Goal: Task Accomplishment & Management: Use online tool/utility

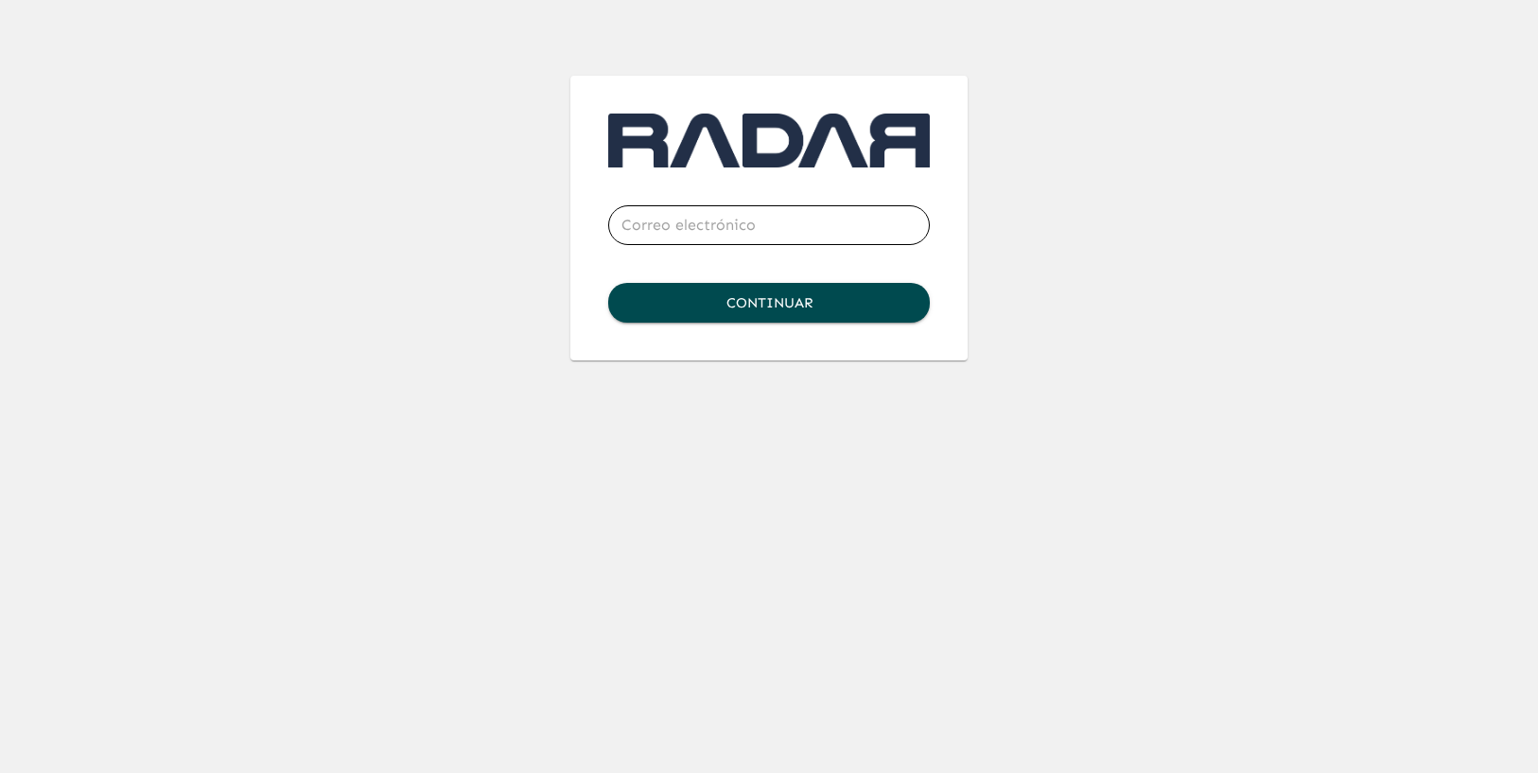
click at [693, 228] on input "email" at bounding box center [769, 225] width 322 height 53
type input "[PERSON_NAME][EMAIL_ADDRESS][DOMAIN_NAME]"
click button "Continuar" at bounding box center [769, 303] width 322 height 40
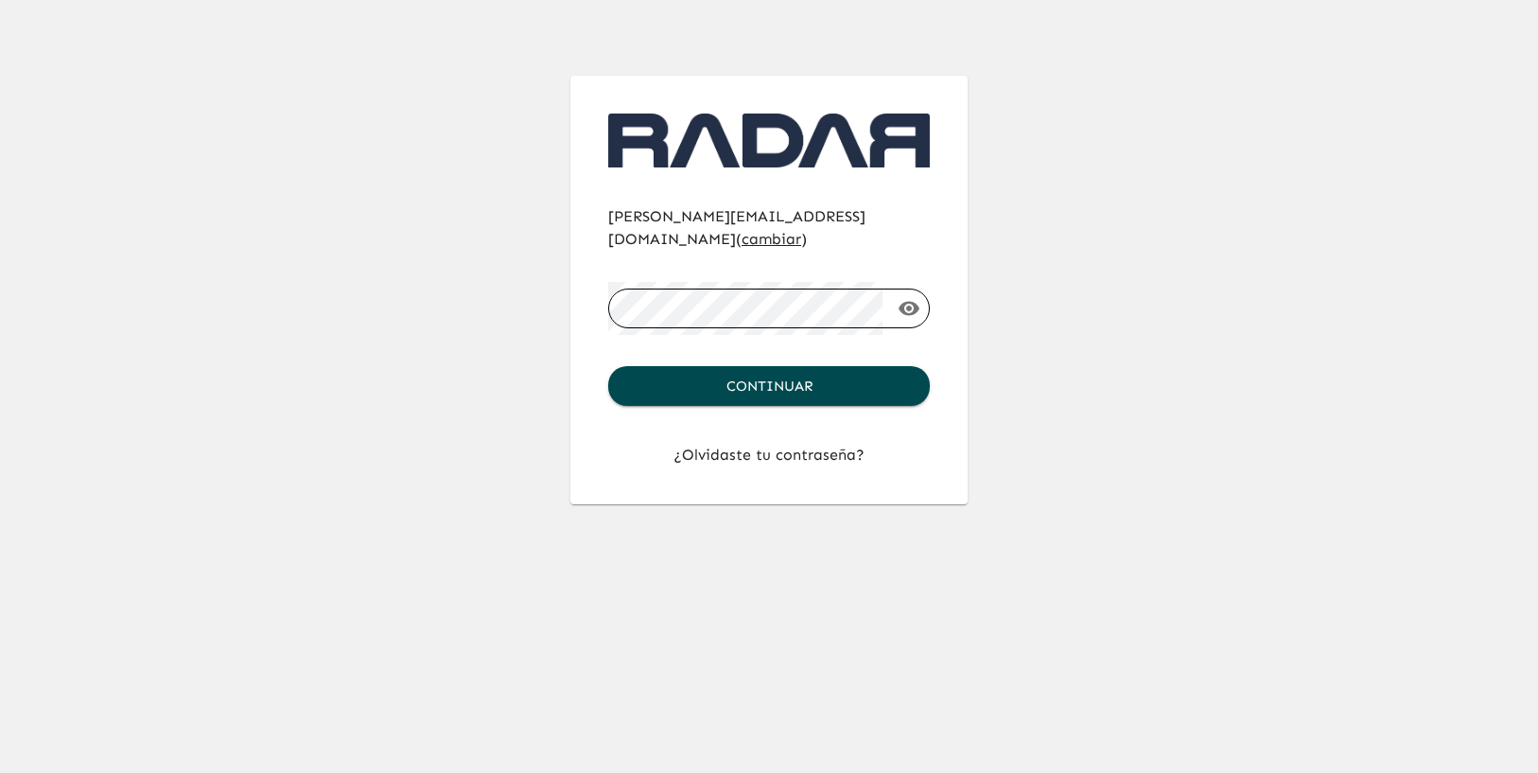
click at [608, 366] on button "Continuar" at bounding box center [769, 386] width 322 height 40
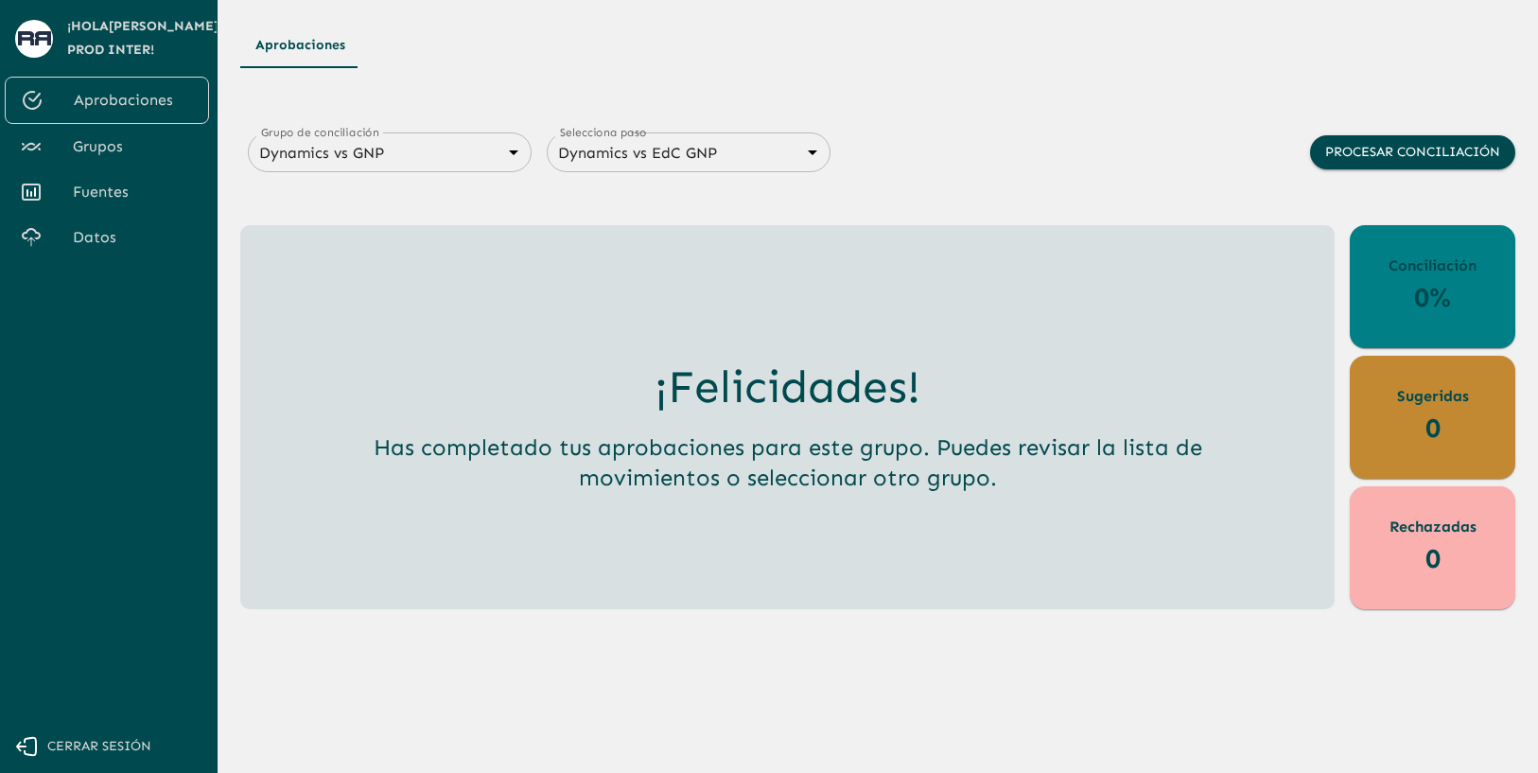
click at [111, 143] on span "Grupos" at bounding box center [133, 146] width 121 height 23
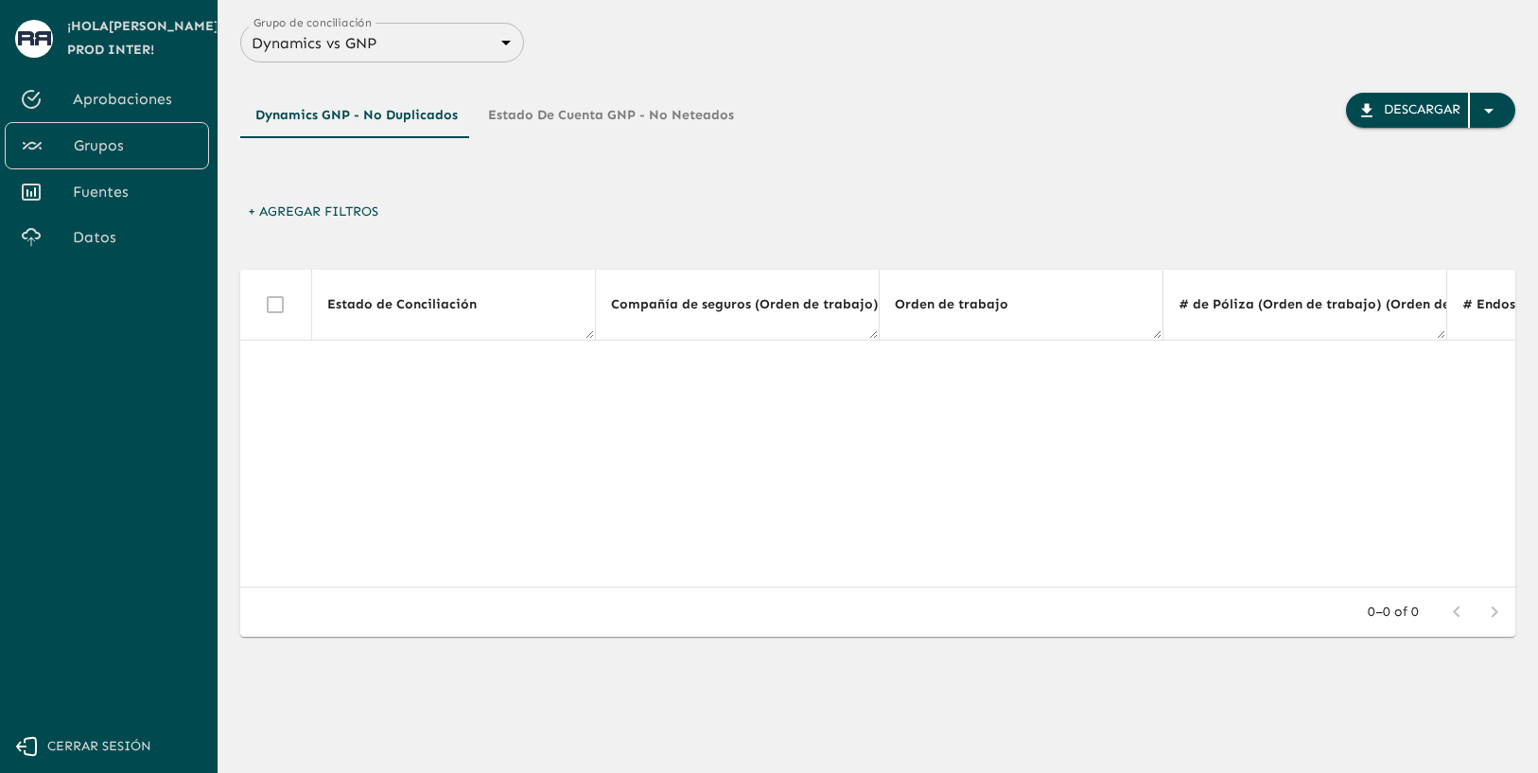
click at [458, 52] on body "Se están procesando los movimientos. Algunas acciones permanecerán deshabilitad…" at bounding box center [769, 386] width 1538 height 773
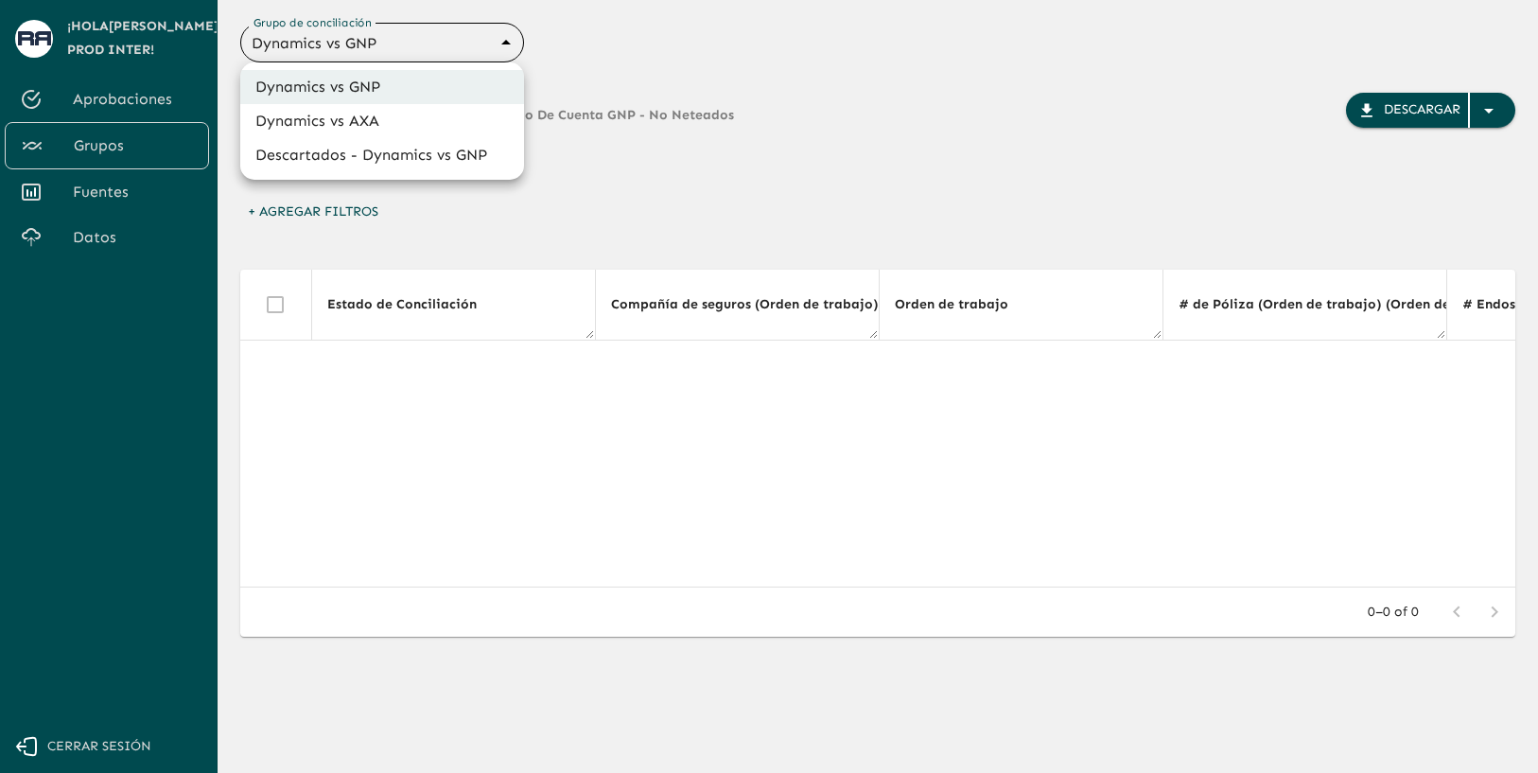
click at [366, 110] on li "Dynamics vs AXA" at bounding box center [382, 121] width 284 height 34
type input "688d0fb445366dcf85fc95f2"
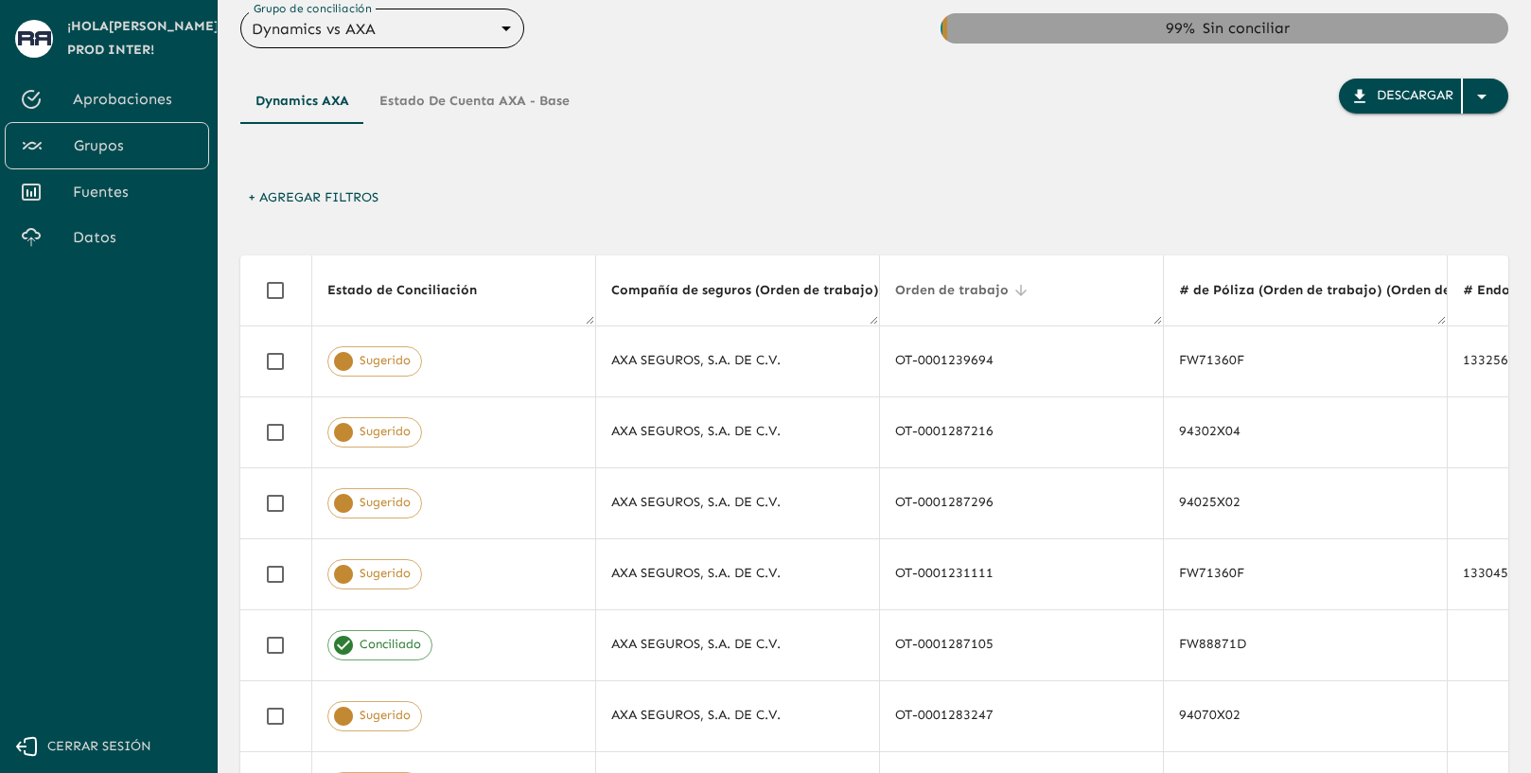
scroll to position [13, 0]
click at [775, 187] on div "+ Agregar Filtros" at bounding box center [874, 204] width 1268 height 44
click at [1331, 226] on div "Dynamics AXA Estado de cuenta AXA - Base Descargar + Agregar Filtros Estado de …" at bounding box center [874, 550] width 1268 height 1002
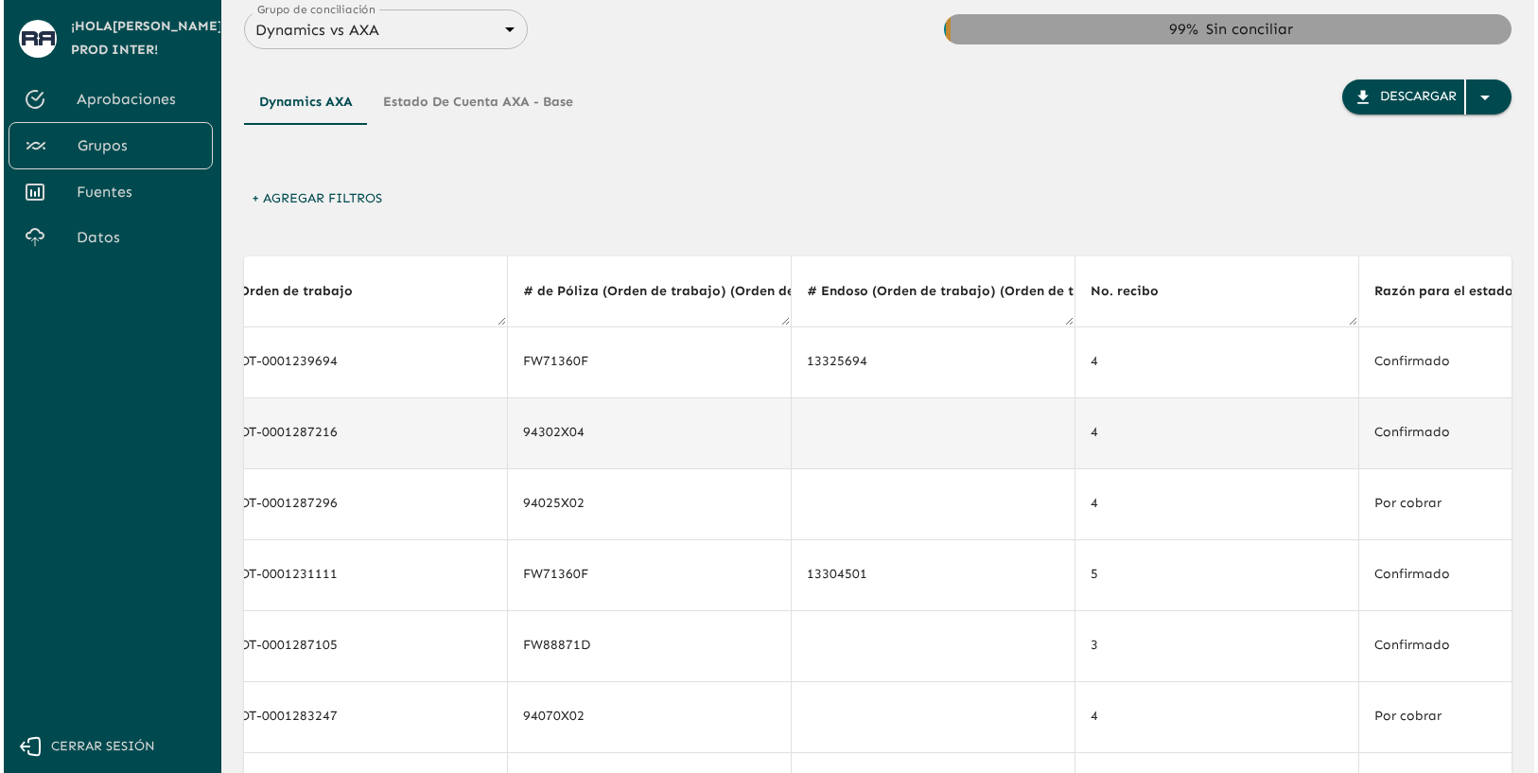
scroll to position [0, 0]
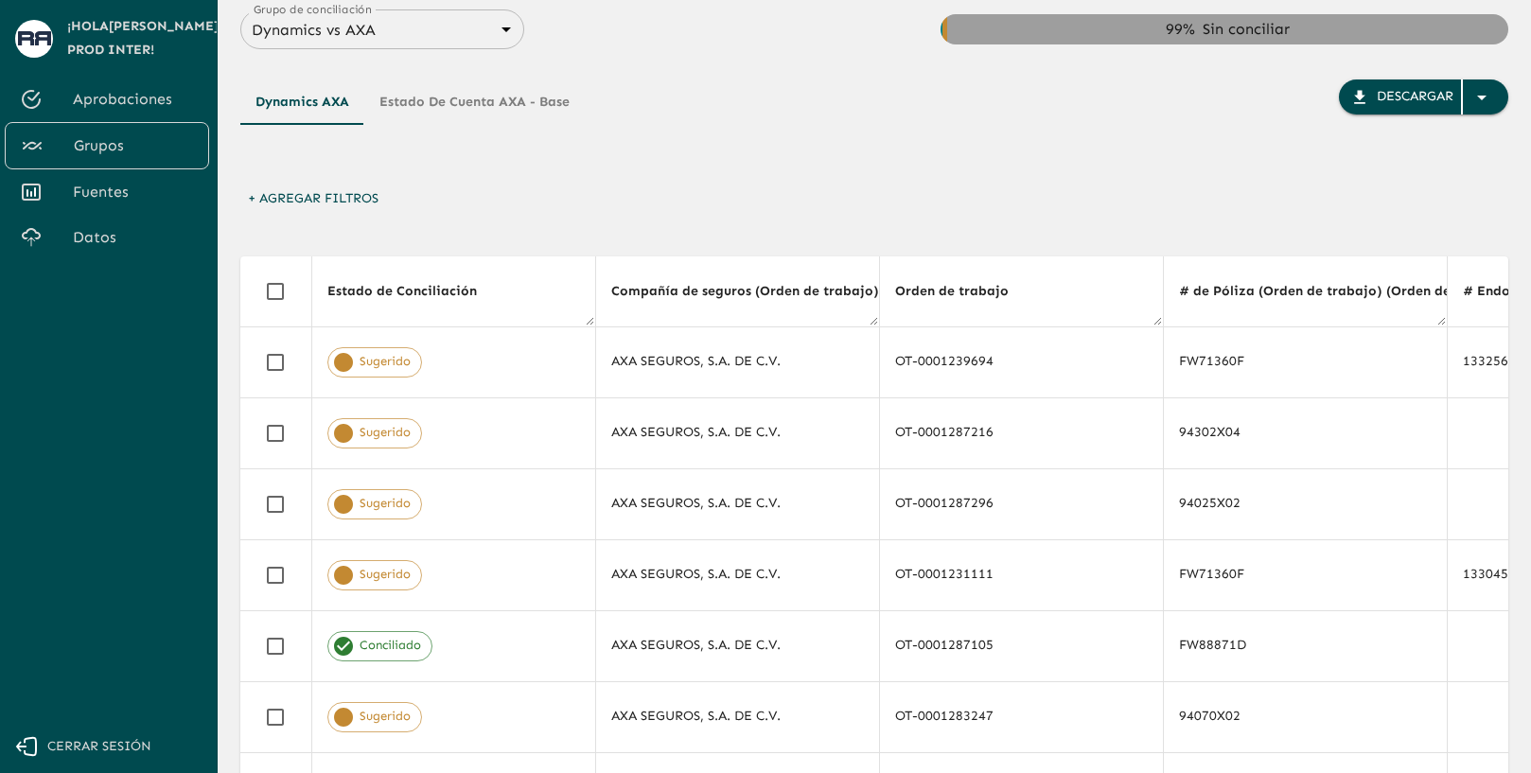
click at [332, 196] on button "+ Agregar Filtros" at bounding box center [313, 199] width 146 height 35
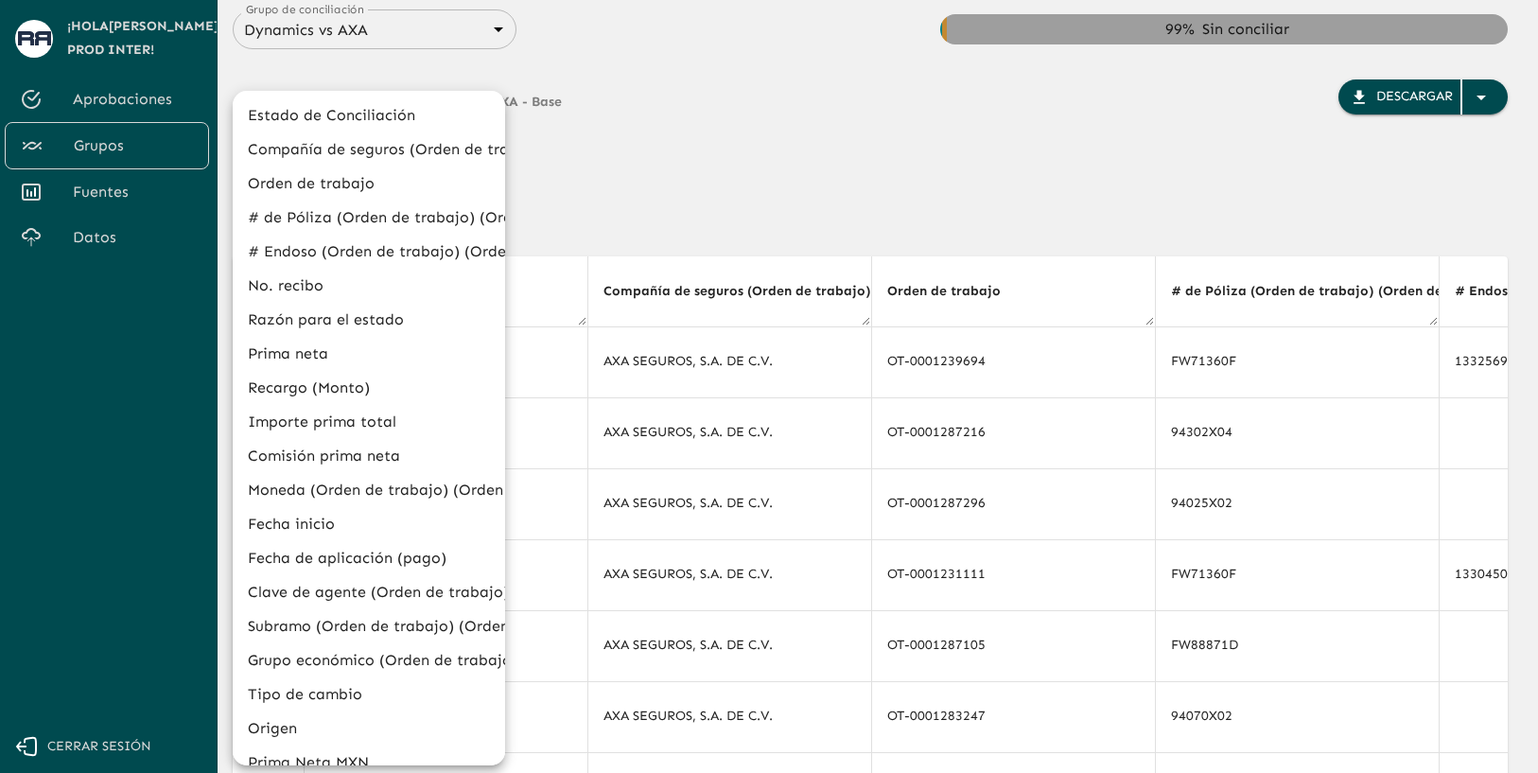
click at [646, 154] on div at bounding box center [769, 386] width 1538 height 773
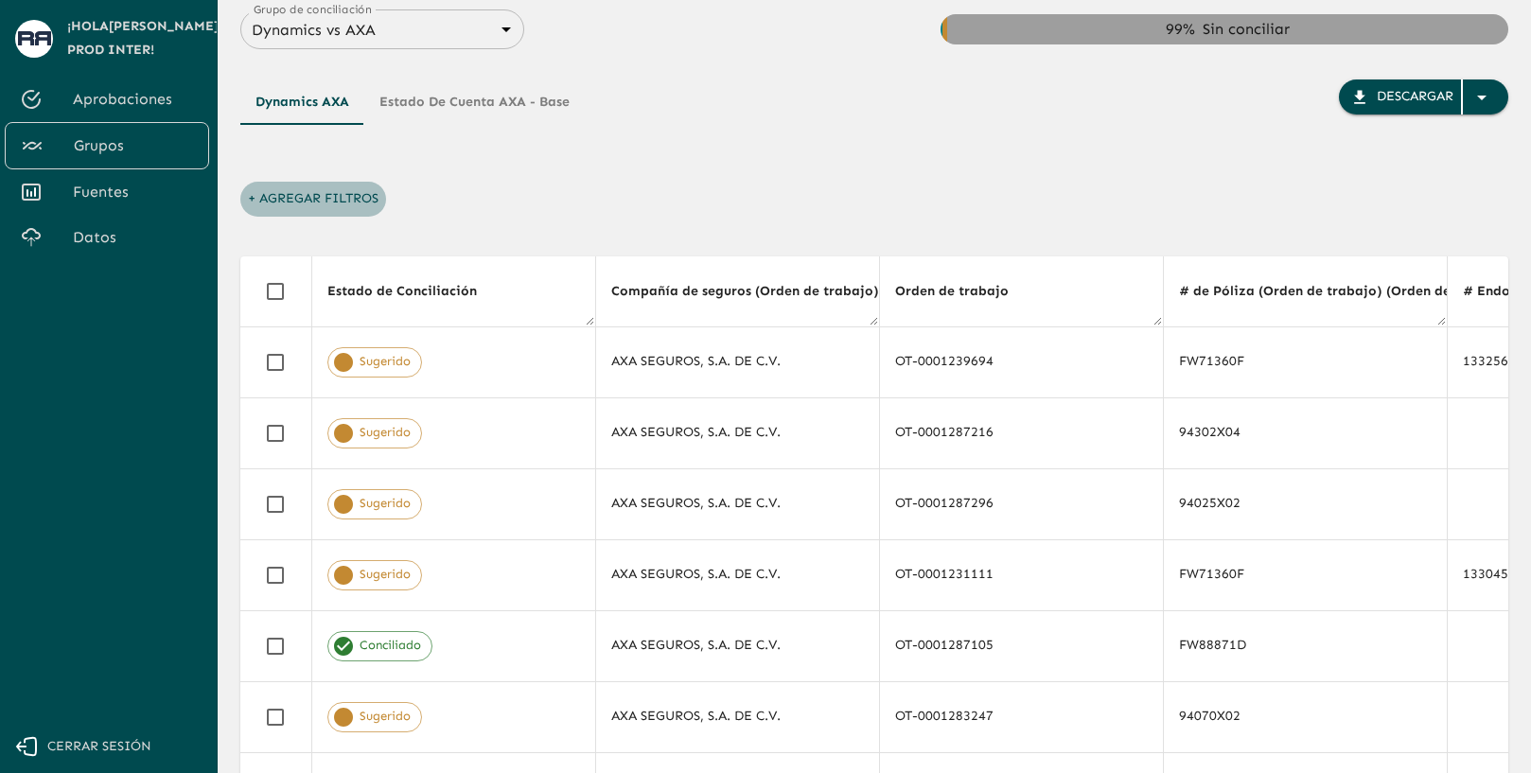
click at [359, 198] on button "+ Agregar Filtros" at bounding box center [313, 199] width 146 height 35
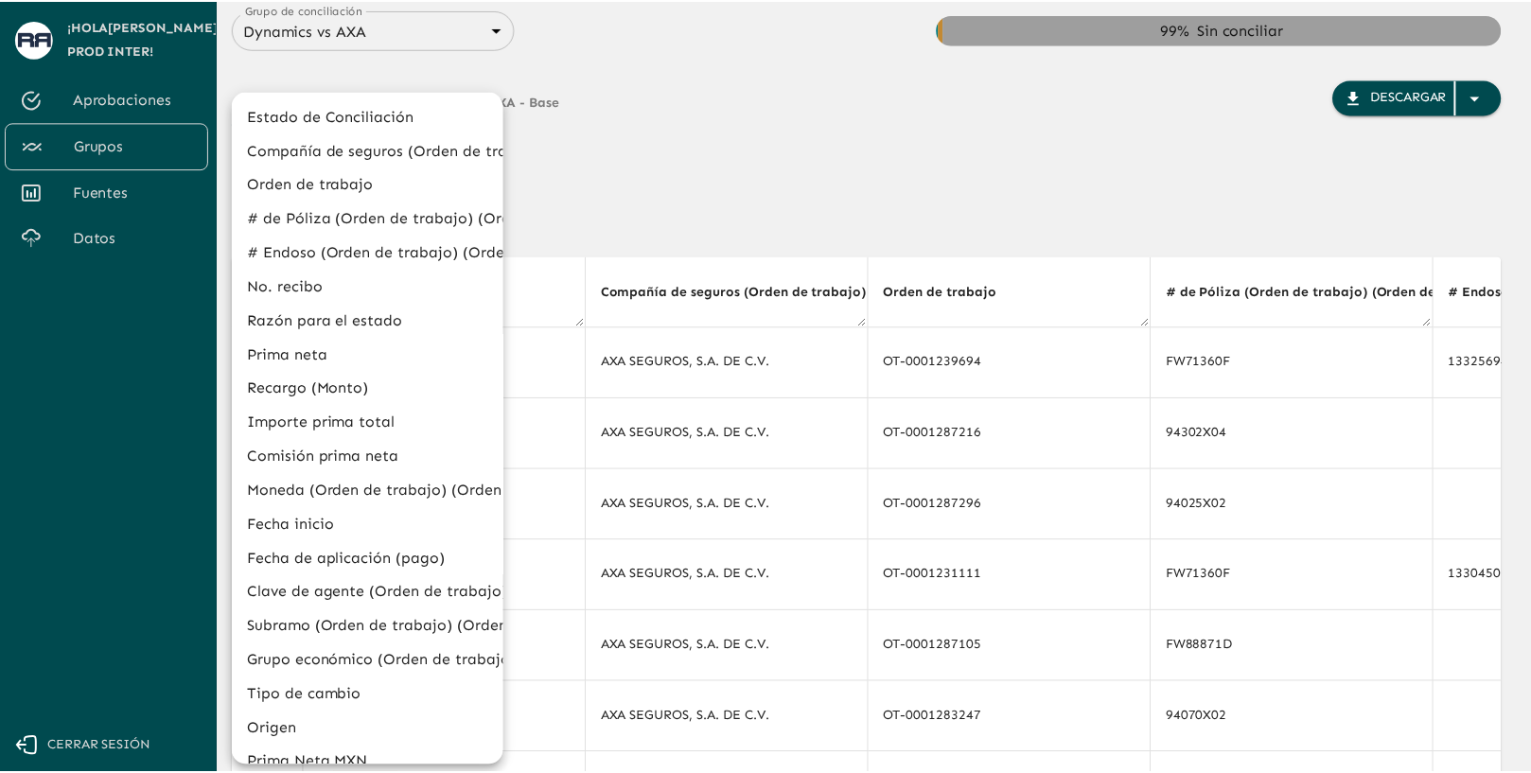
scroll to position [533, 0]
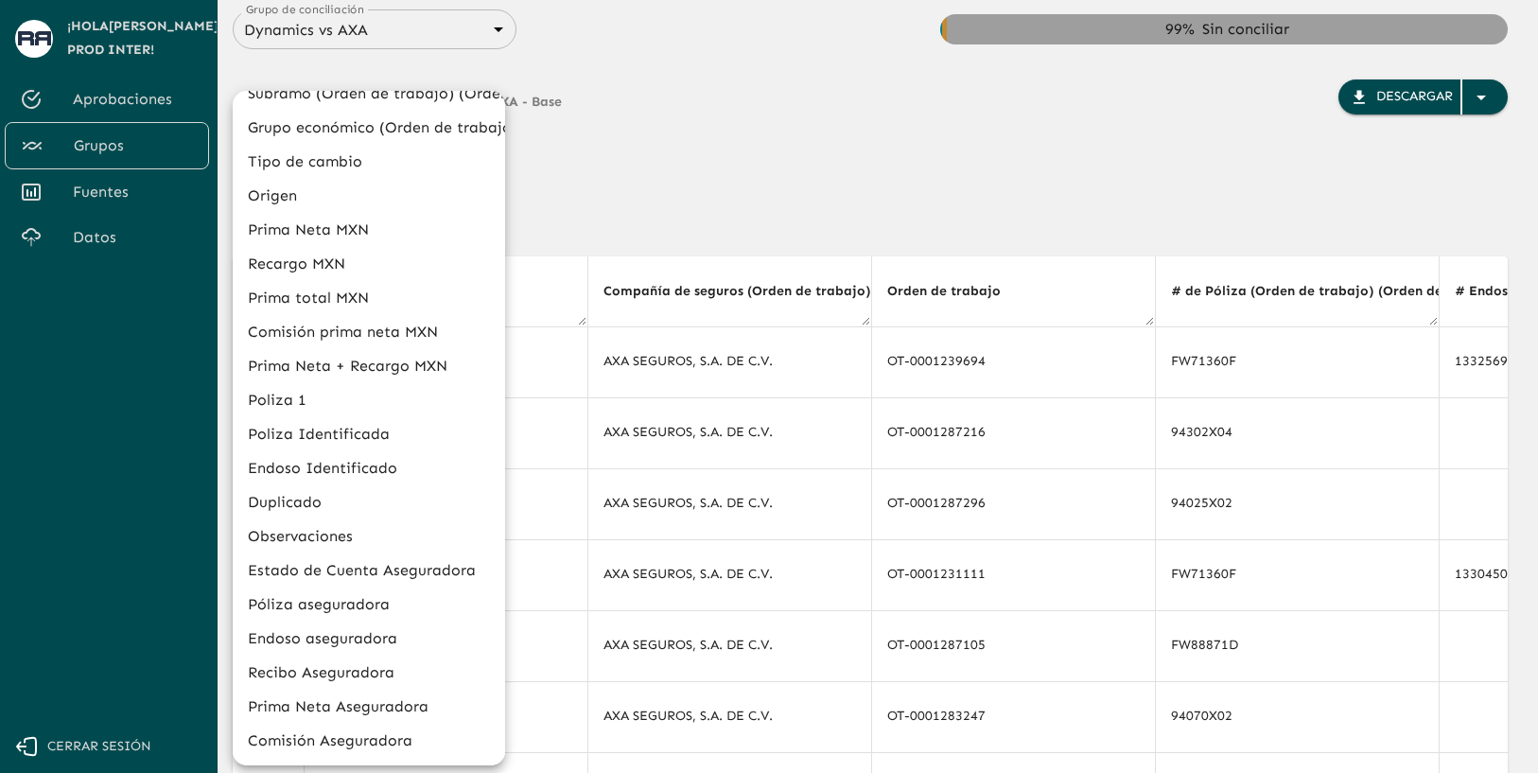
click at [352, 546] on li "Observaciones" at bounding box center [369, 536] width 272 height 34
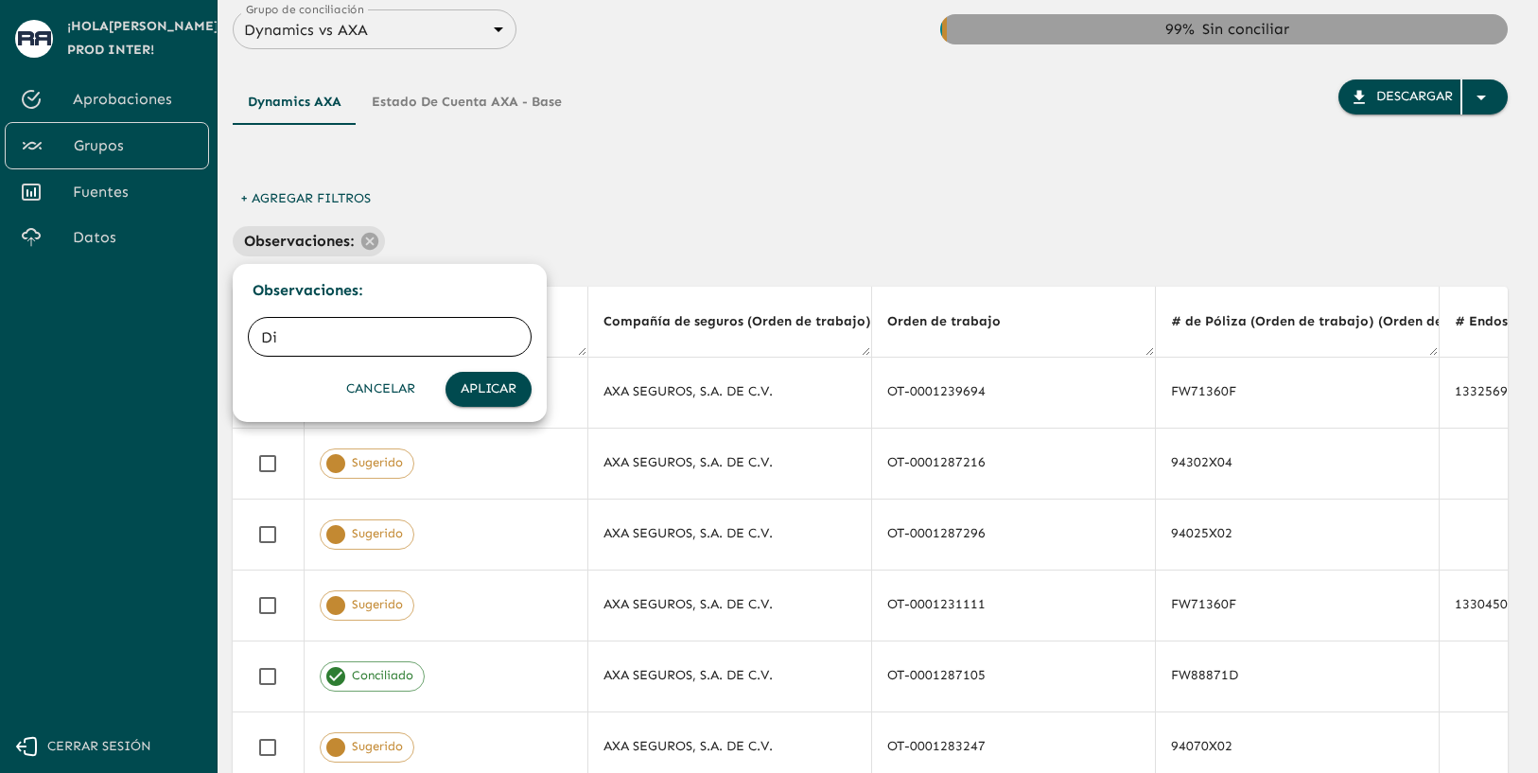
type input "D"
type input "dif clave de agente"
click button "Aplicar" at bounding box center [489, 389] width 86 height 35
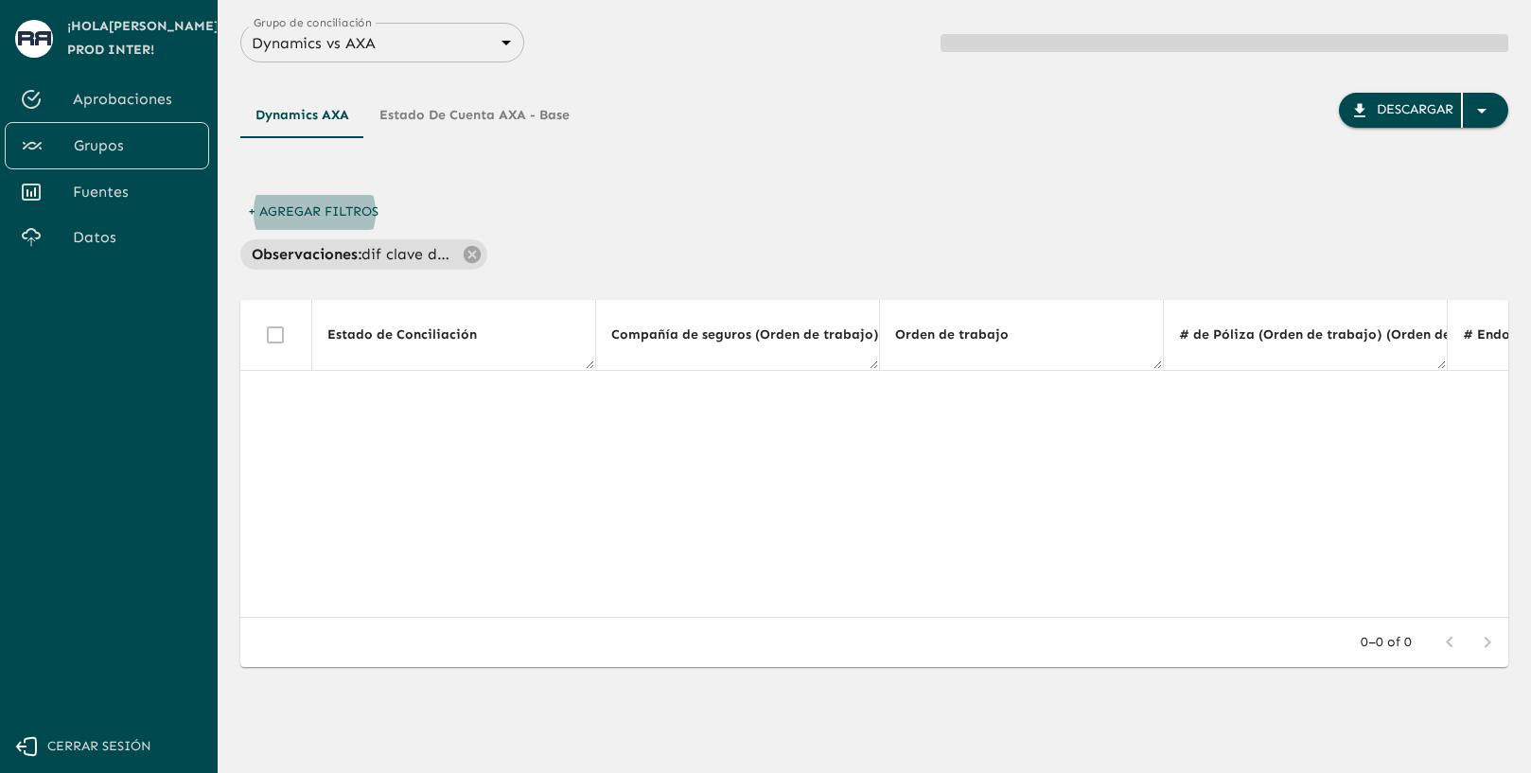
scroll to position [0, 0]
click at [431, 259] on p "dif clave de agente" at bounding box center [408, 254] width 95 height 23
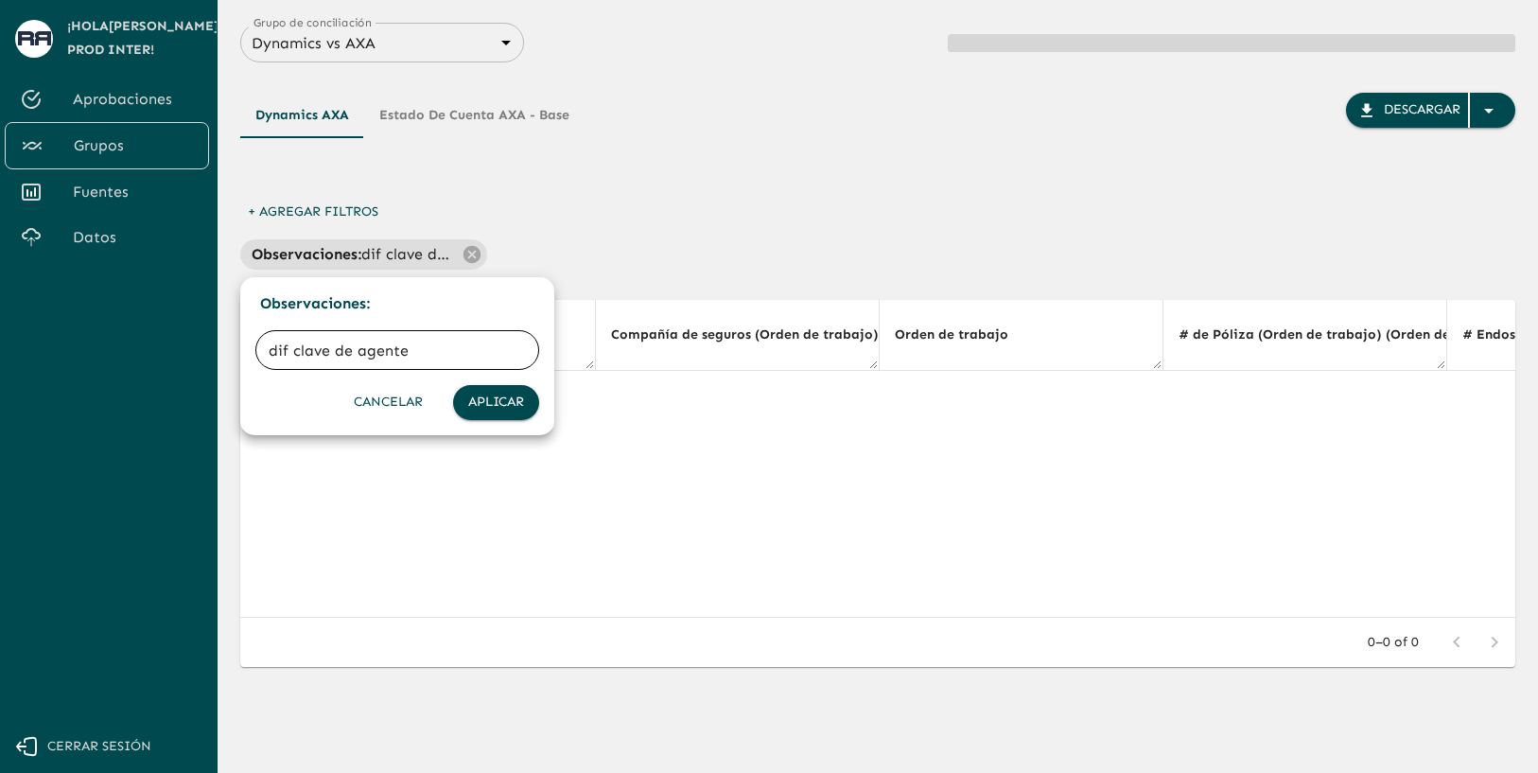
click at [341, 355] on input "dif clave de agente" at bounding box center [397, 350] width 284 height 53
type input "dif clave agente"
click at [534, 403] on button "Aplicar" at bounding box center [496, 402] width 86 height 35
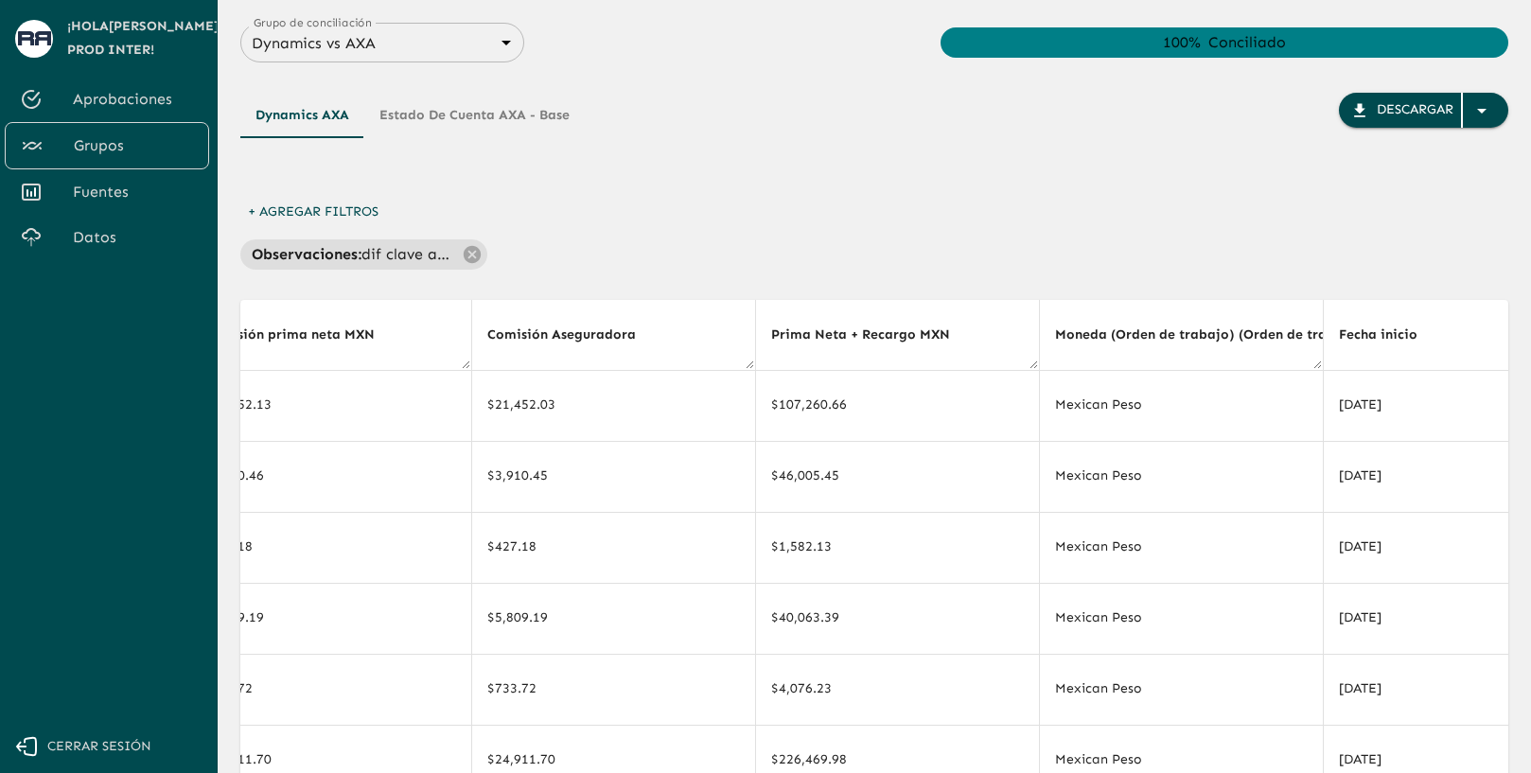
scroll to position [0, 5720]
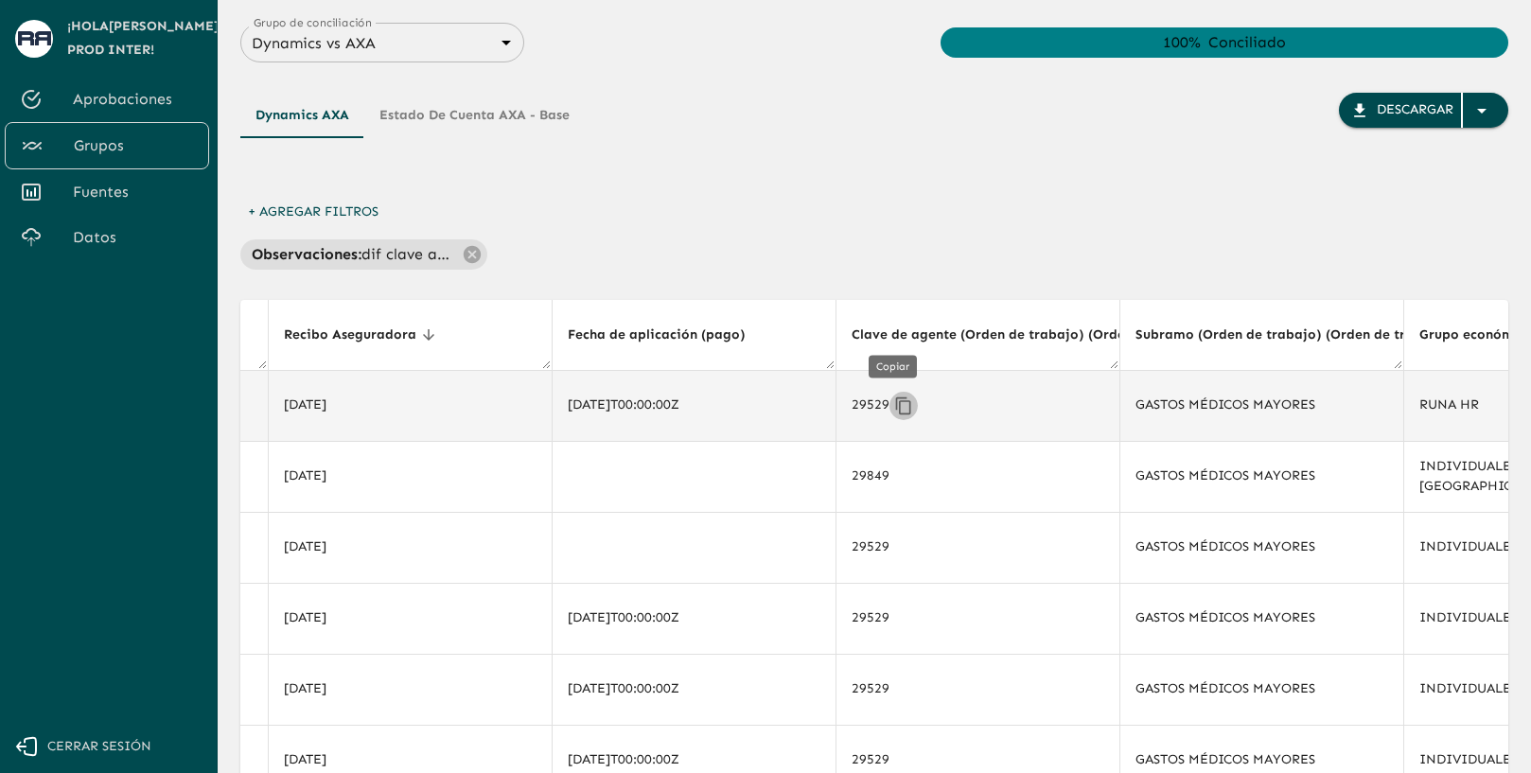
click at [898, 405] on icon "Copiar" at bounding box center [902, 404] width 15 height 17
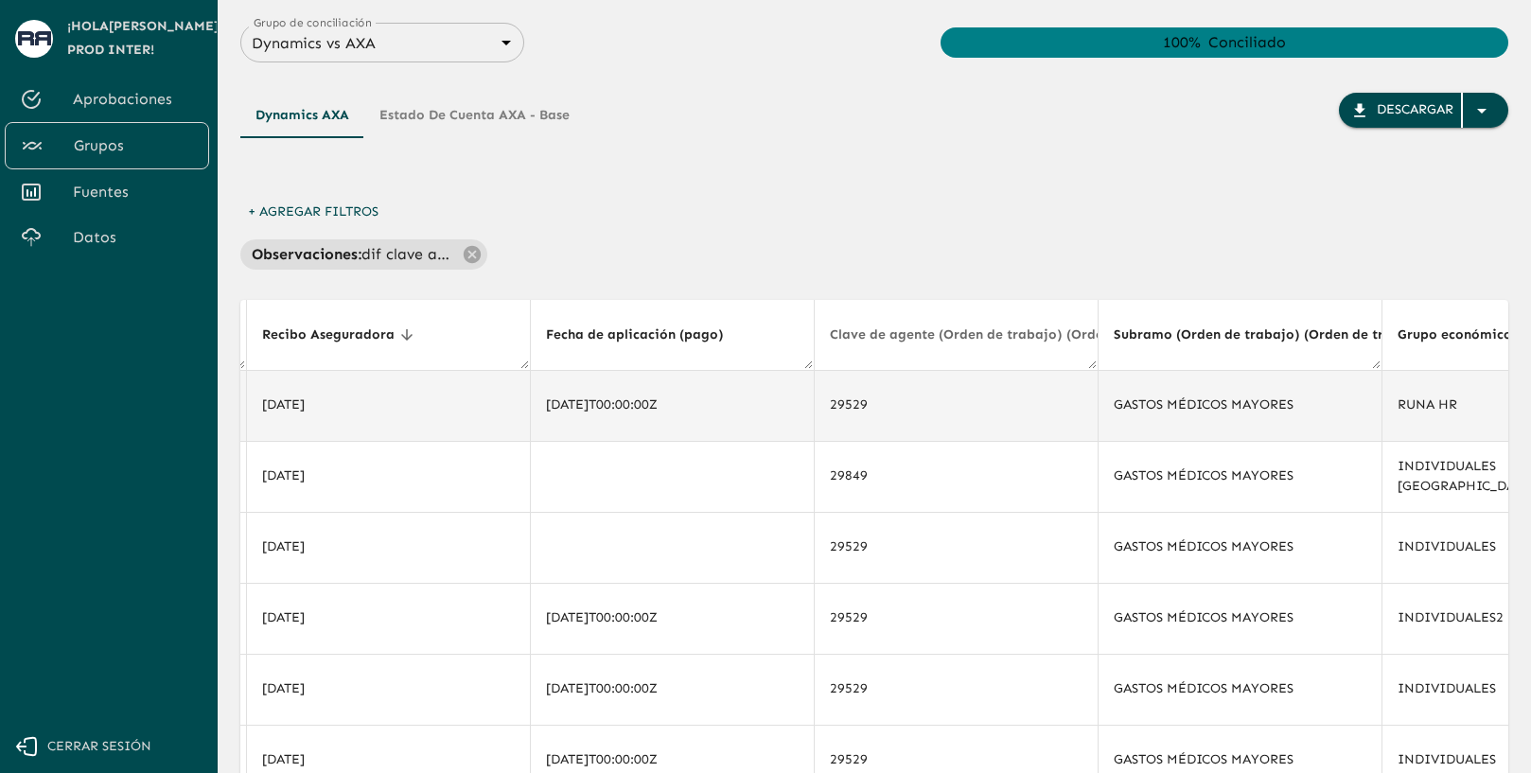
scroll to position [0, 5740]
click at [874, 407] on icon "Copiar" at bounding box center [883, 405] width 19 height 19
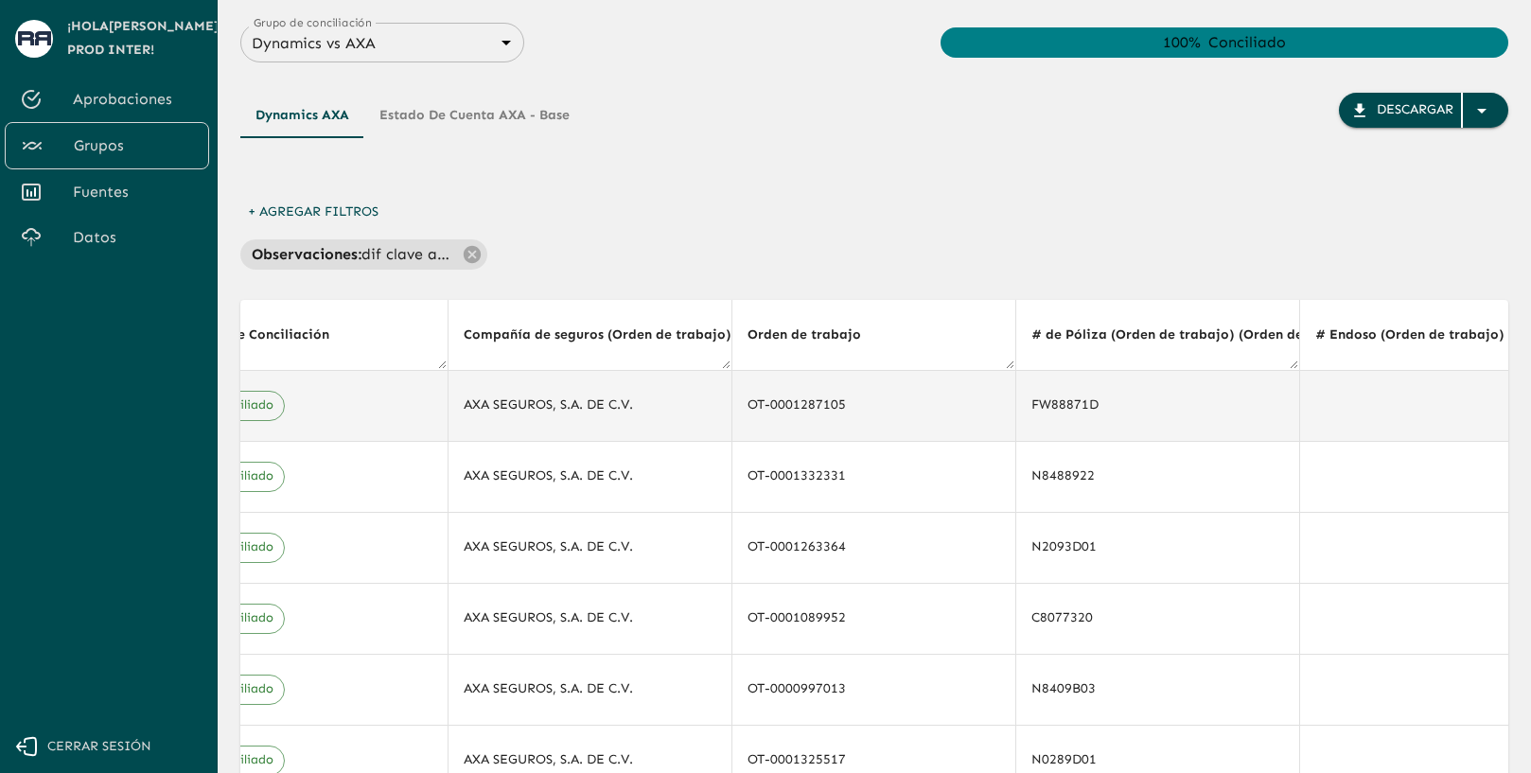
scroll to position [0, 0]
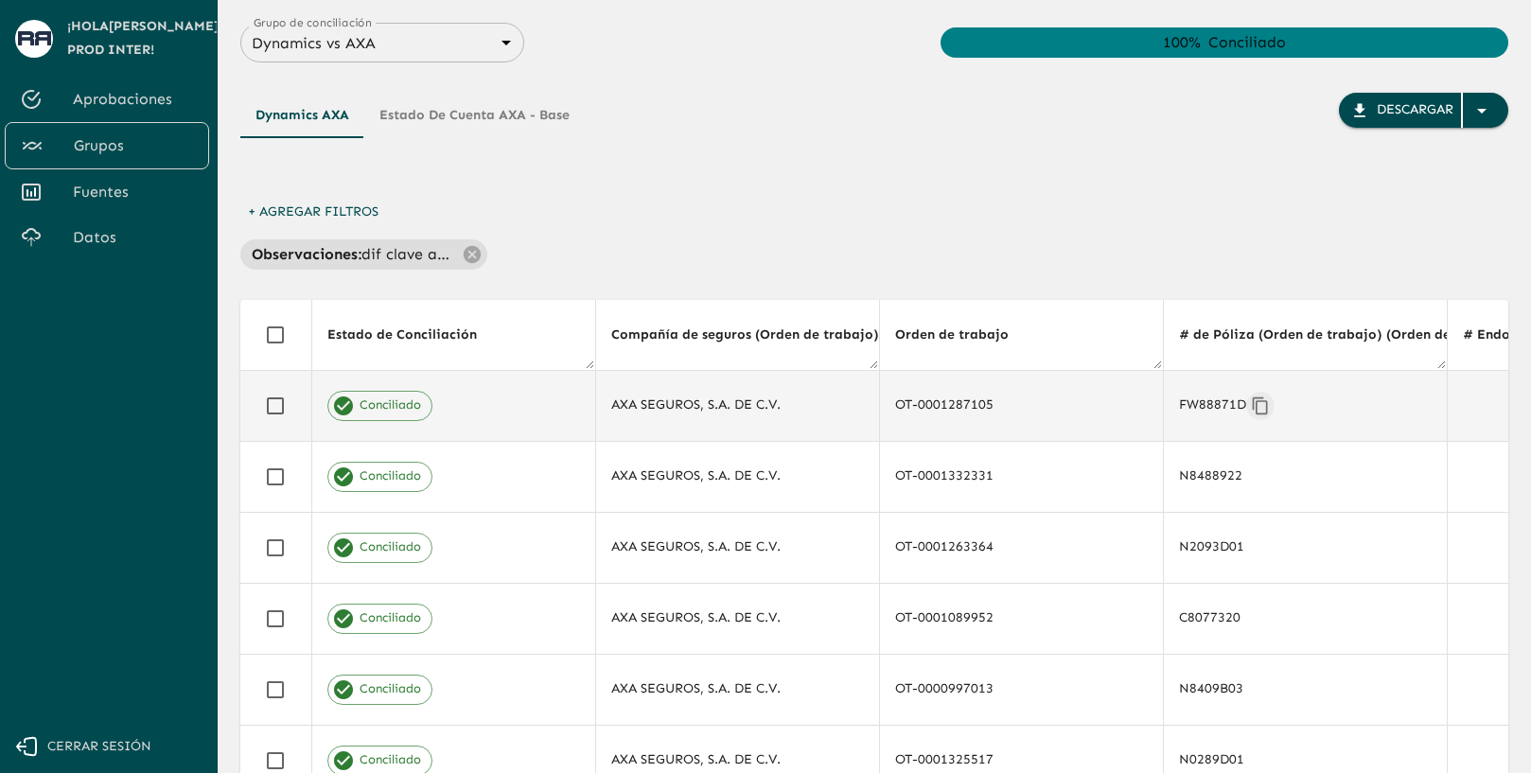
click at [1253, 413] on icon "Copiar" at bounding box center [1259, 404] width 15 height 17
click at [476, 129] on button "Estado de cuenta AXA - Base" at bounding box center [474, 115] width 220 height 45
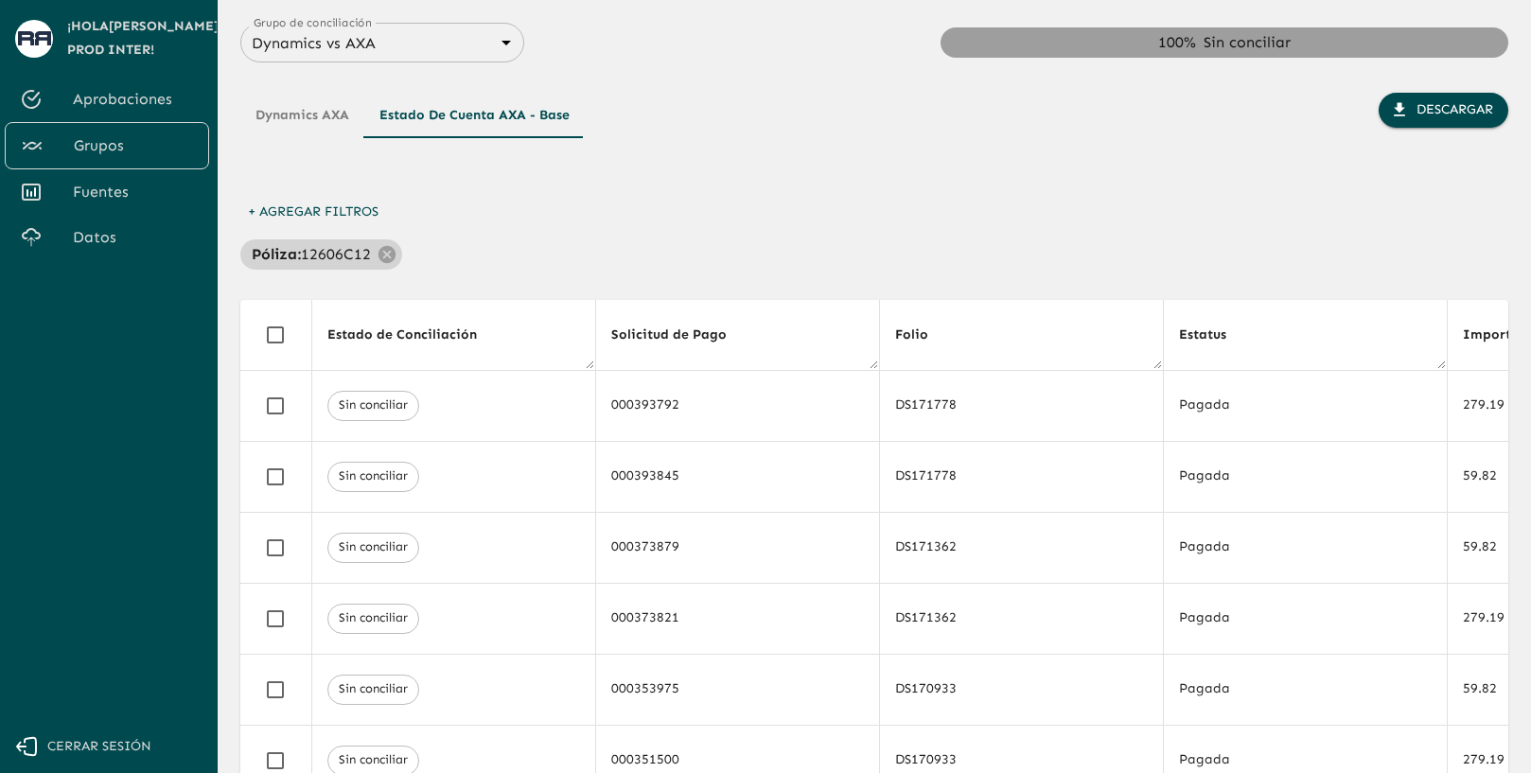
click at [332, 263] on p "12606C12" at bounding box center [336, 254] width 70 height 23
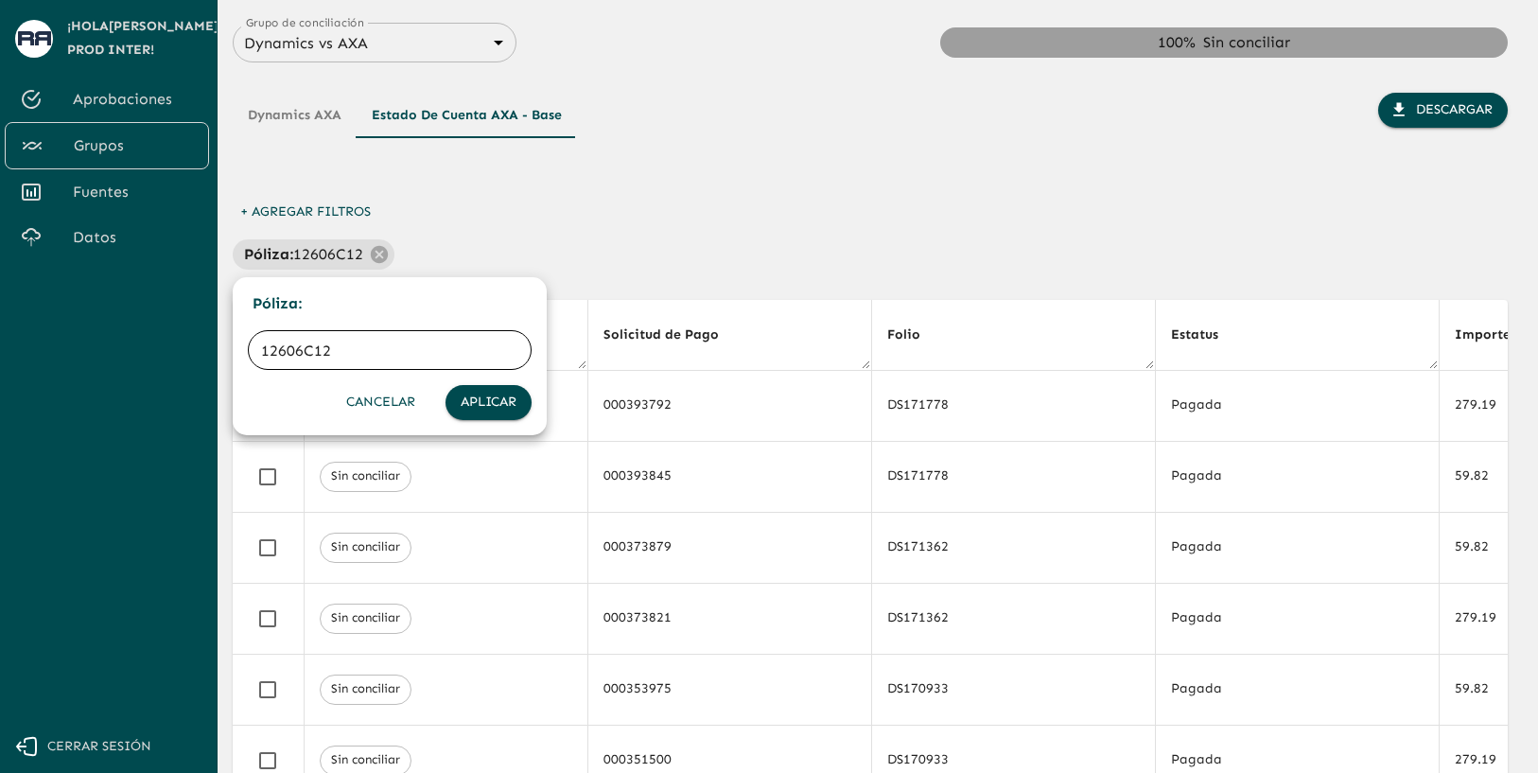
click at [299, 358] on input "12606C12" at bounding box center [390, 350] width 284 height 53
paste input "FW88871D"
type input "FW88871D"
click at [473, 397] on button "Aplicar" at bounding box center [489, 402] width 86 height 35
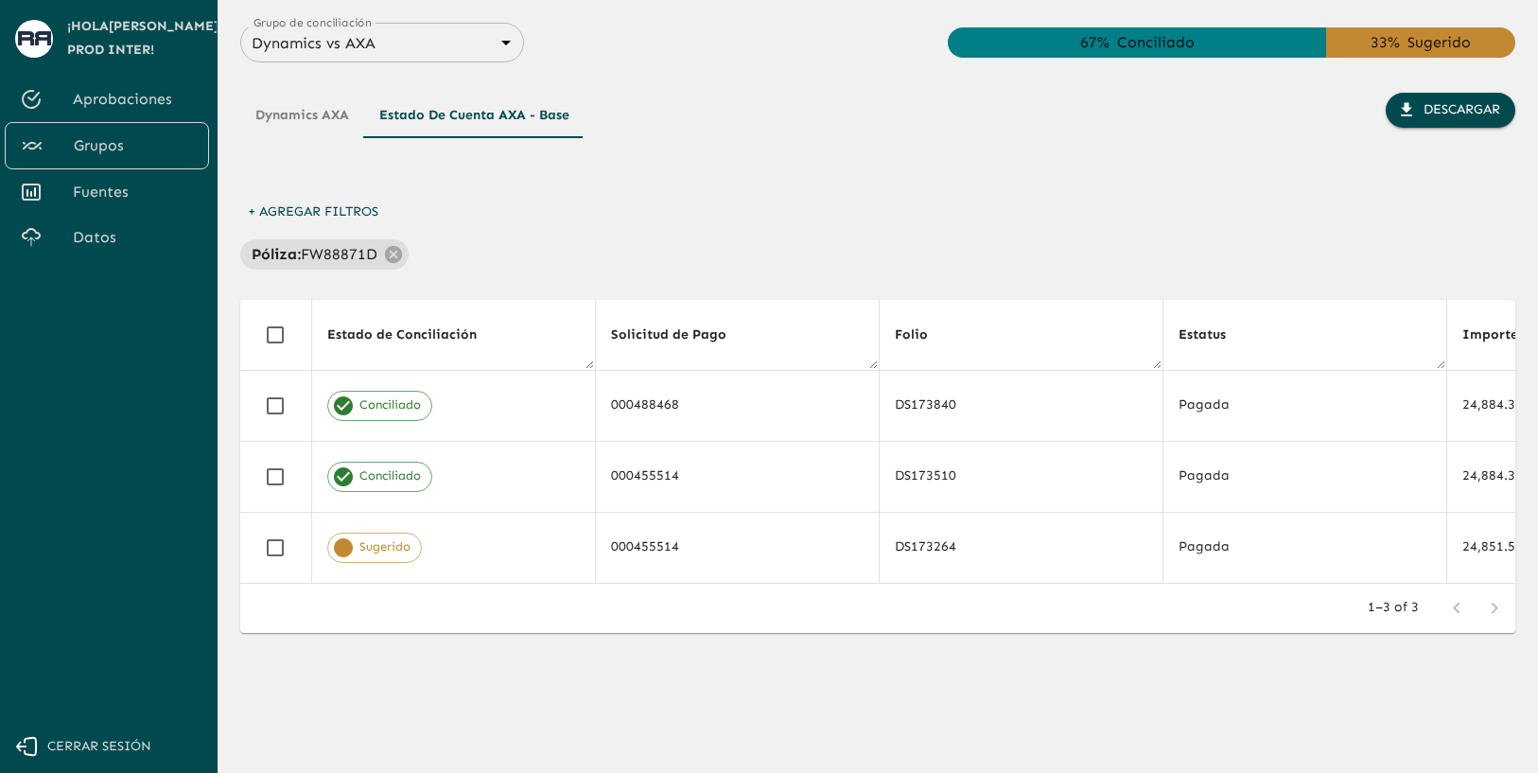
click at [348, 125] on button "Dynamics AXA" at bounding box center [302, 115] width 124 height 45
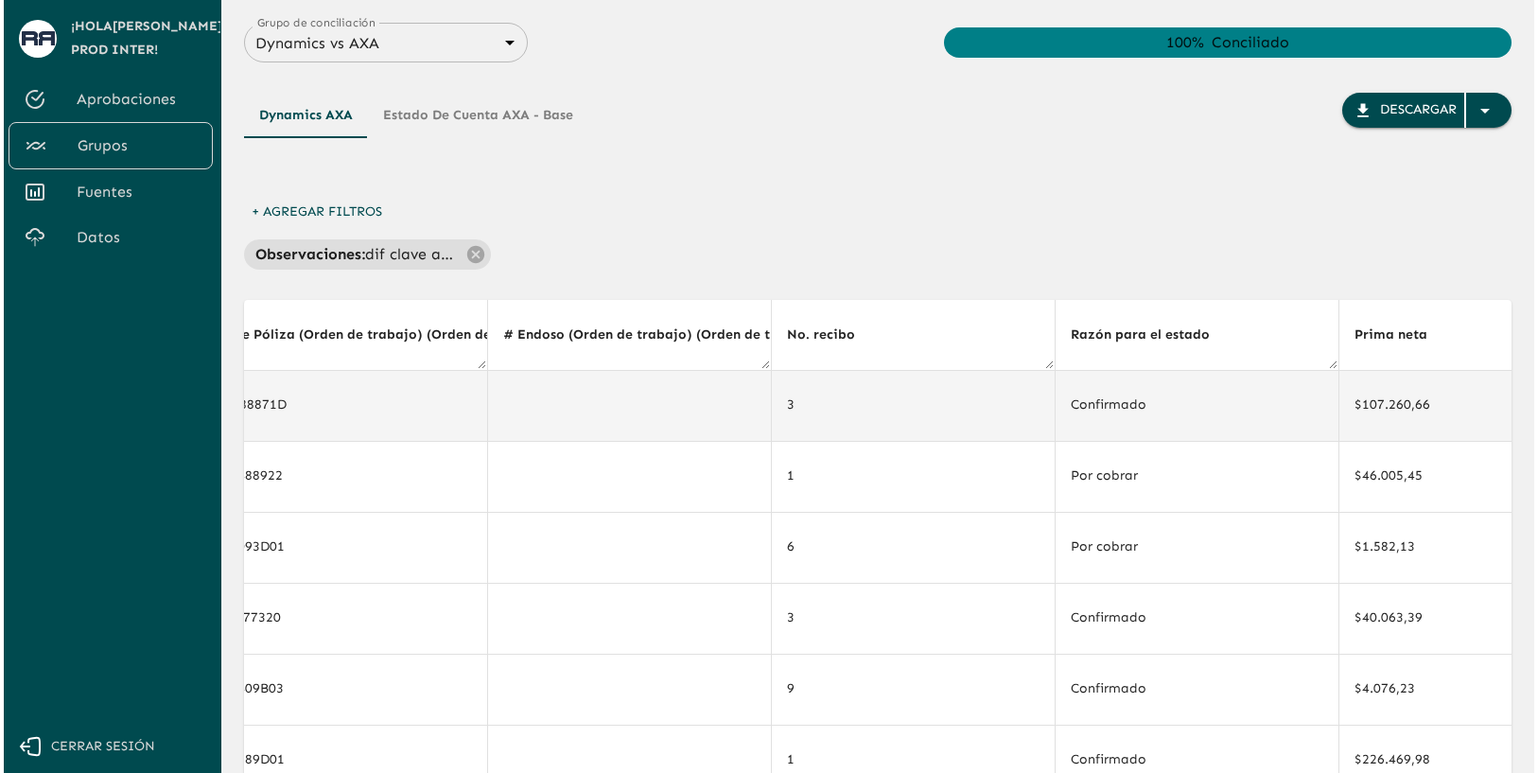
scroll to position [0, 1008]
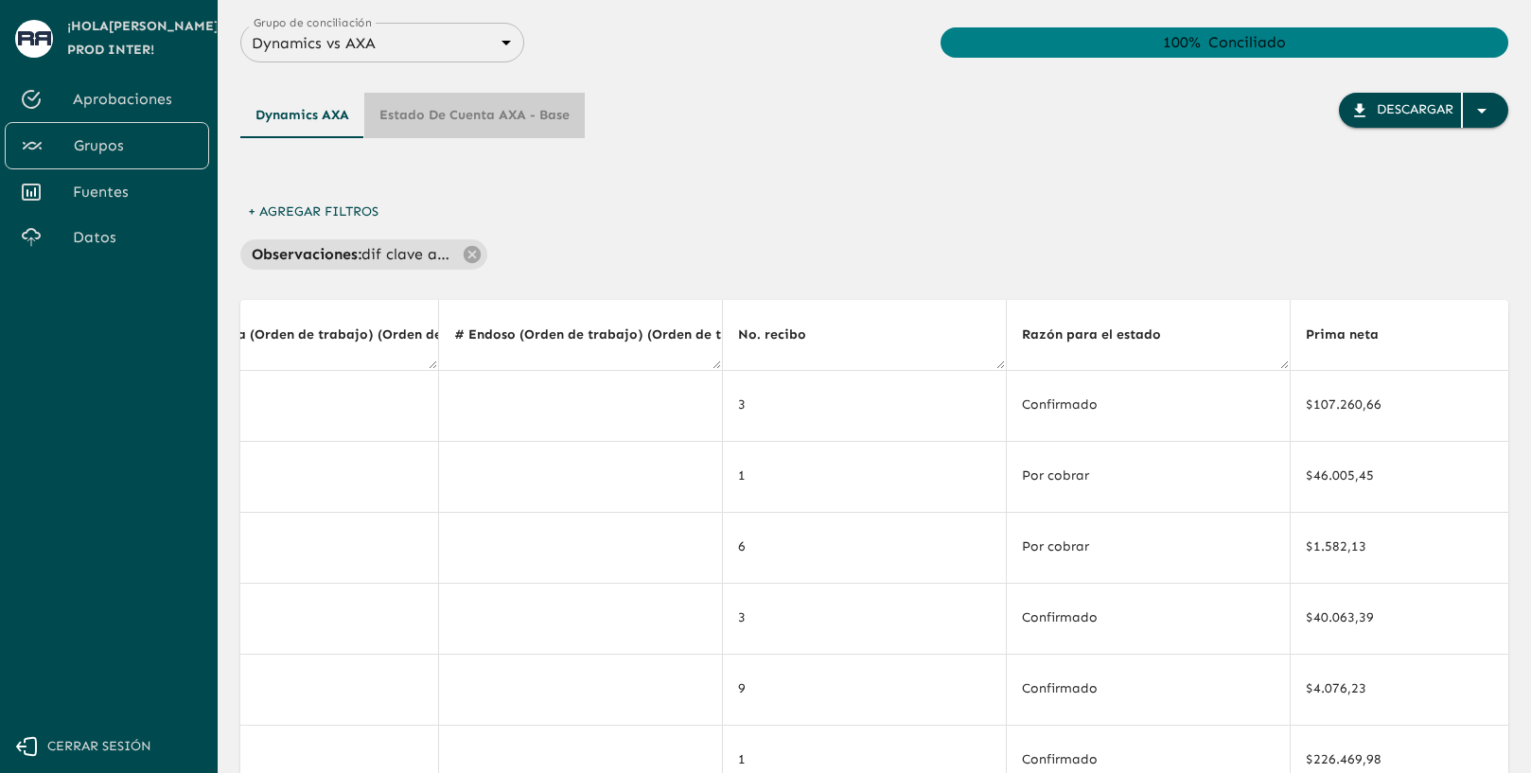
click at [511, 113] on button "Estado de cuenta AXA - Base" at bounding box center [474, 115] width 220 height 45
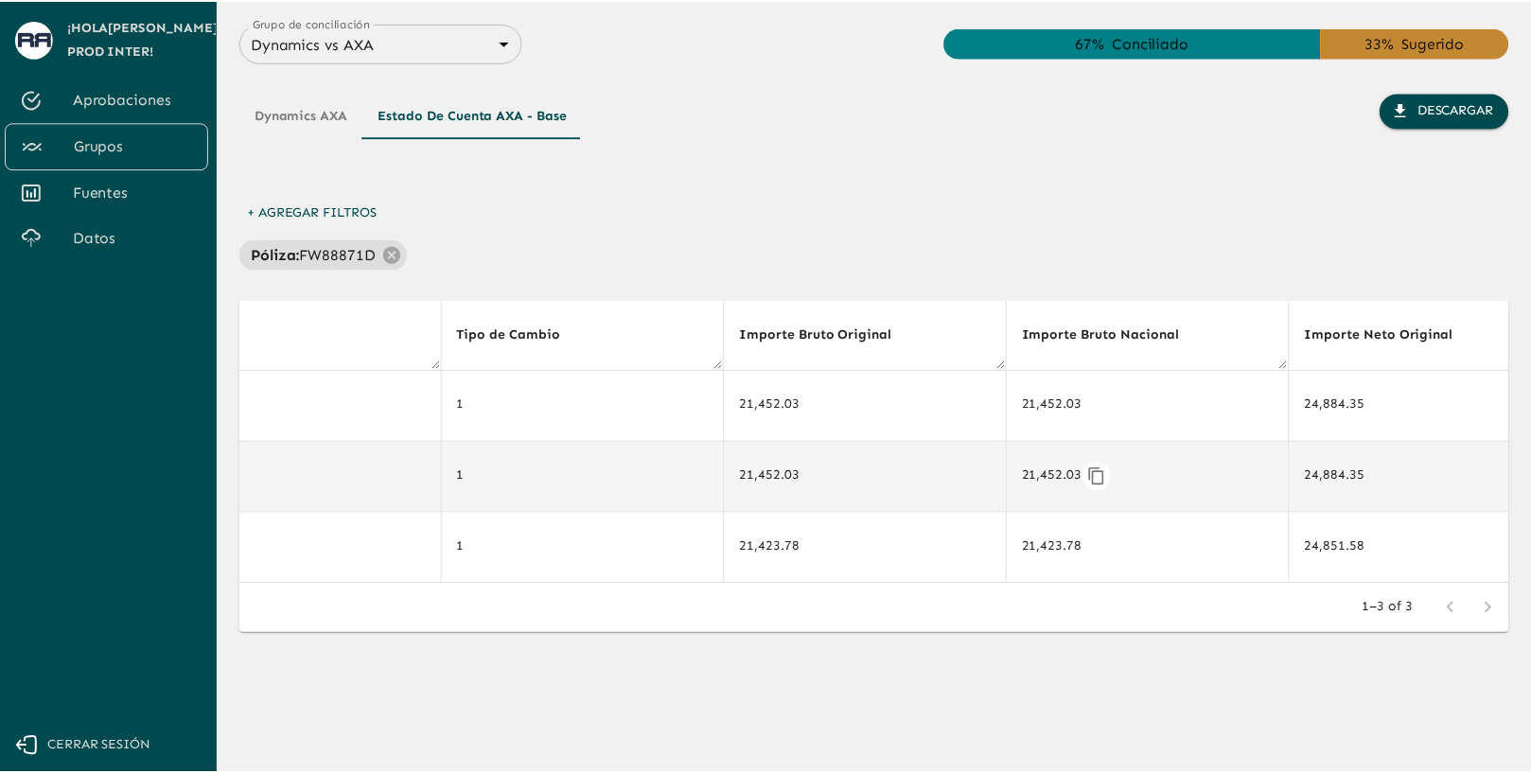
scroll to position [0, 10837]
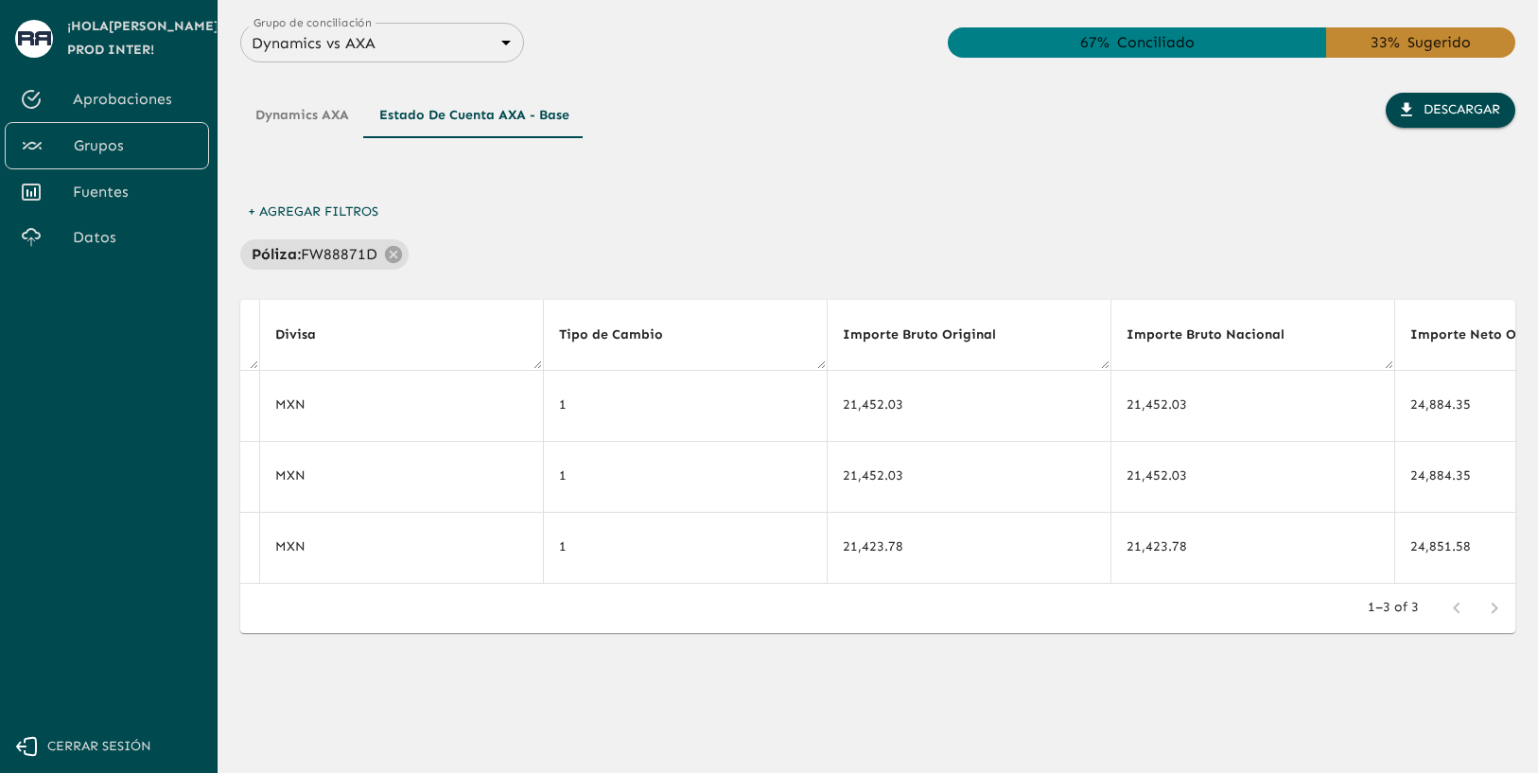
click at [322, 118] on button "Dynamics AXA" at bounding box center [302, 115] width 124 height 45
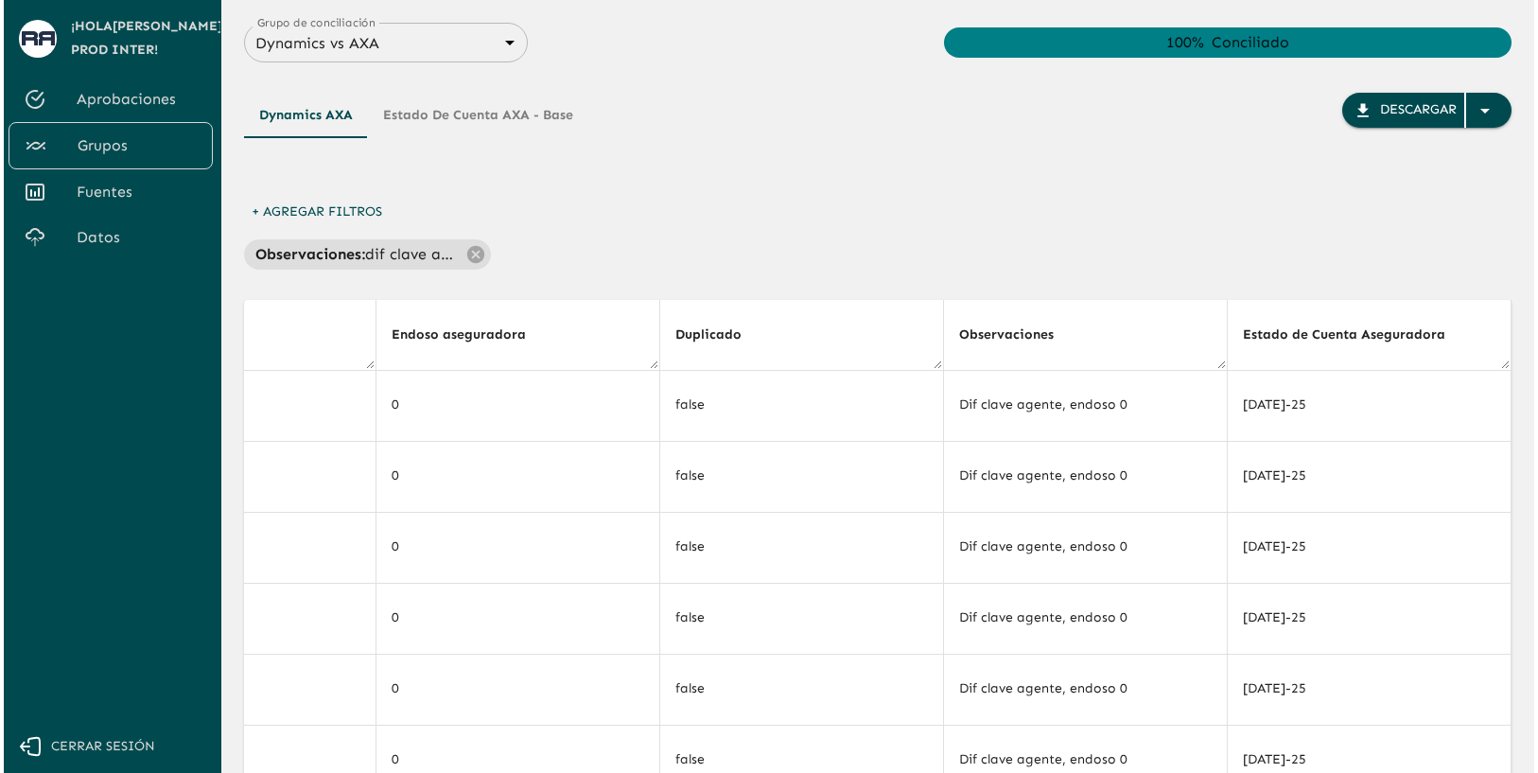
scroll to position [0, 1008]
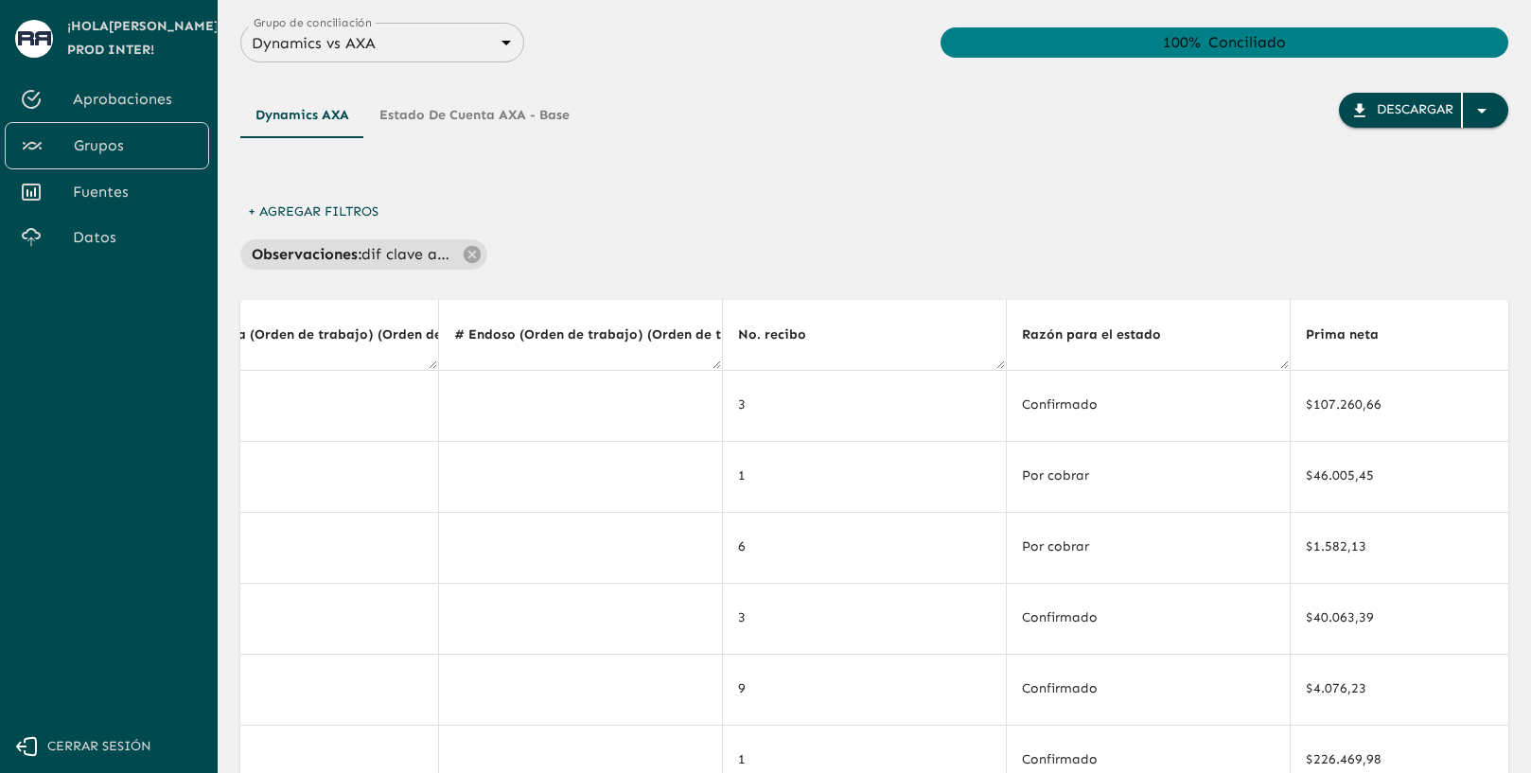
click at [502, 108] on button "Estado de cuenta AXA - Base" at bounding box center [474, 115] width 220 height 45
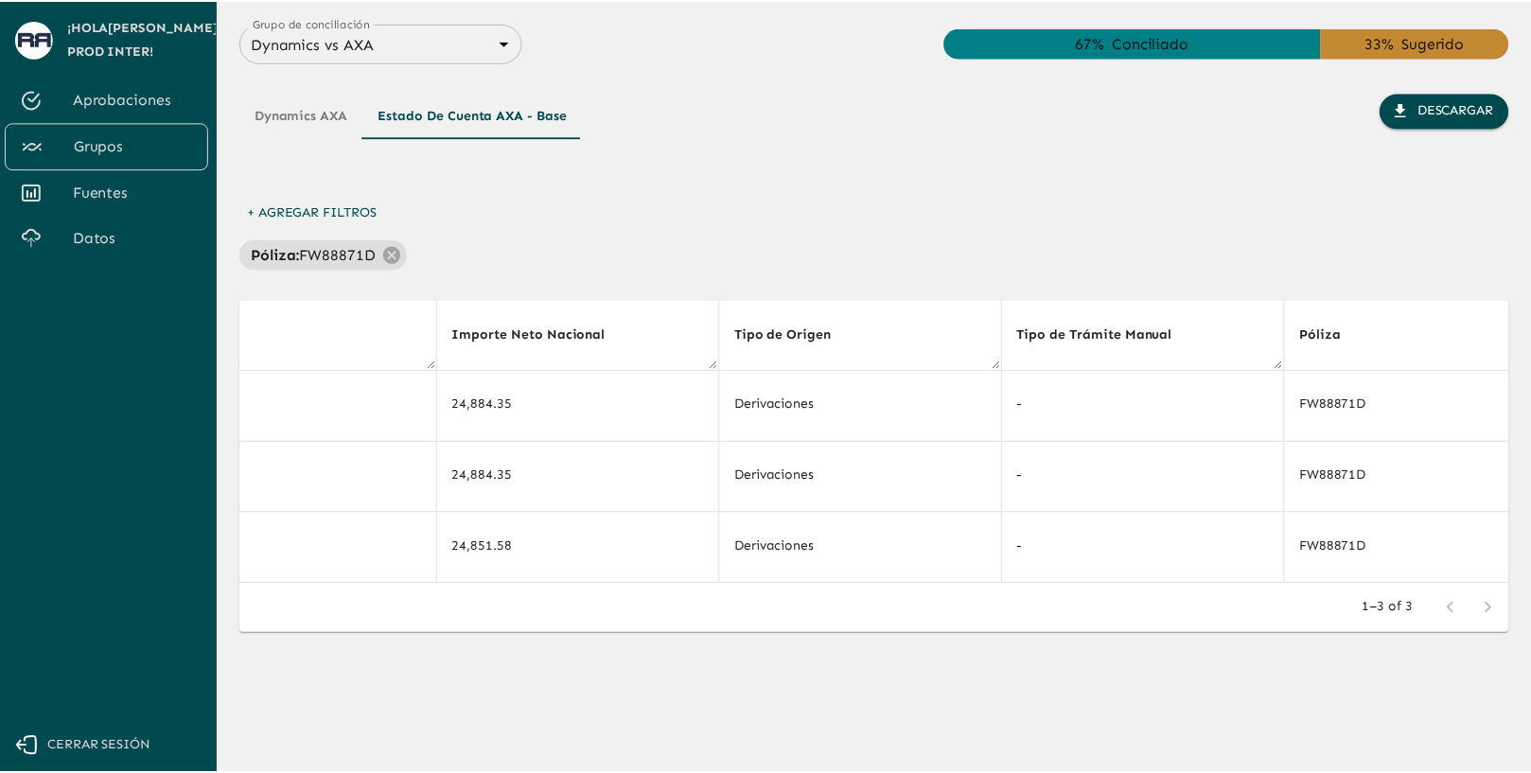
scroll to position [0, 10837]
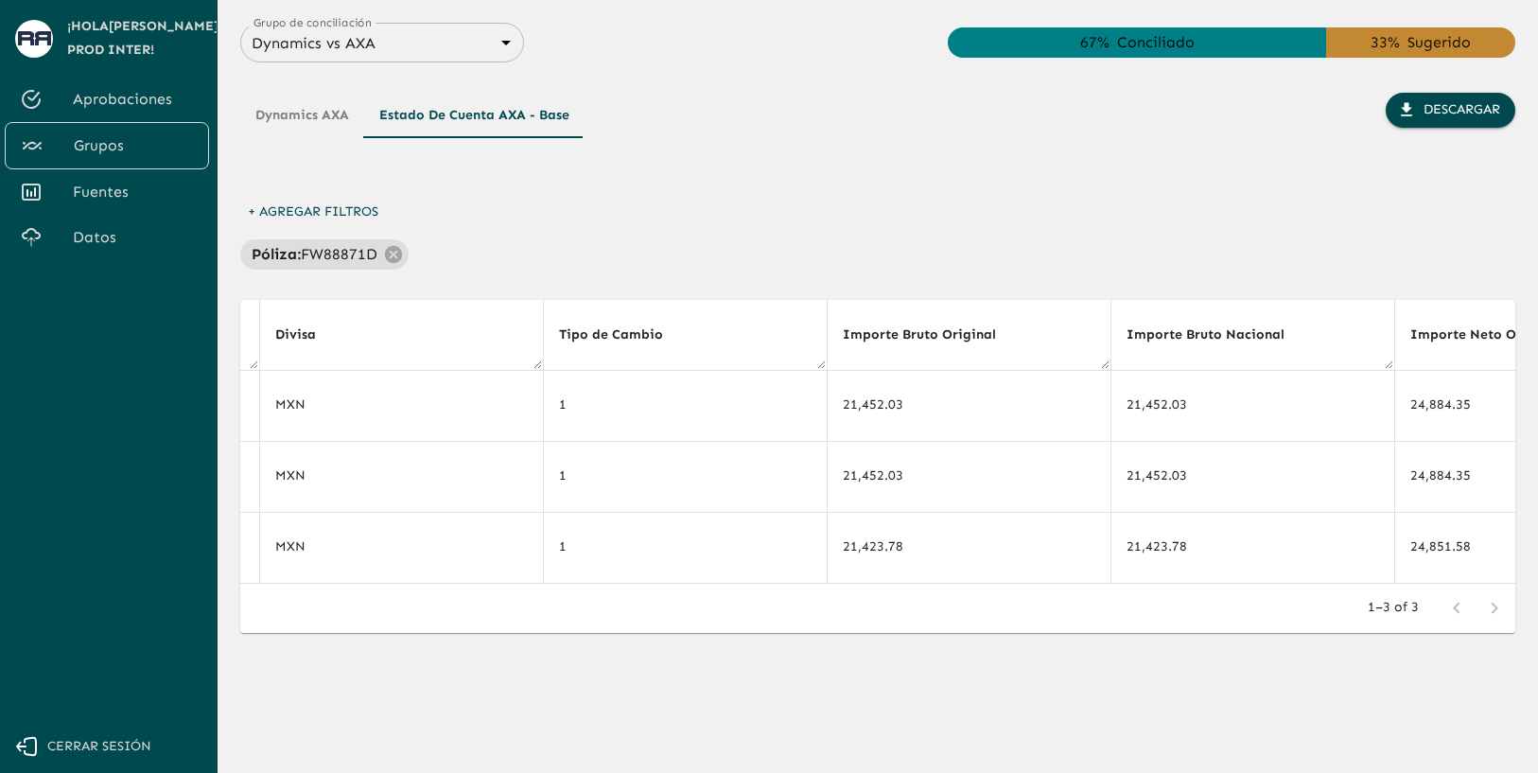
click at [290, 122] on button "Dynamics AXA" at bounding box center [302, 115] width 124 height 45
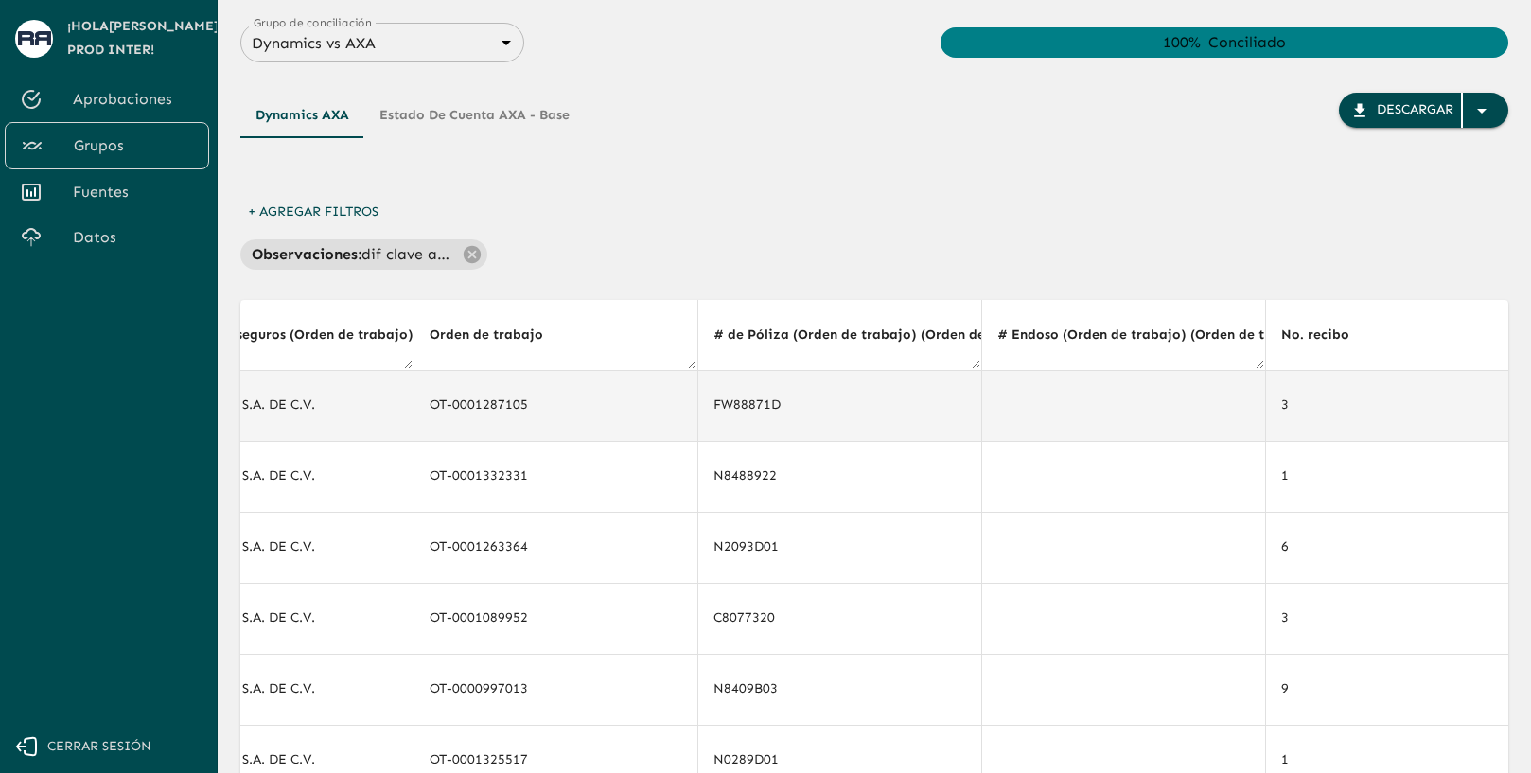
scroll to position [0, 325]
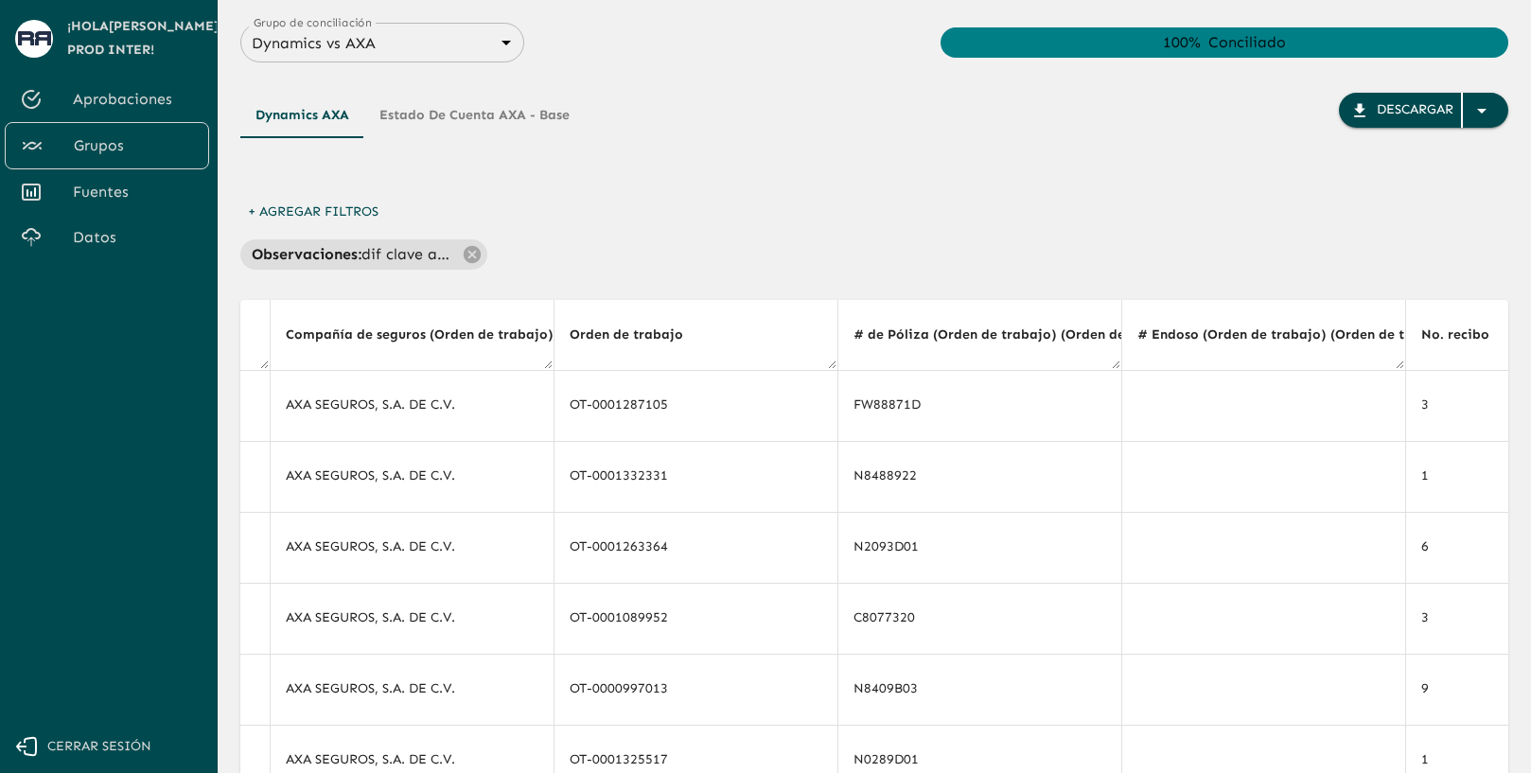
click at [818, 268] on div "Observaciones : dif clave agente" at bounding box center [874, 254] width 1268 height 30
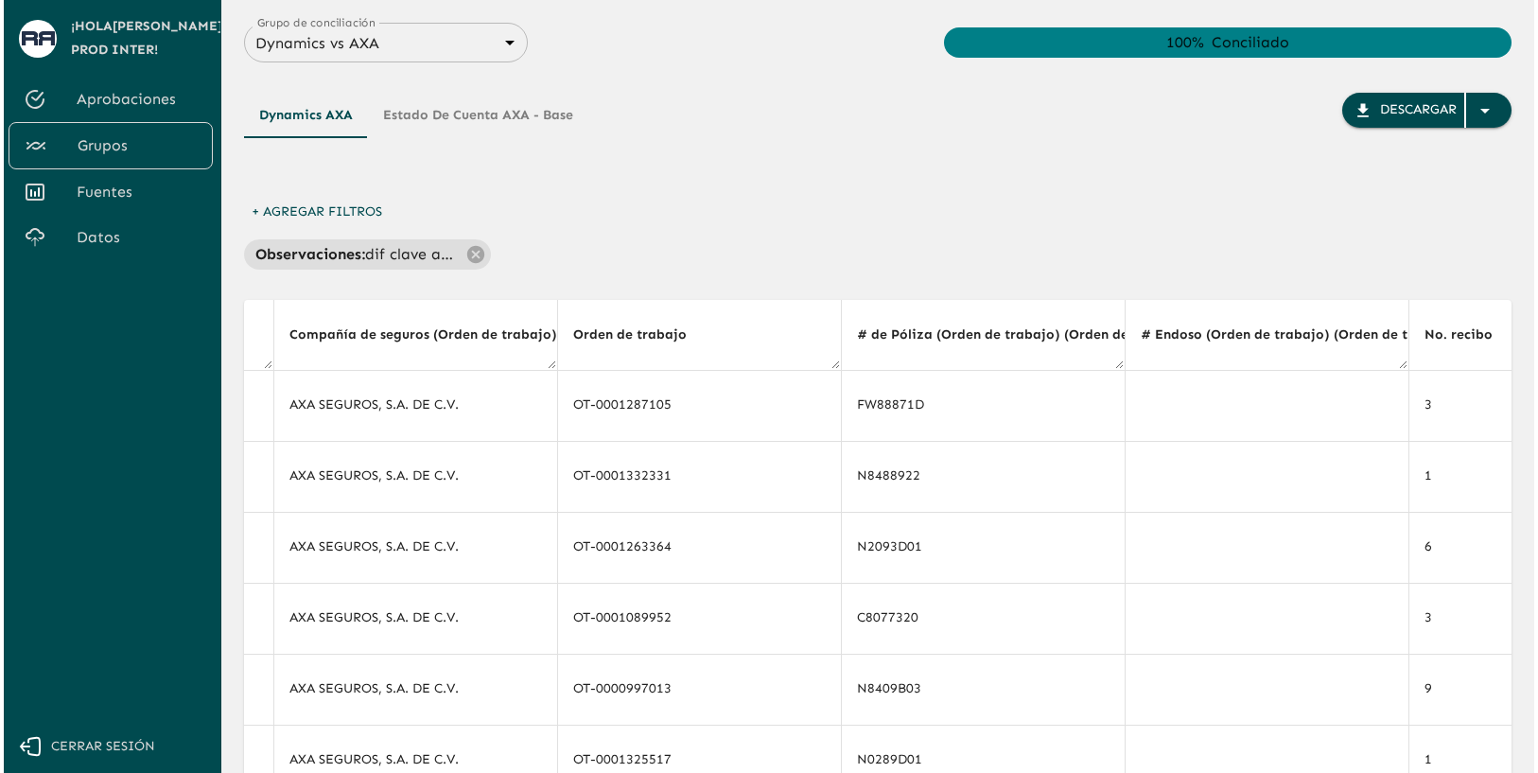
scroll to position [0, 4860]
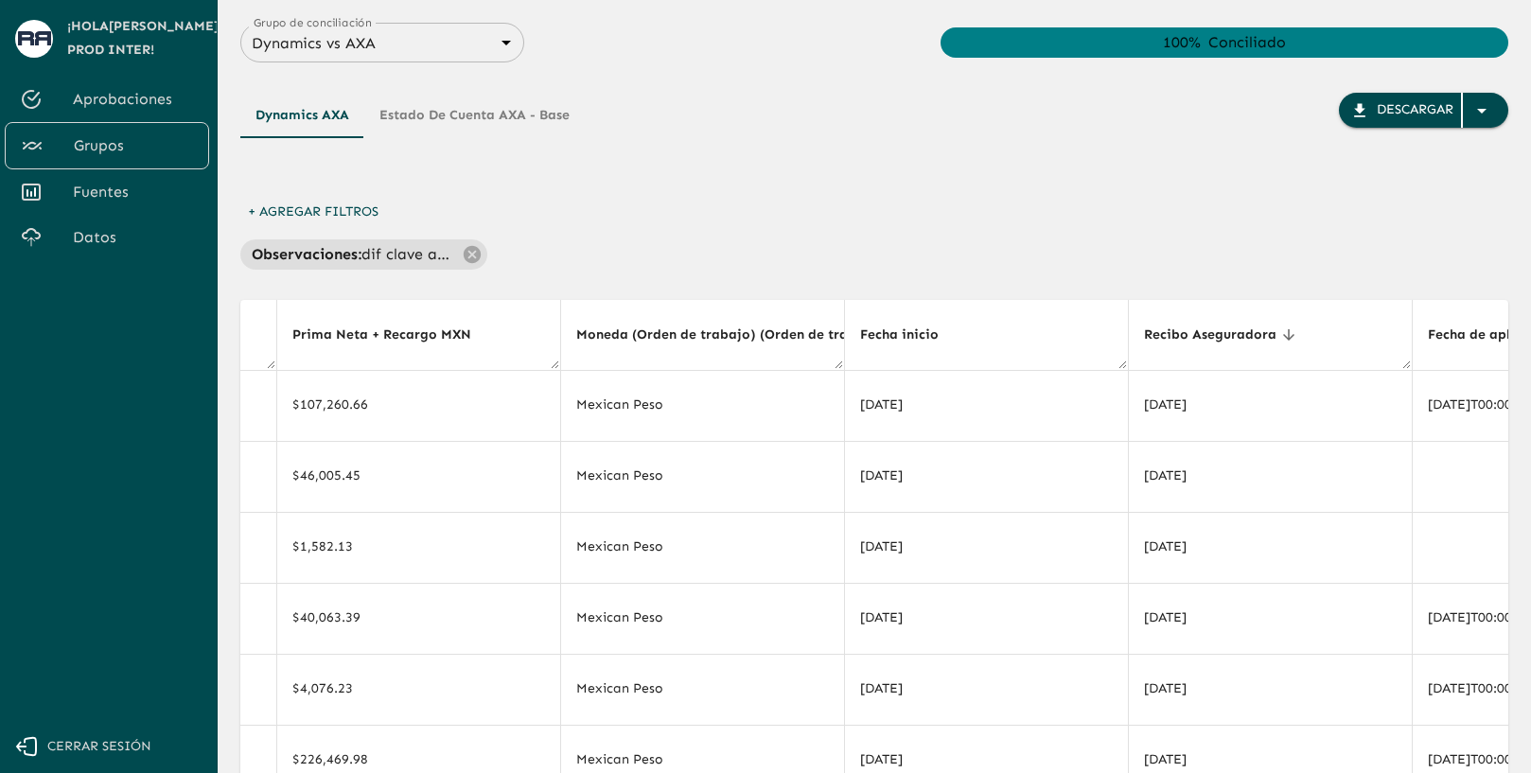
click at [477, 116] on button "Estado de cuenta AXA - Base" at bounding box center [474, 115] width 220 height 45
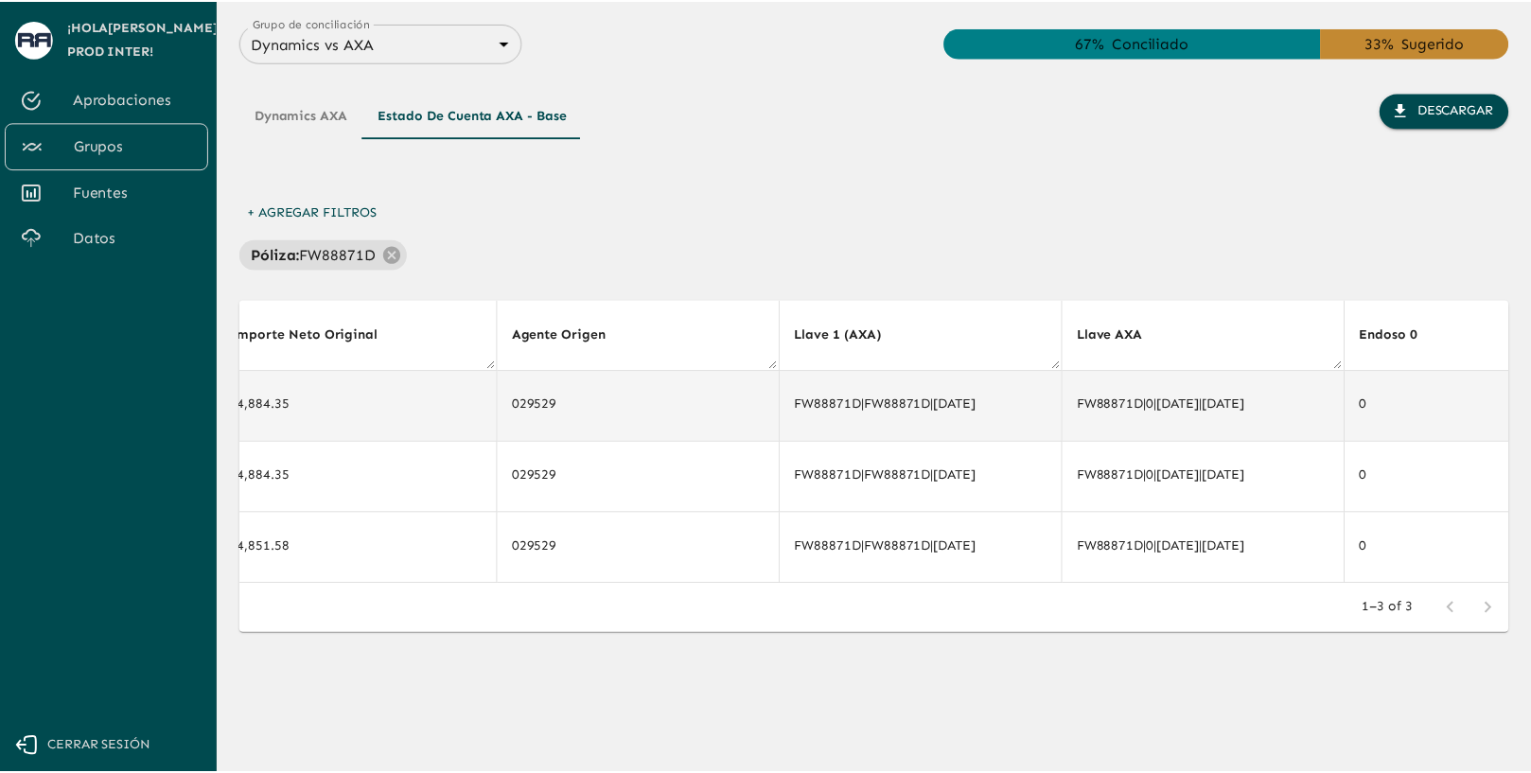
scroll to position [0, 11978]
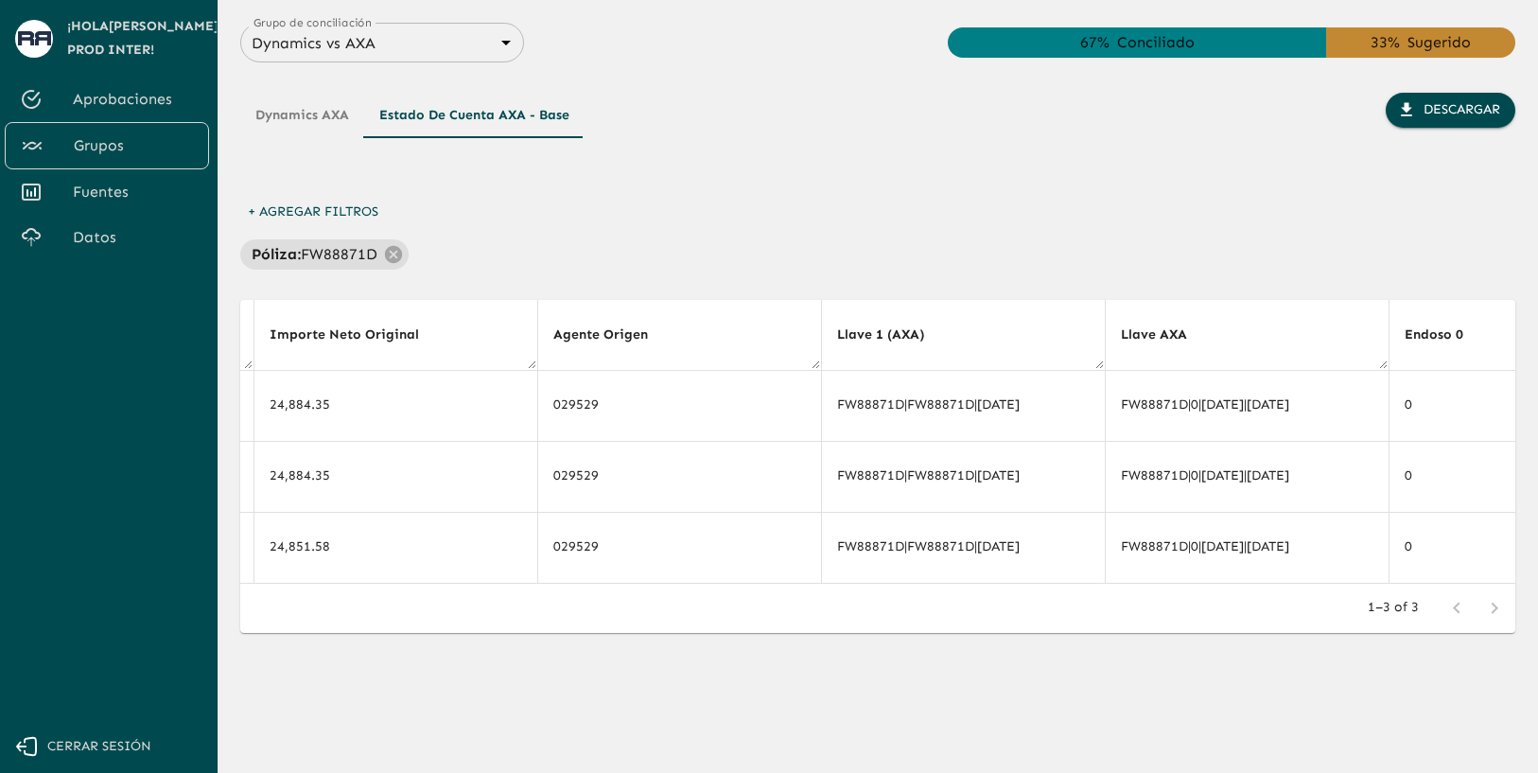
click at [333, 117] on button "Dynamics AXA" at bounding box center [302, 115] width 124 height 45
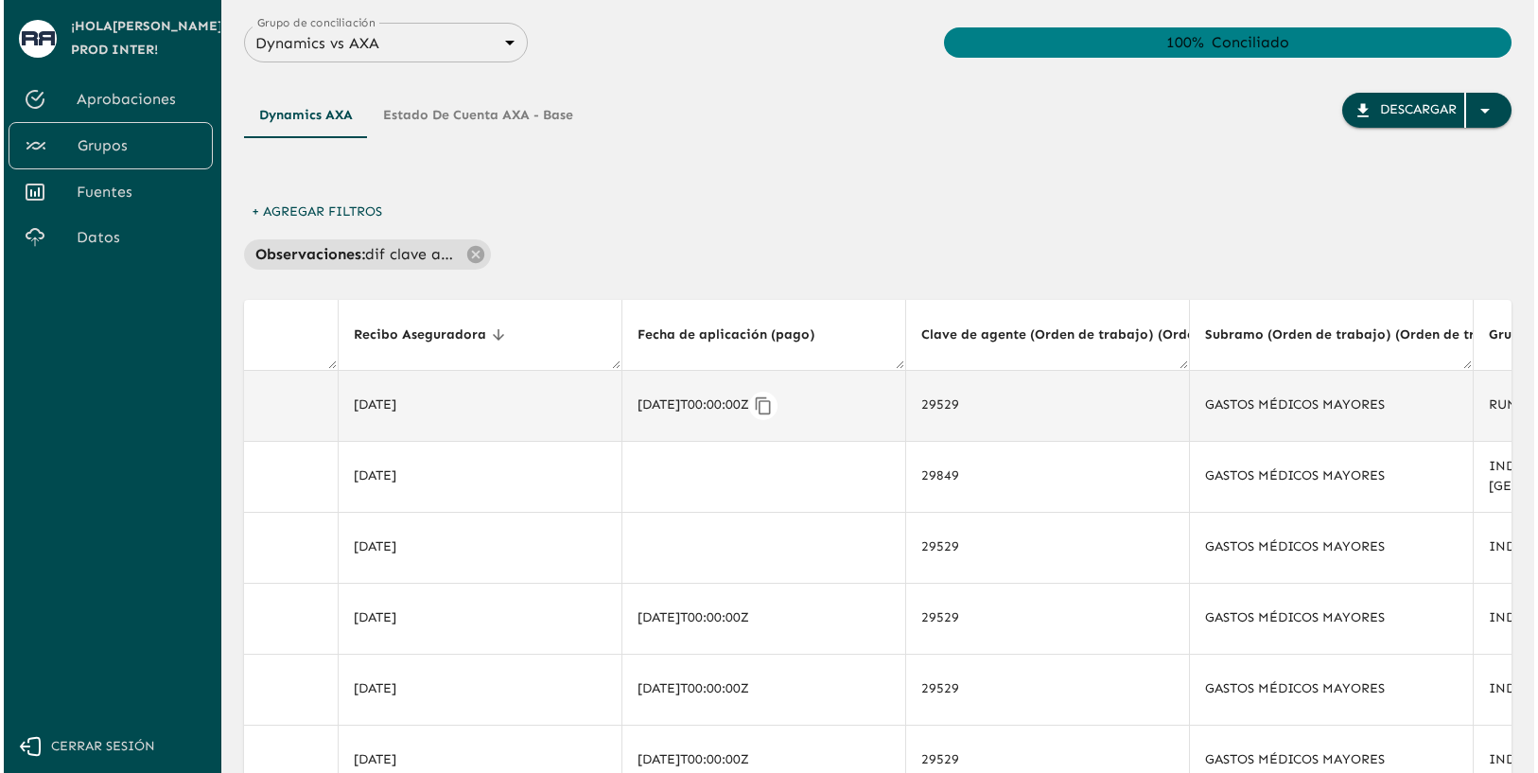
scroll to position [0, 5742]
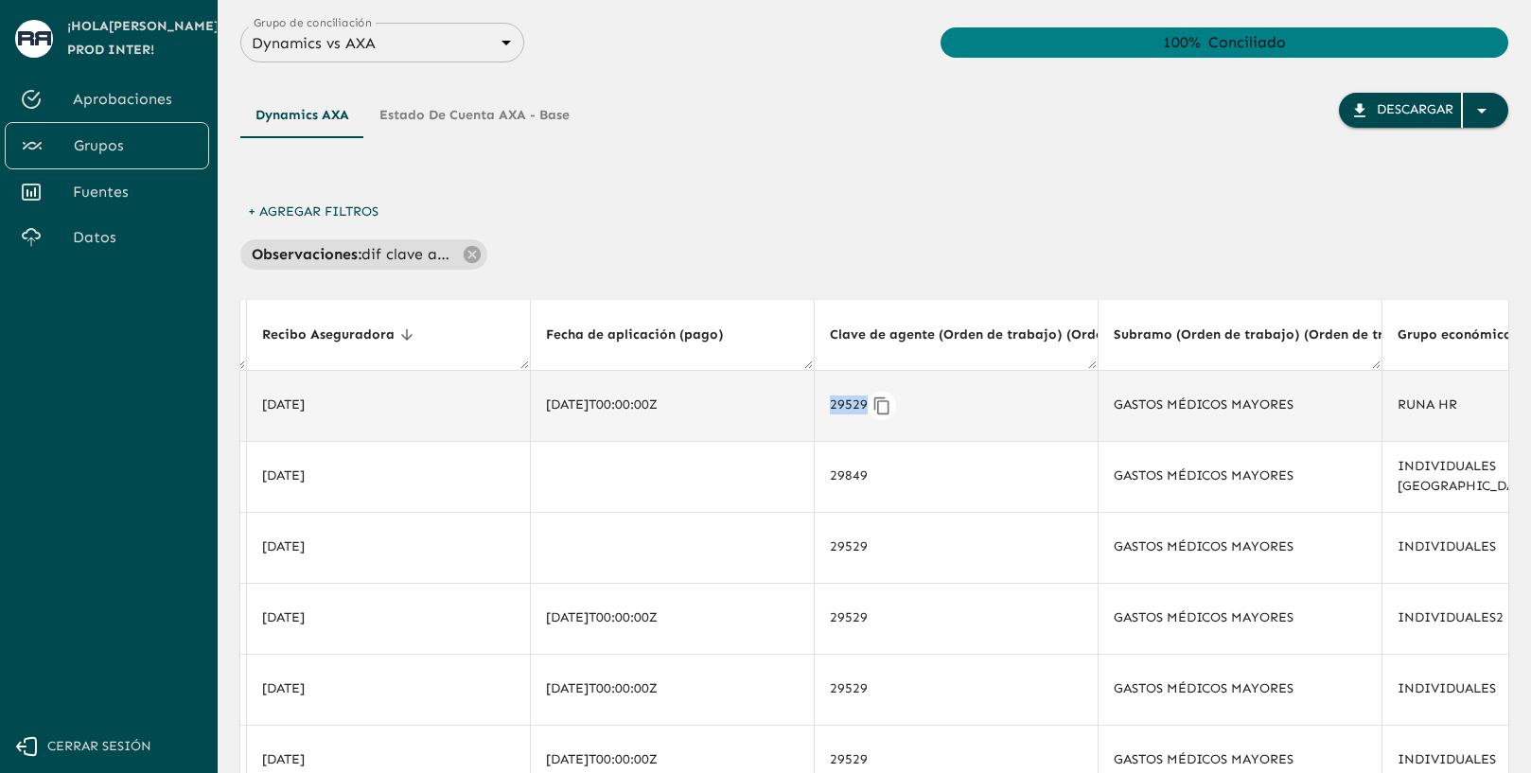
drag, startPoint x: 820, startPoint y: 408, endPoint x: 854, endPoint y: 408, distance: 34.1
click at [854, 408] on td "29529" at bounding box center [956, 405] width 284 height 71
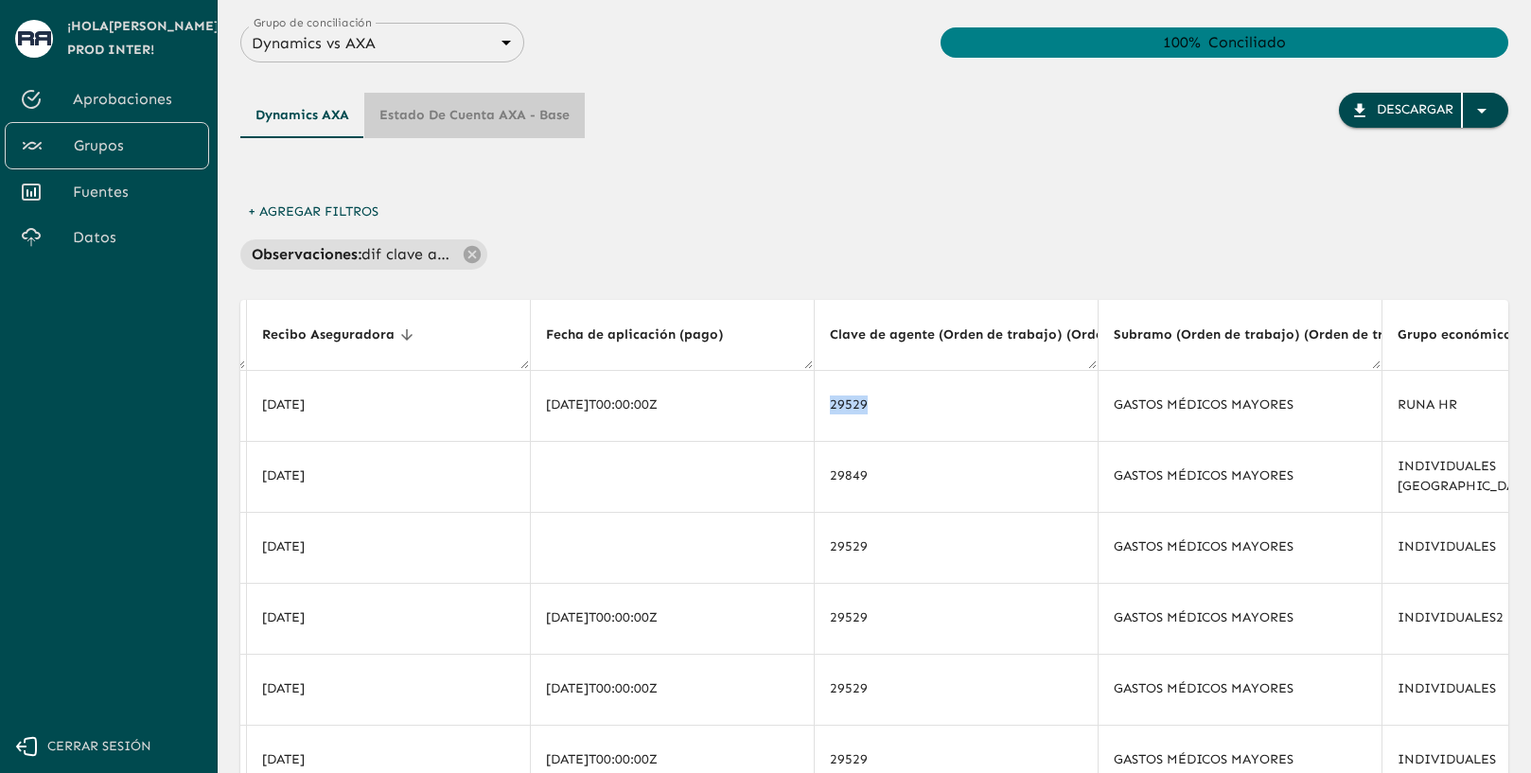
click at [483, 120] on button "Estado de cuenta AXA - Base" at bounding box center [474, 115] width 220 height 45
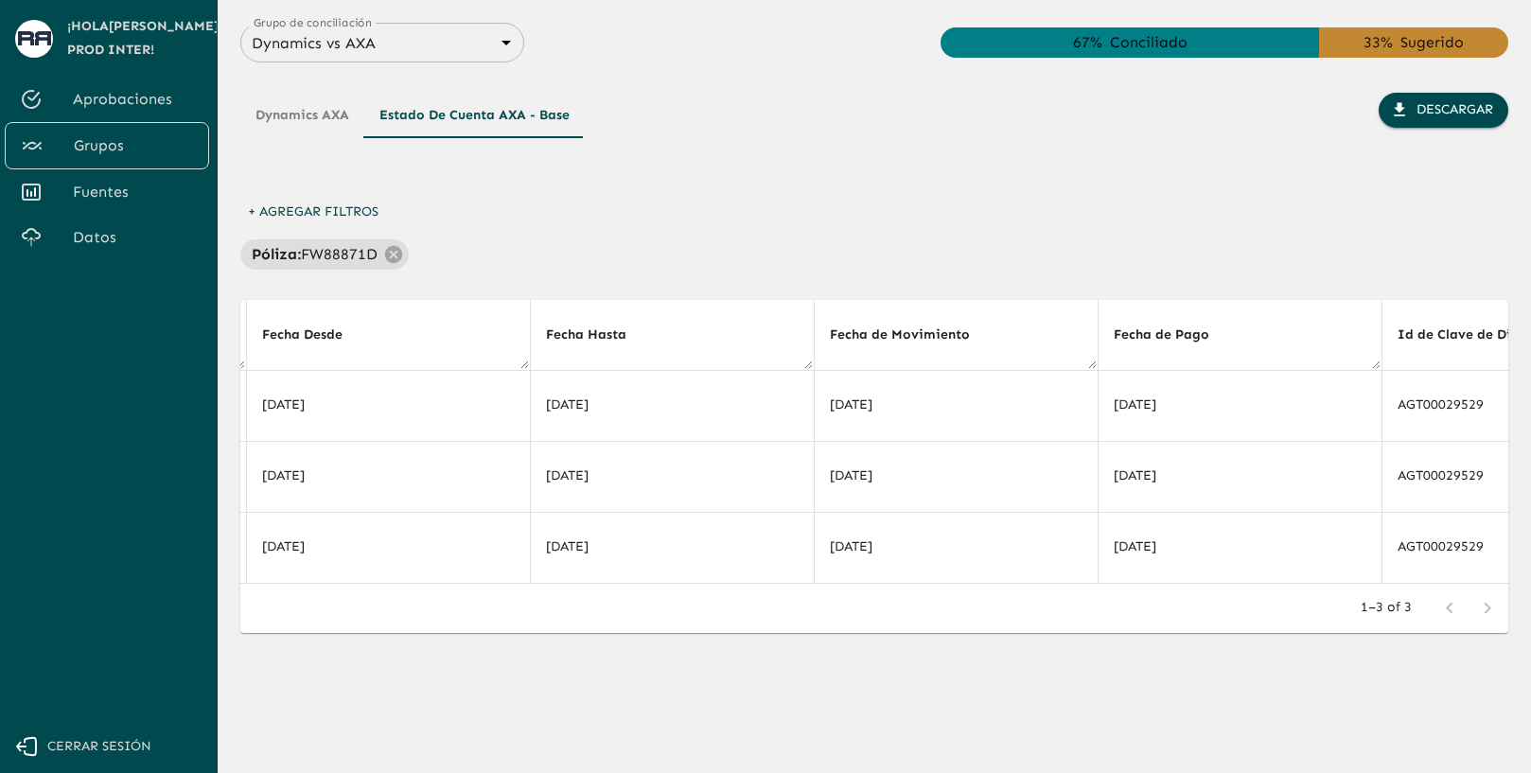
scroll to position [0, 11978]
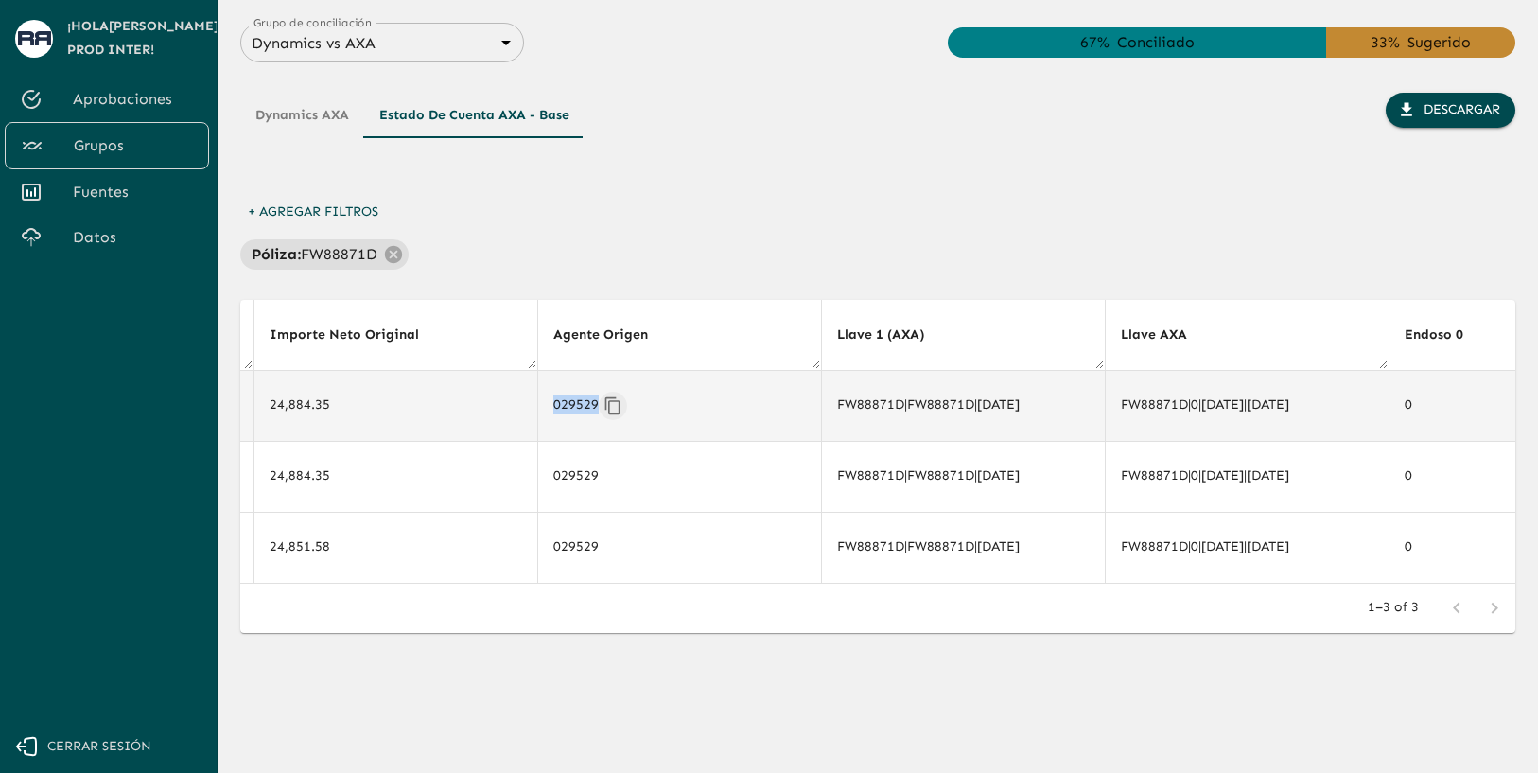
drag, startPoint x: 553, startPoint y: 404, endPoint x: 595, endPoint y: 404, distance: 41.6
click at [595, 404] on div "029529" at bounding box center [679, 406] width 253 height 28
click at [299, 114] on button "Dynamics AXA" at bounding box center [302, 115] width 124 height 45
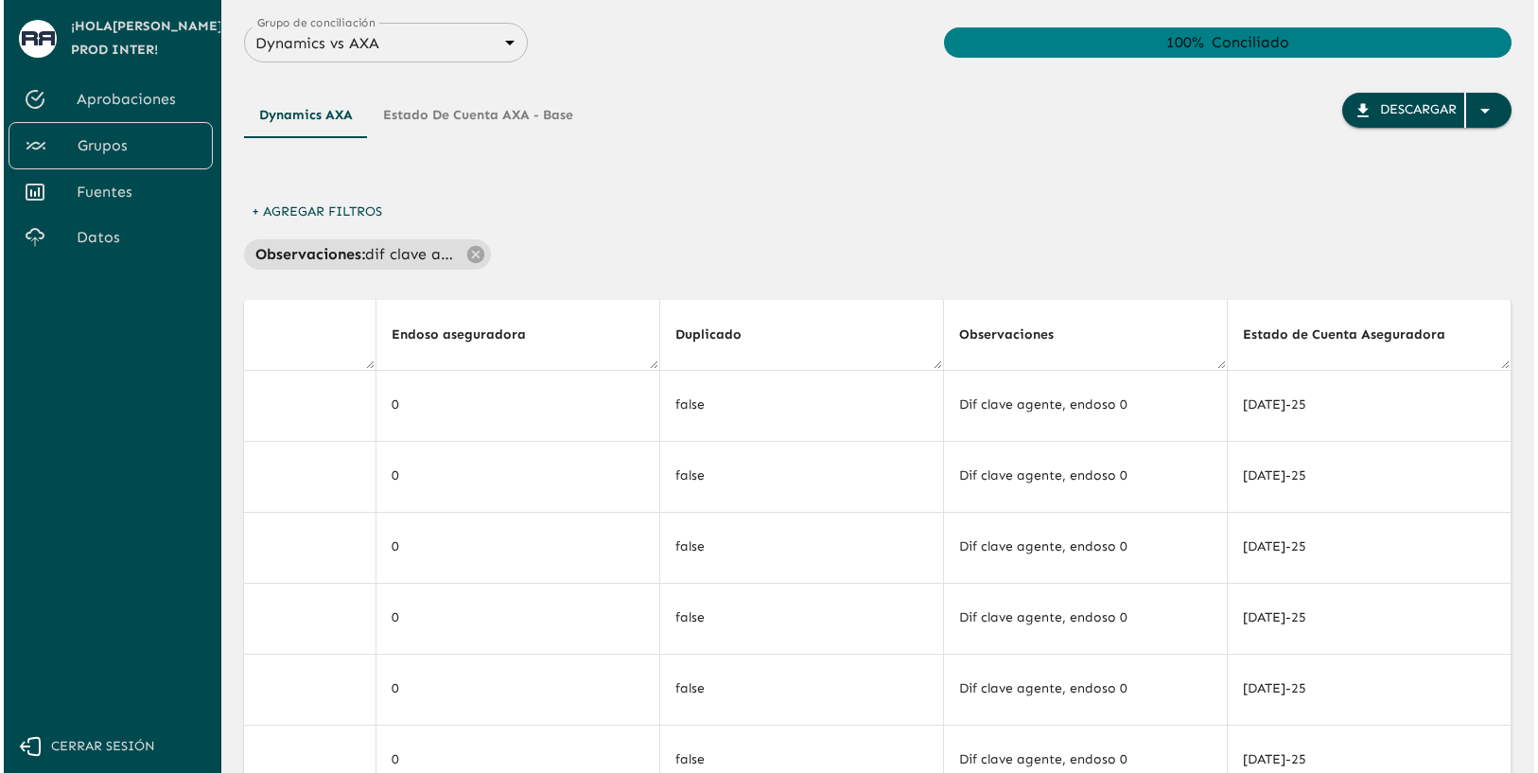
scroll to position [0, 5742]
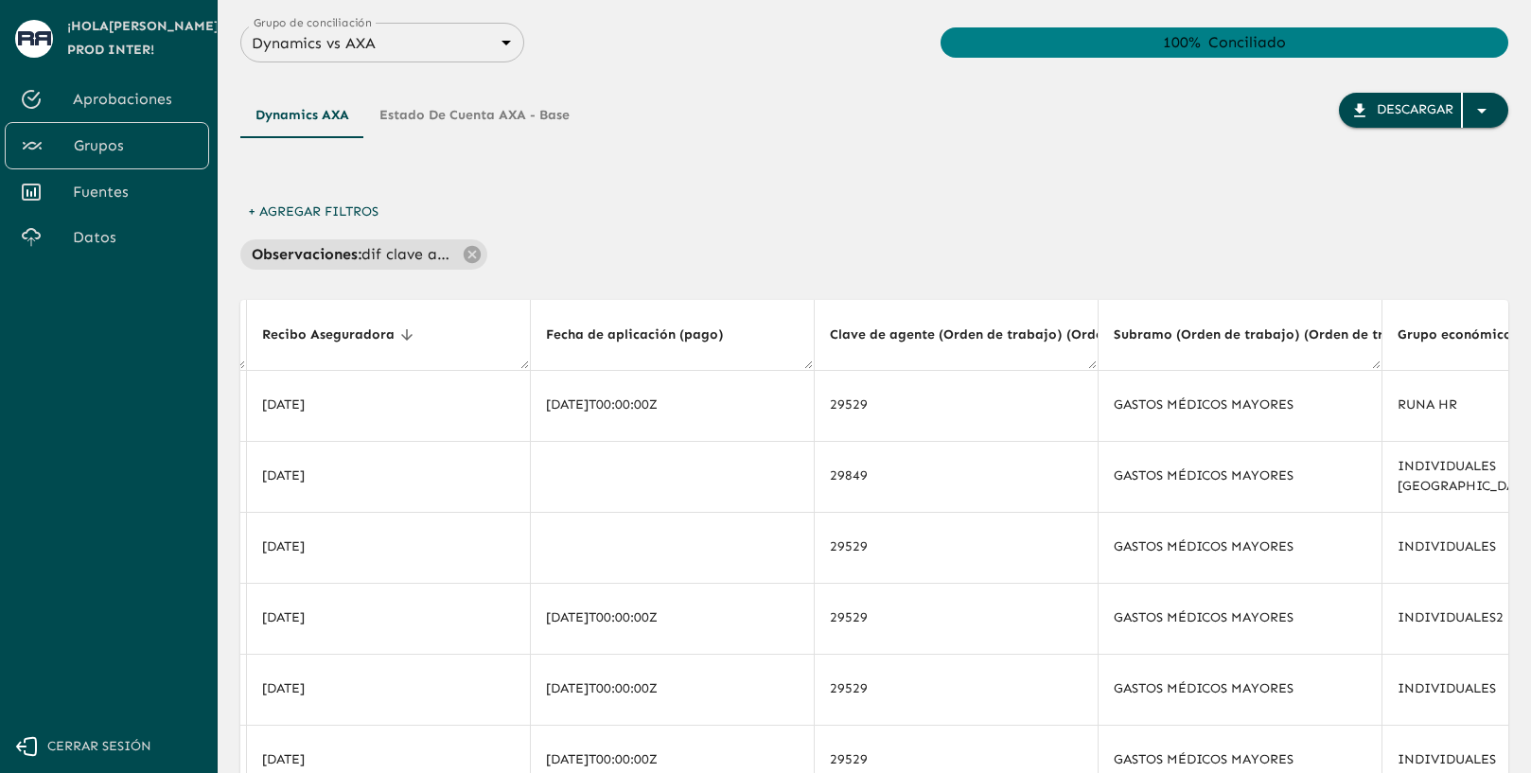
click at [514, 125] on button "Estado de cuenta AXA - Base" at bounding box center [474, 115] width 220 height 45
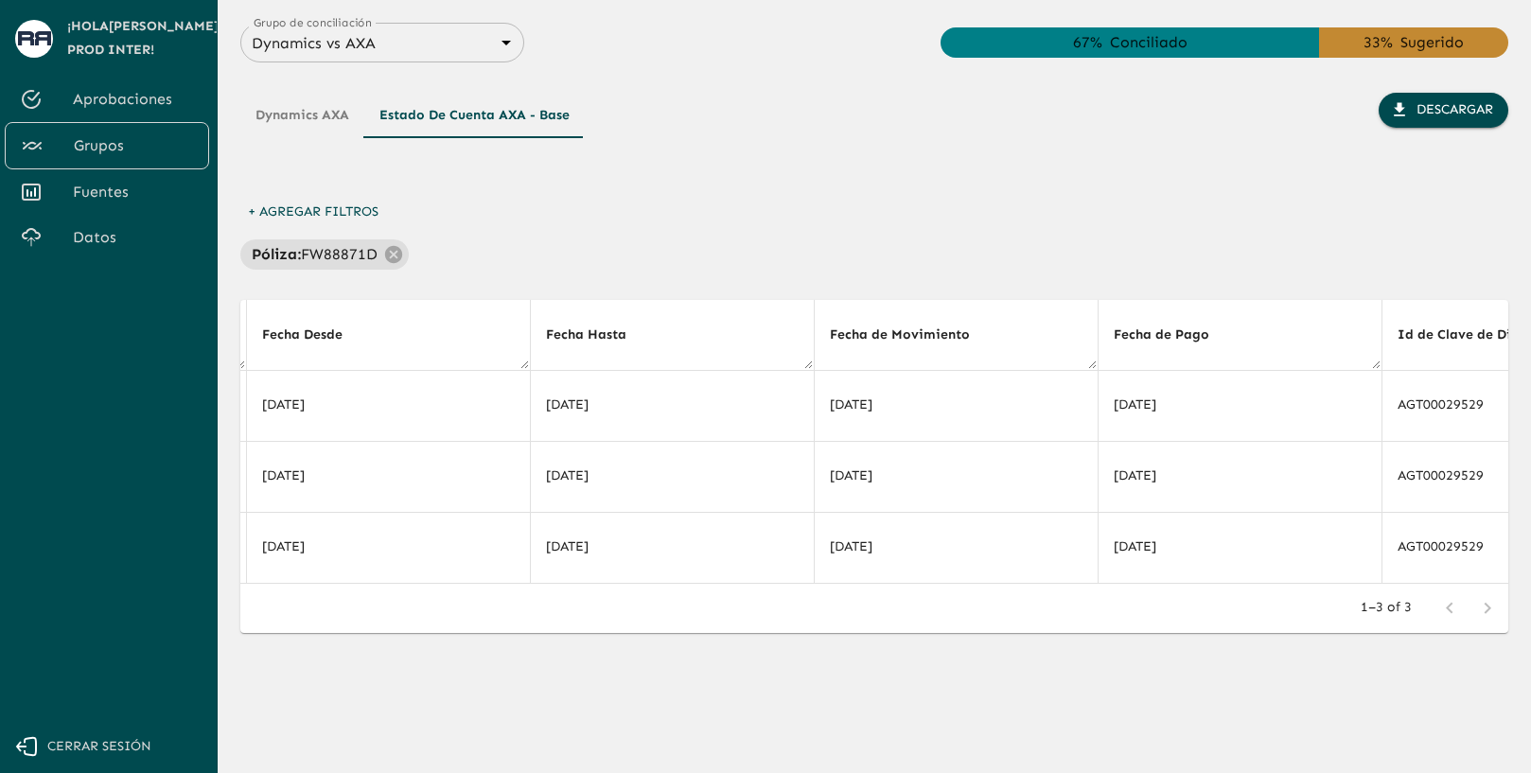
scroll to position [0, 11978]
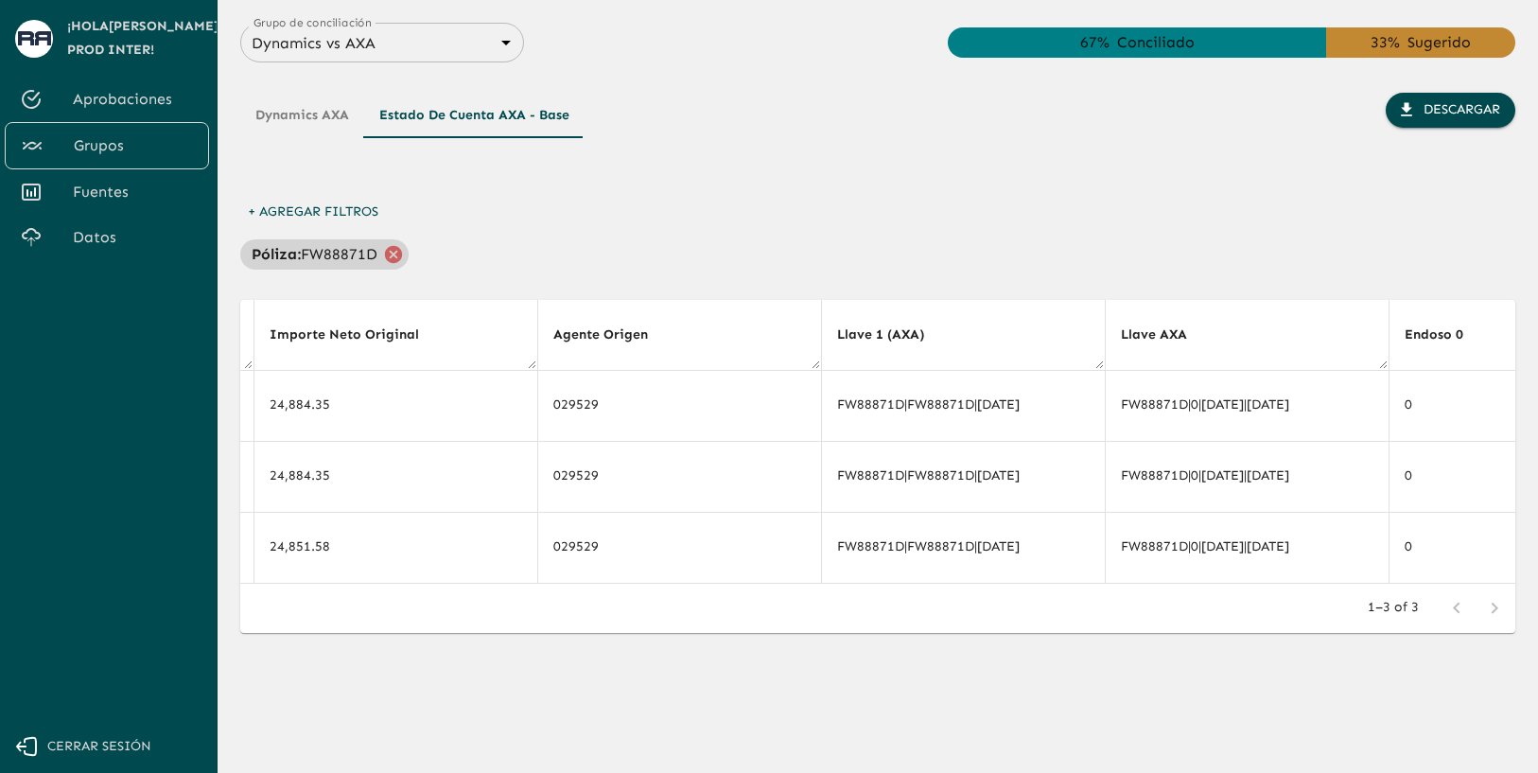
click at [395, 256] on icon at bounding box center [393, 254] width 21 height 21
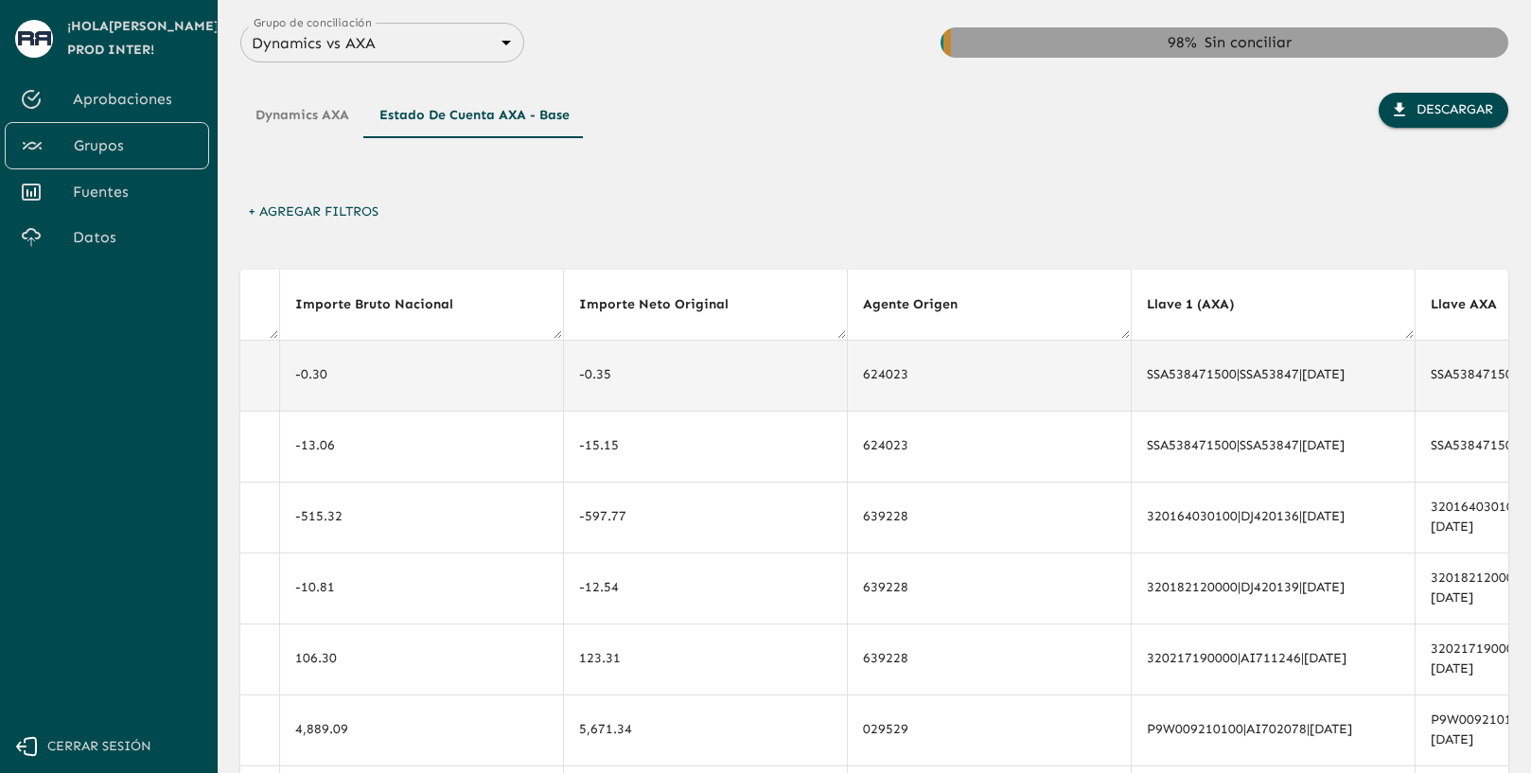
scroll to position [0, 11663]
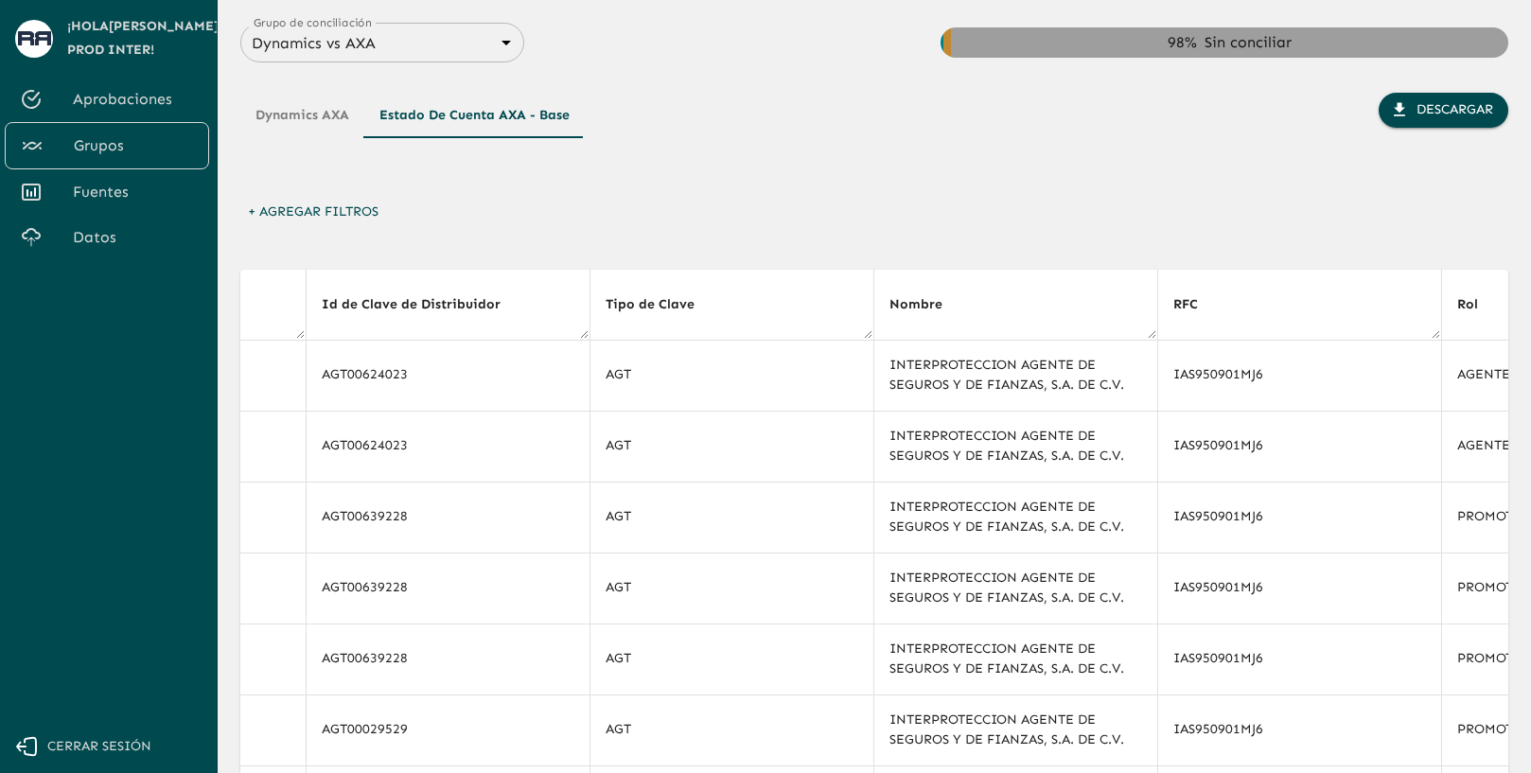
click at [295, 110] on button "Dynamics AXA" at bounding box center [302, 115] width 124 height 45
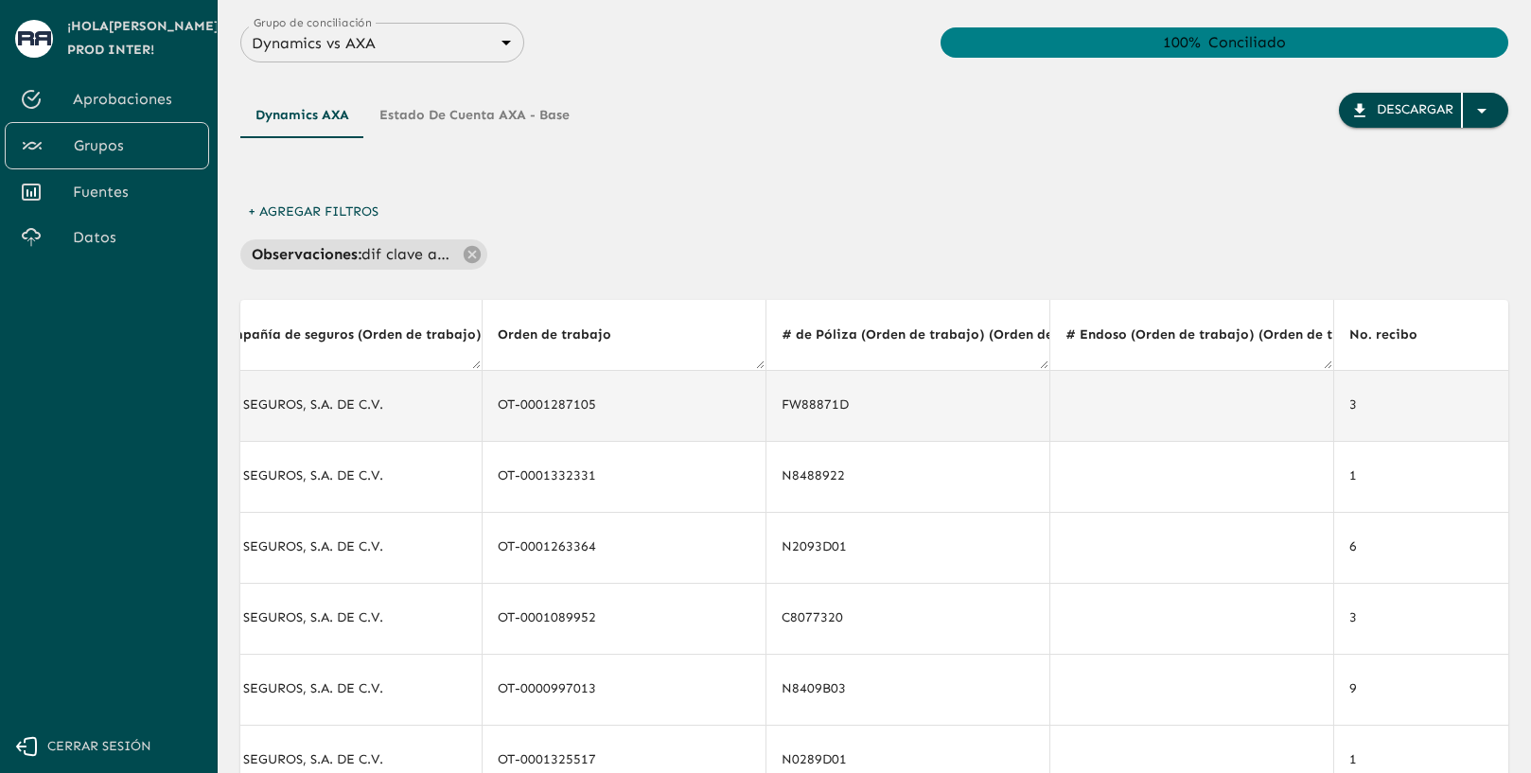
scroll to position [0, 403]
click at [848, 402] on icon "Copiar" at bounding box center [857, 405] width 19 height 19
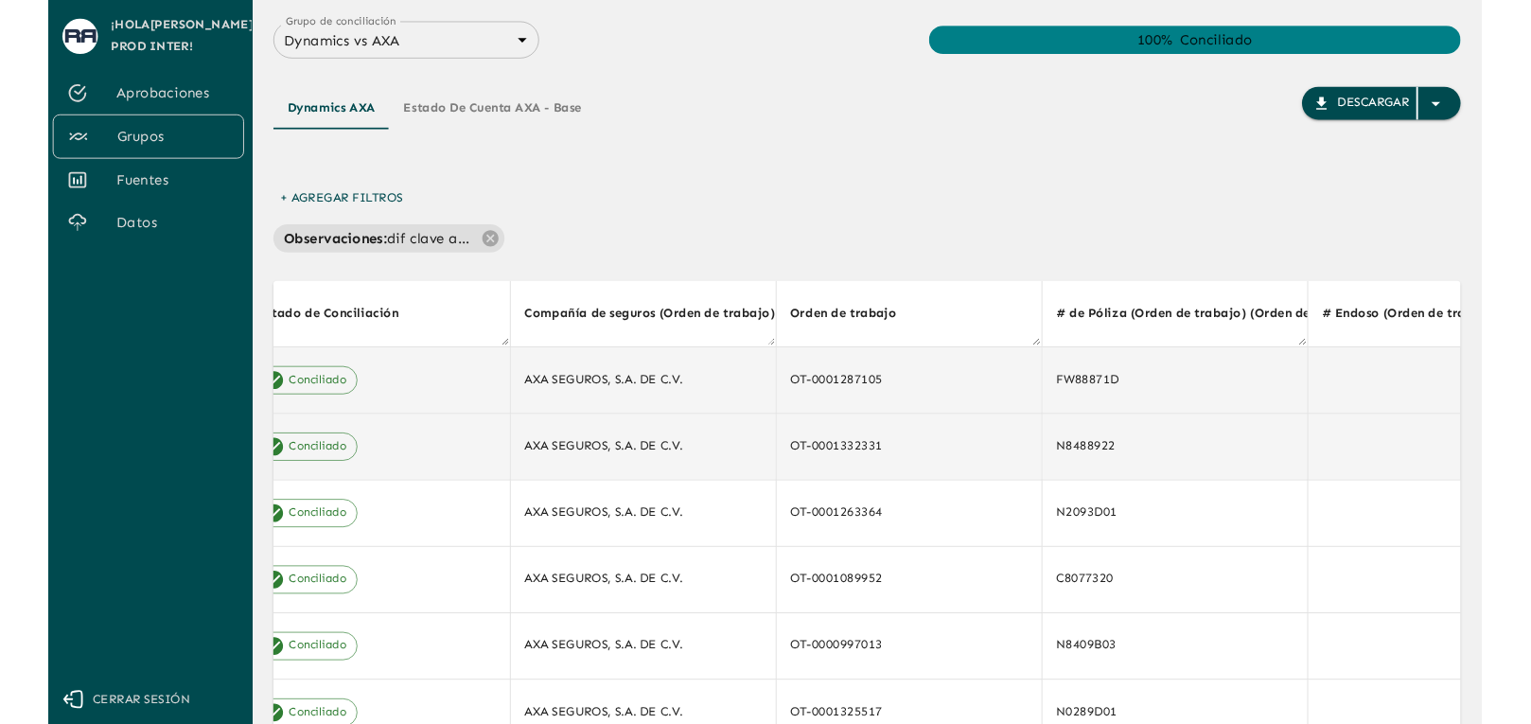
scroll to position [0, 32]
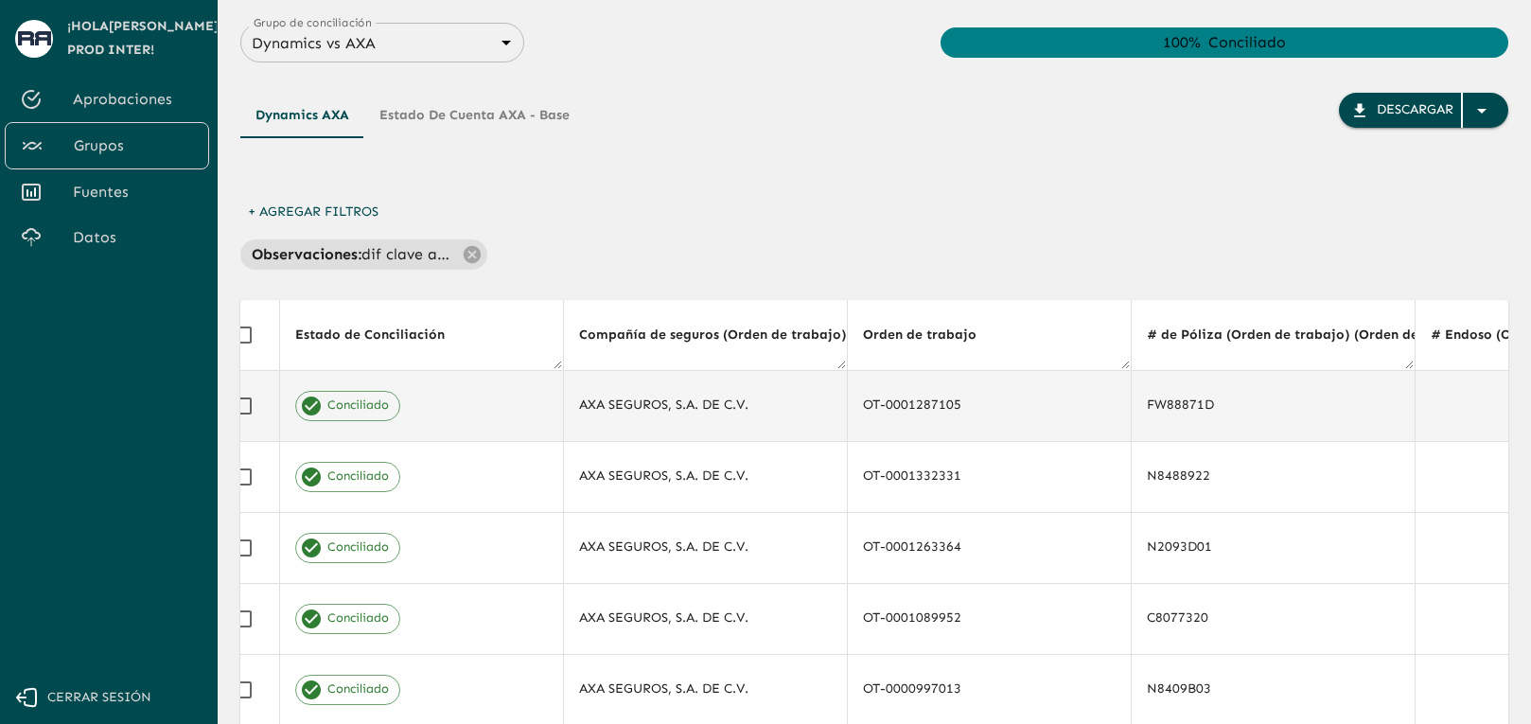
click at [1070, 215] on div "+ Agregar Filtros Observaciones : dif clave agente" at bounding box center [874, 232] width 1268 height 75
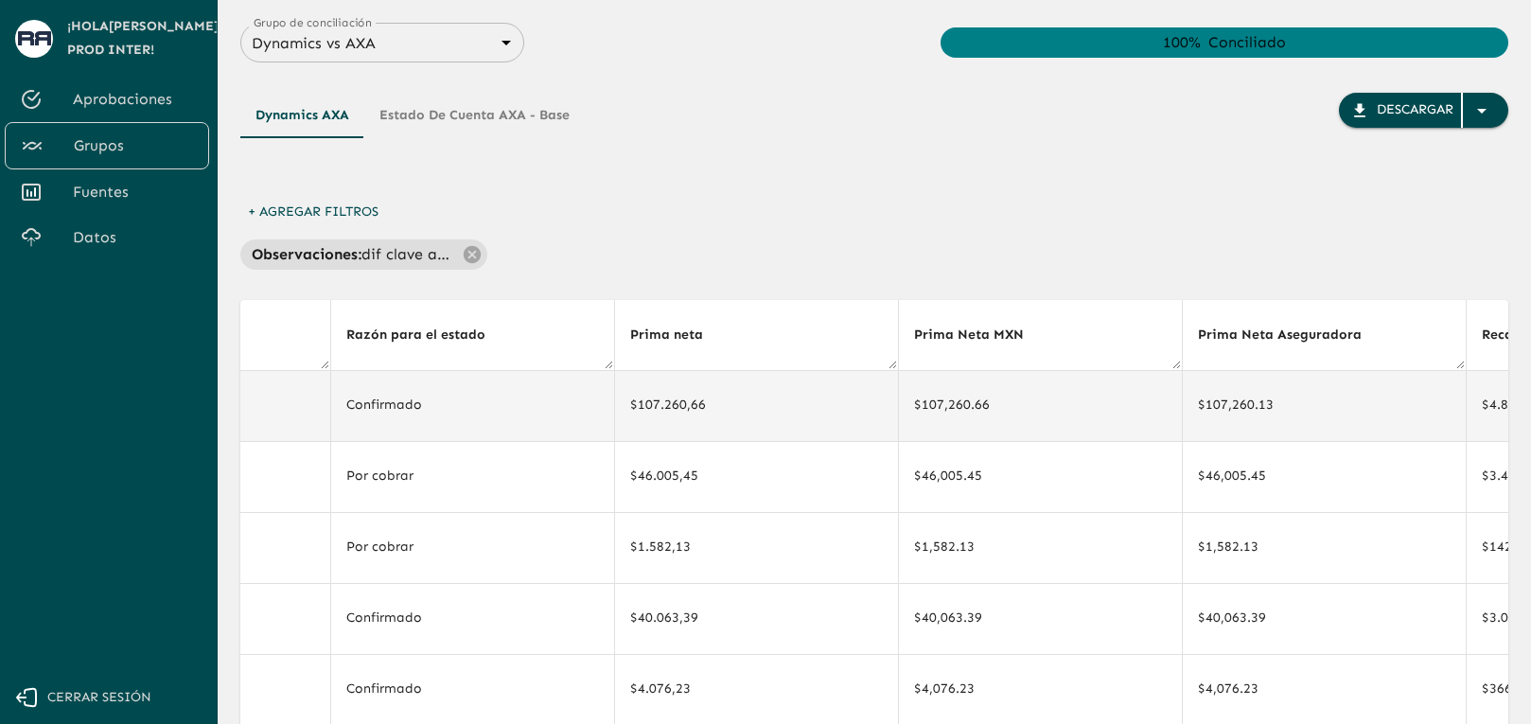
scroll to position [0, 1697]
click at [922, 341] on span "Prima Neta MXN" at bounding box center [968, 335] width 134 height 23
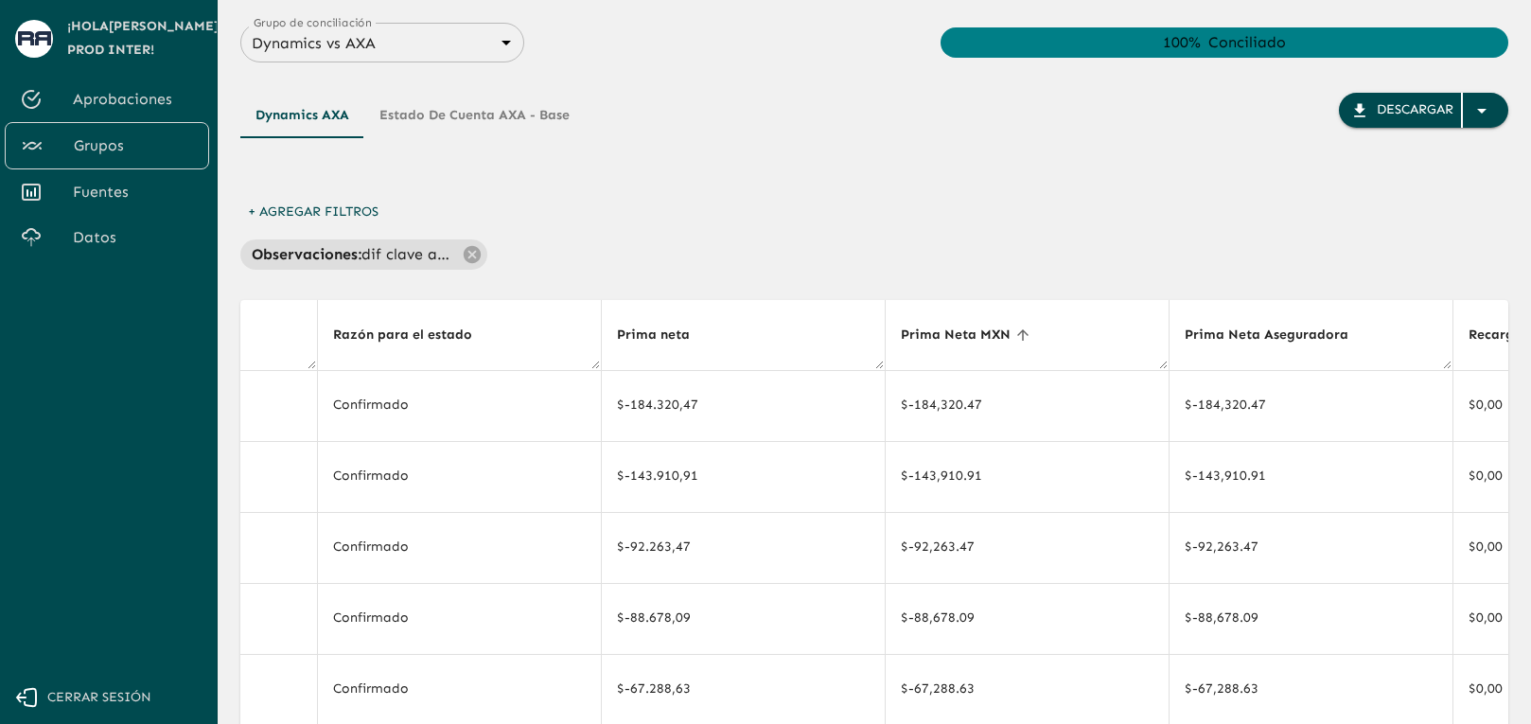
drag, startPoint x: 465, startPoint y: 252, endPoint x: 613, endPoint y: 232, distance: 148.9
click at [614, 233] on div "+ Agregar Filtros Observaciones : dif clave agente" at bounding box center [874, 232] width 1268 height 75
click at [1023, 336] on span "Prima Neta MXN" at bounding box center [968, 335] width 134 height 23
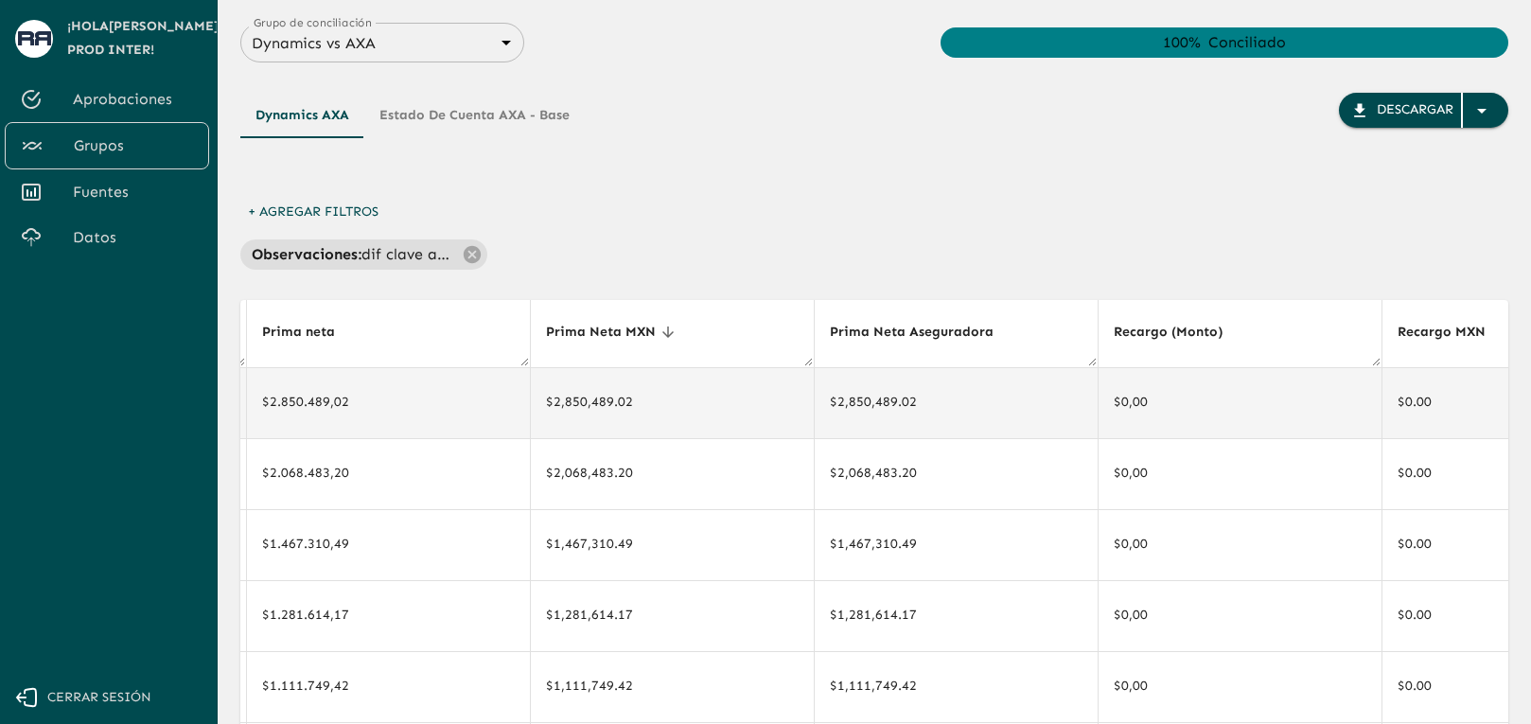
scroll to position [3, 2044]
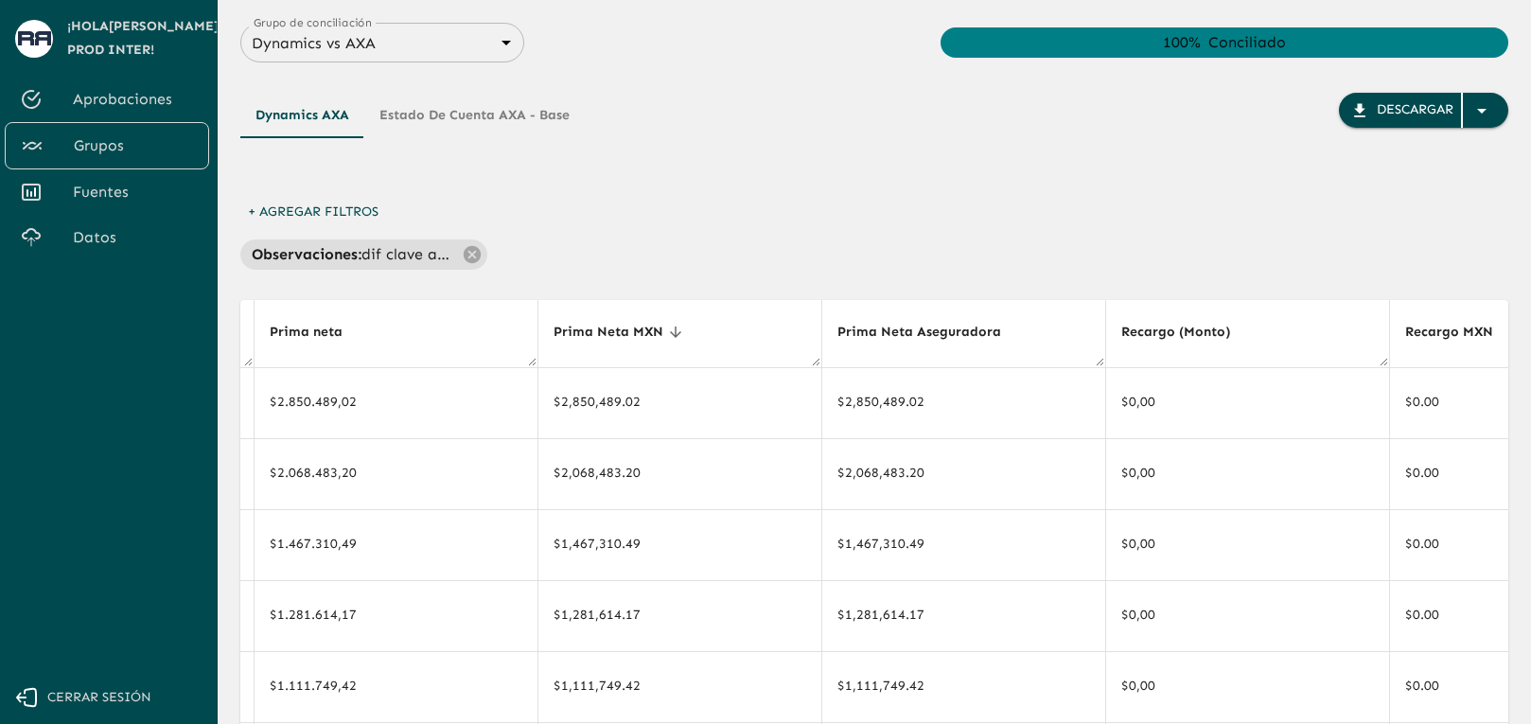
click at [519, 114] on button "Estado de cuenta AXA - Base" at bounding box center [474, 115] width 220 height 45
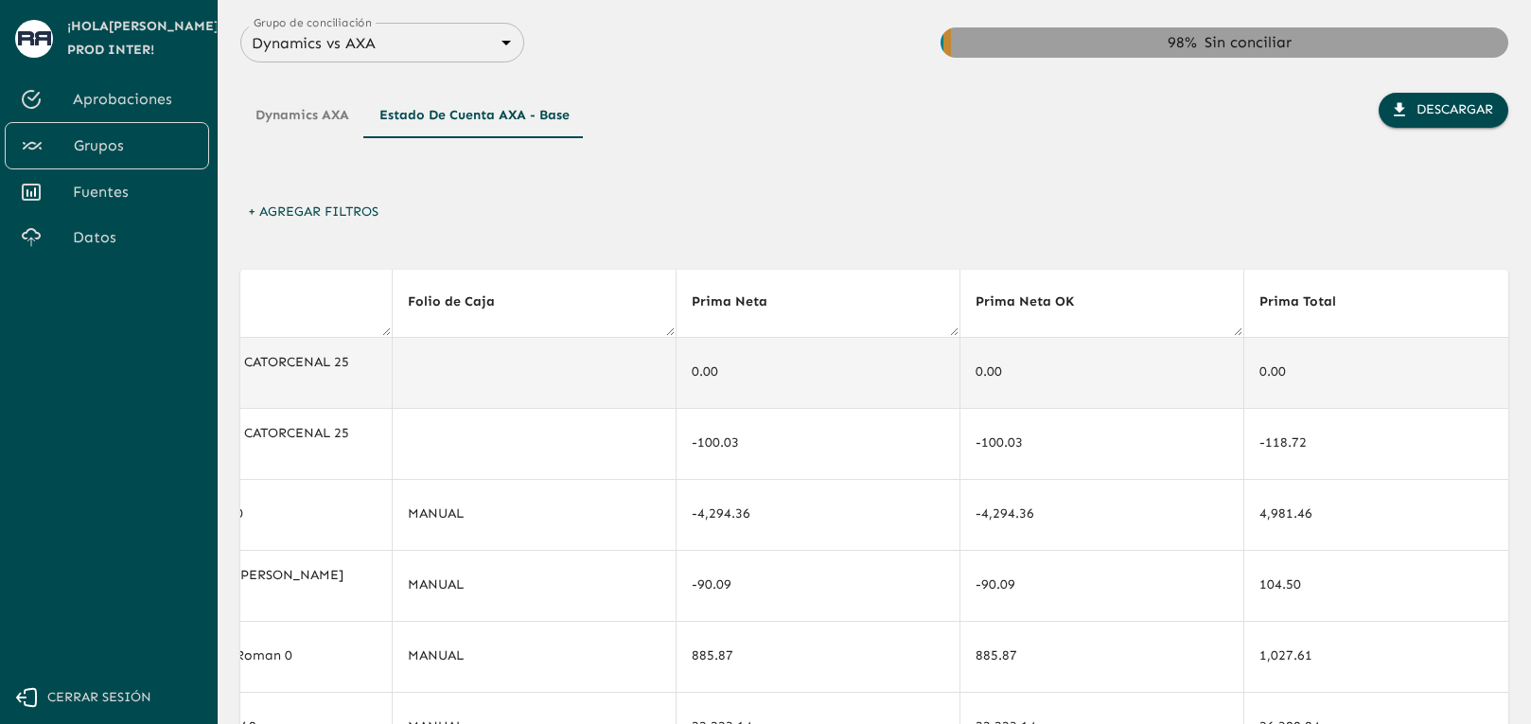
scroll to position [3, 2743]
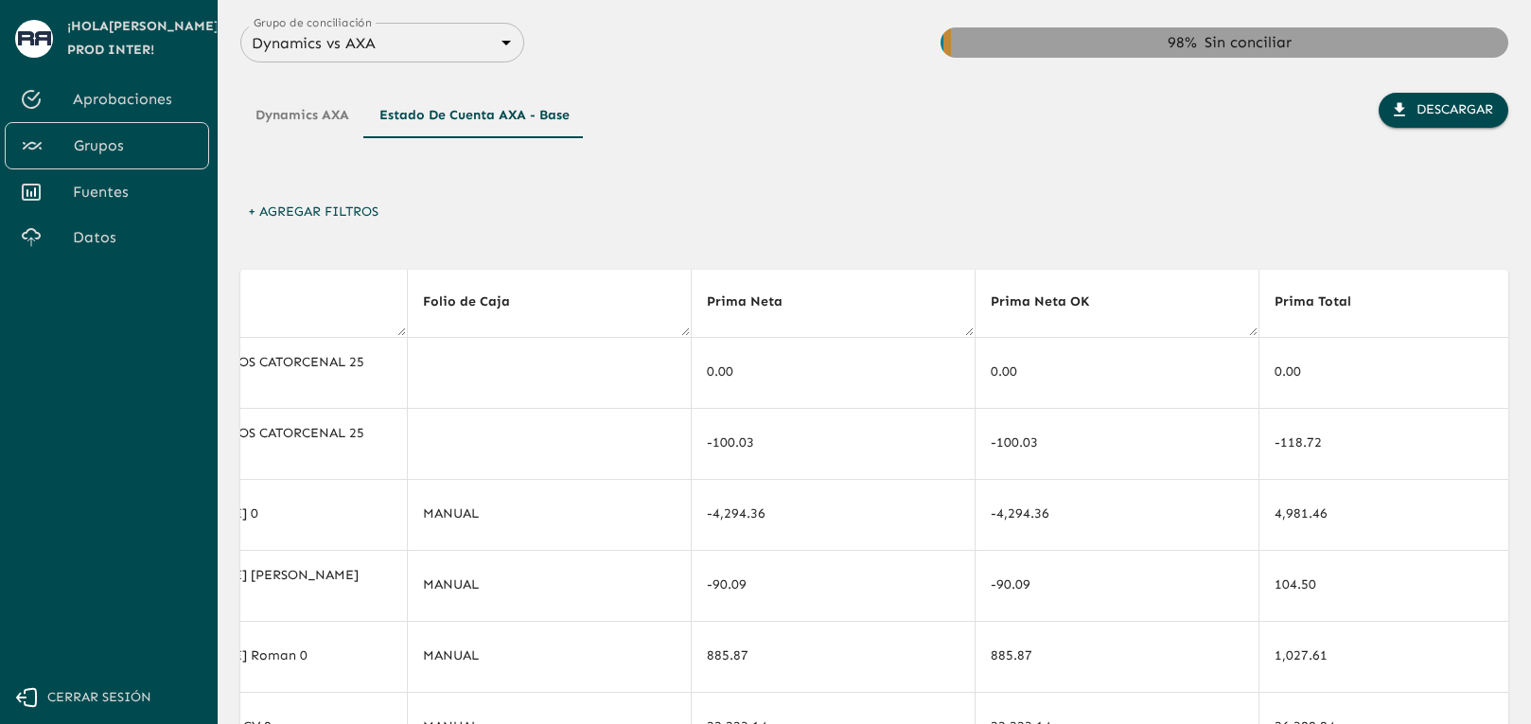
click at [917, 172] on div "Dynamics AXA Estado de cuenta AXA - Base Descargar" at bounding box center [874, 144] width 1268 height 102
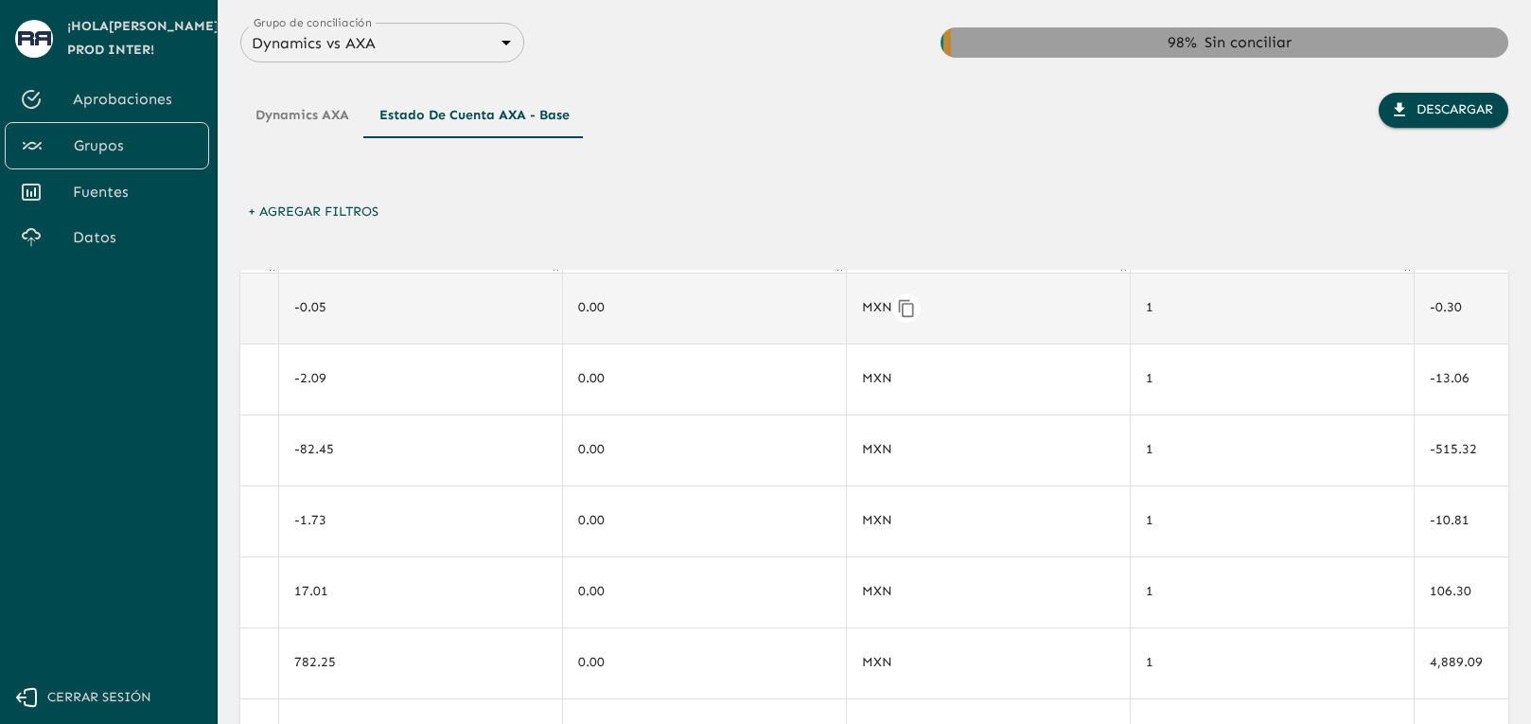
scroll to position [0, 10250]
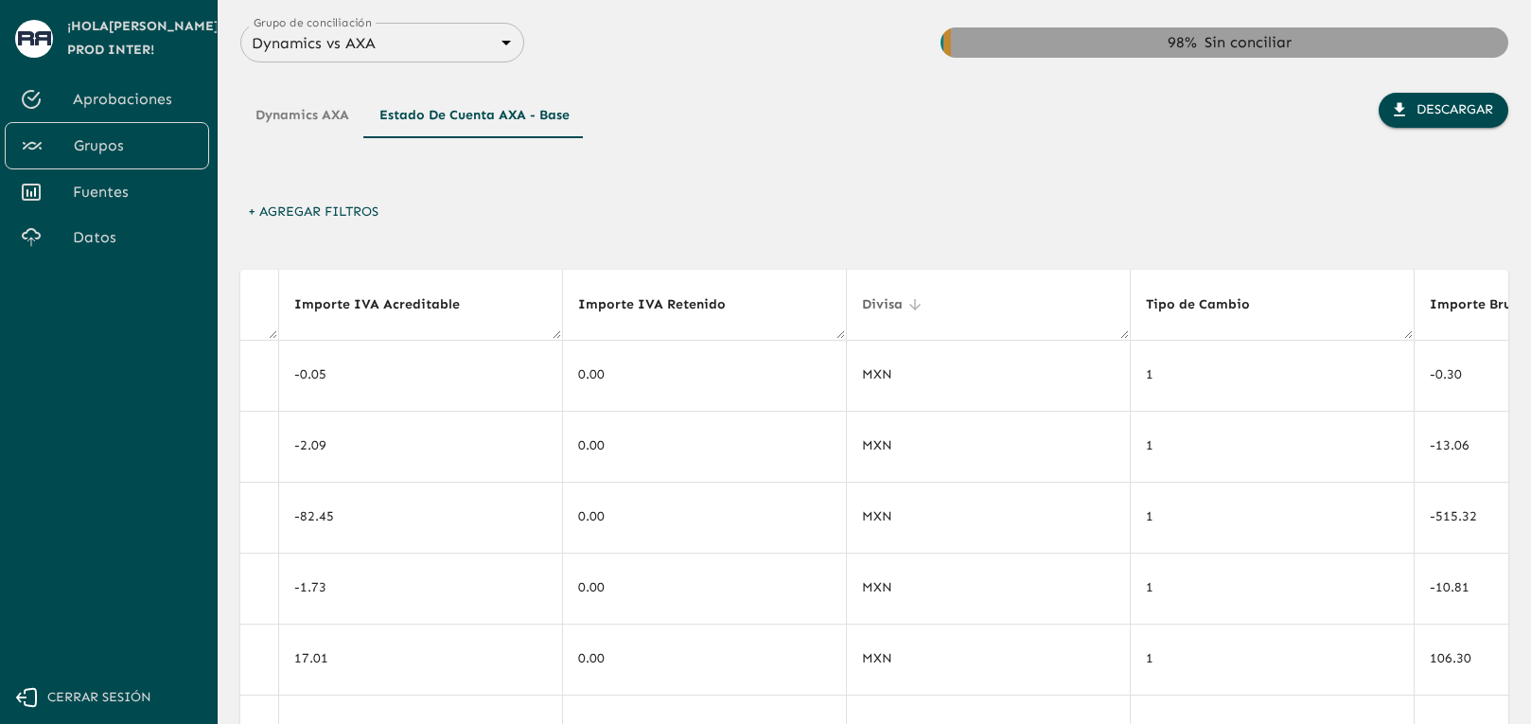
click at [909, 307] on icon at bounding box center [914, 304] width 11 height 11
click at [906, 307] on icon at bounding box center [914, 304] width 17 height 17
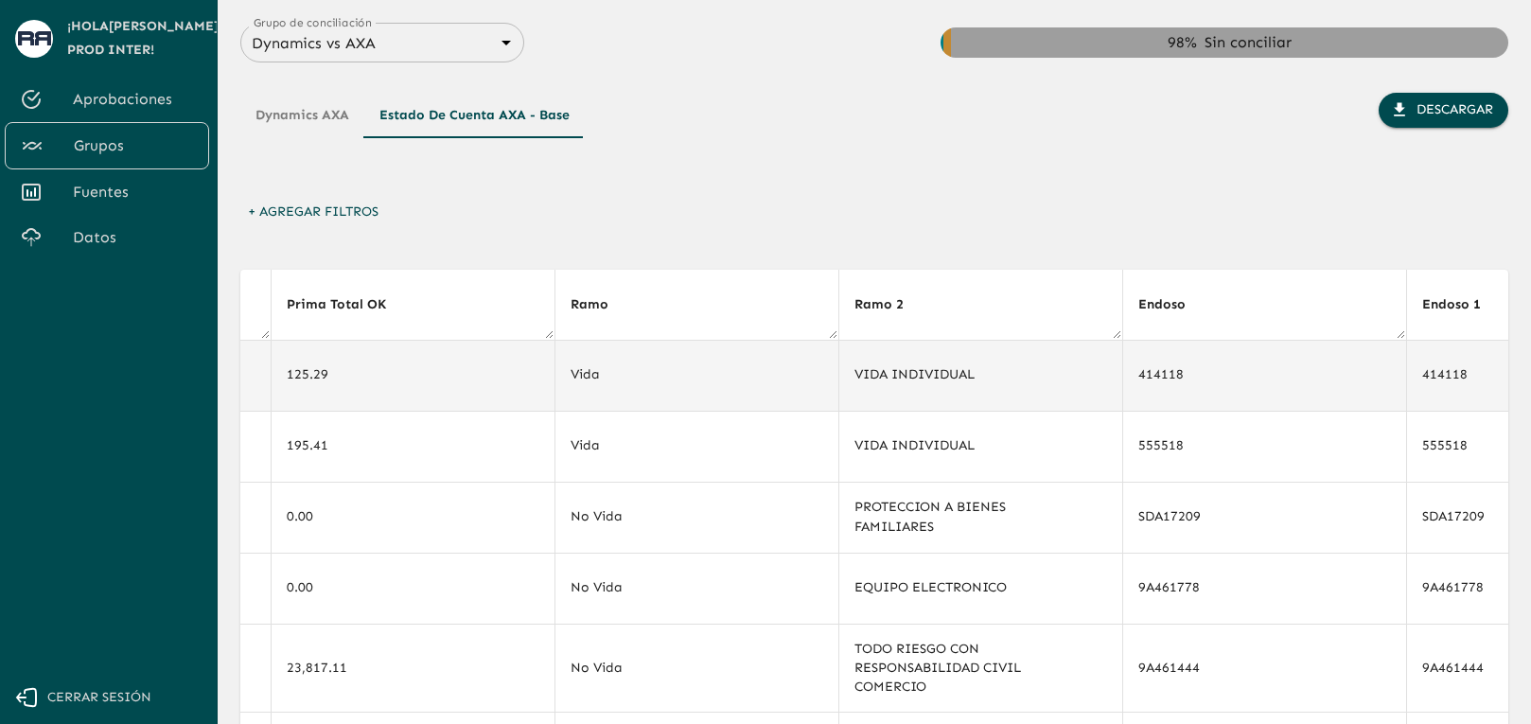
scroll to position [0, 4015]
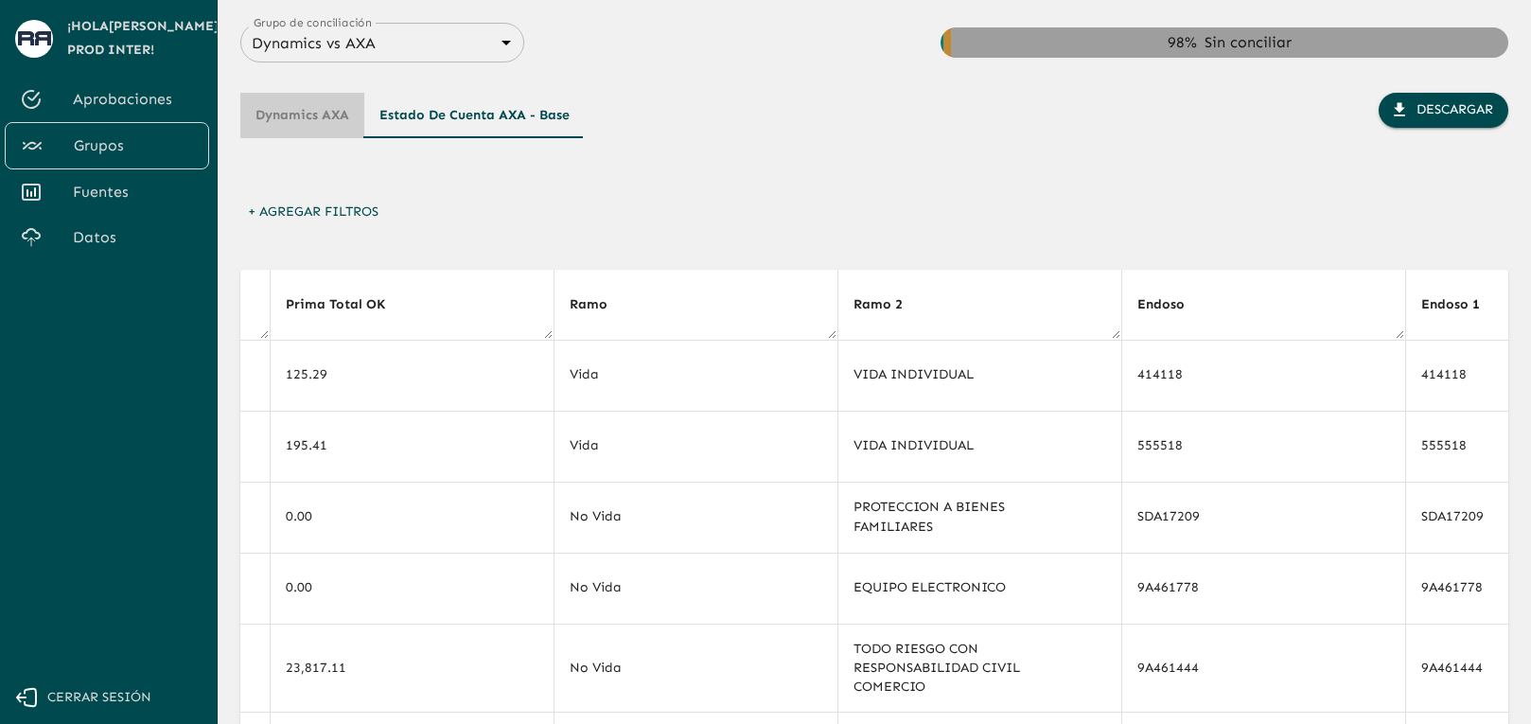
click at [301, 117] on button "Dynamics AXA" at bounding box center [302, 115] width 124 height 45
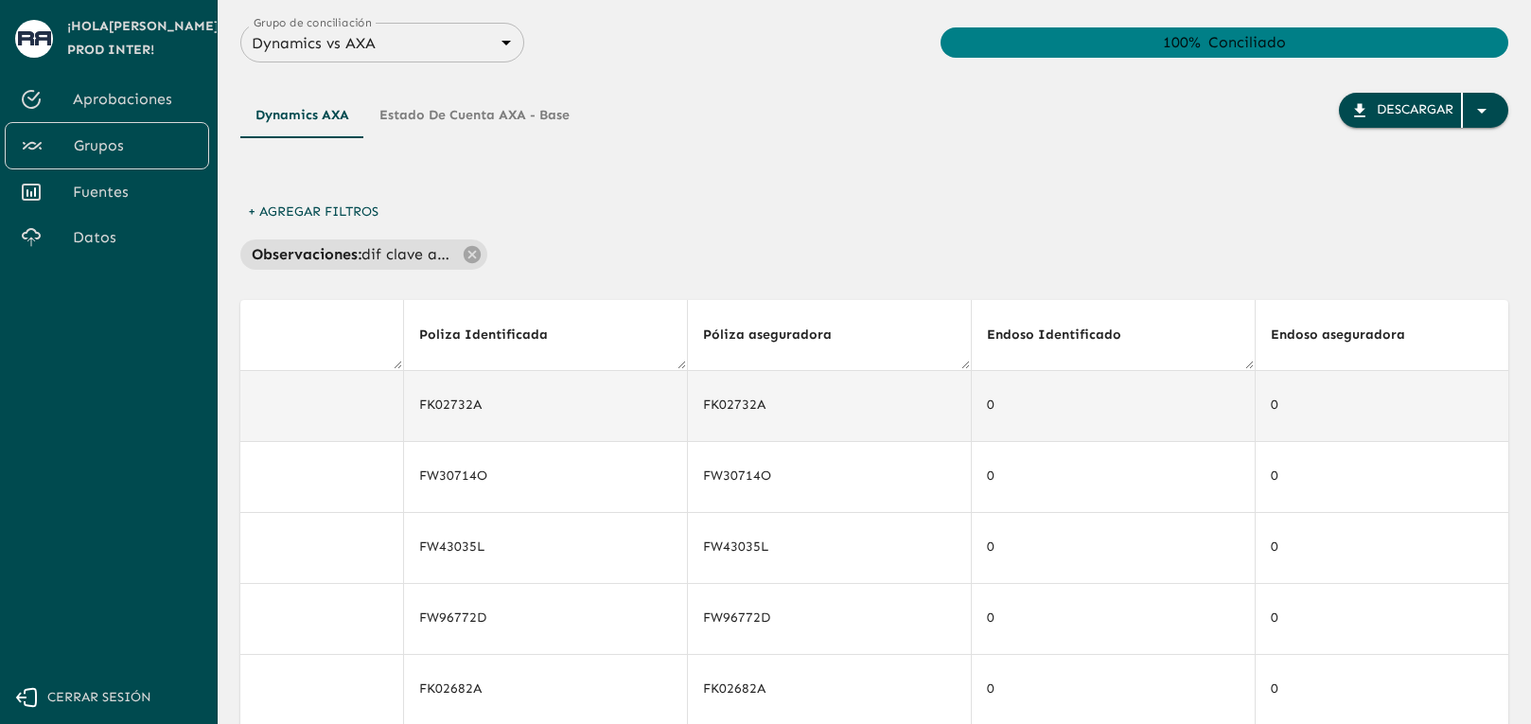
scroll to position [0, 7857]
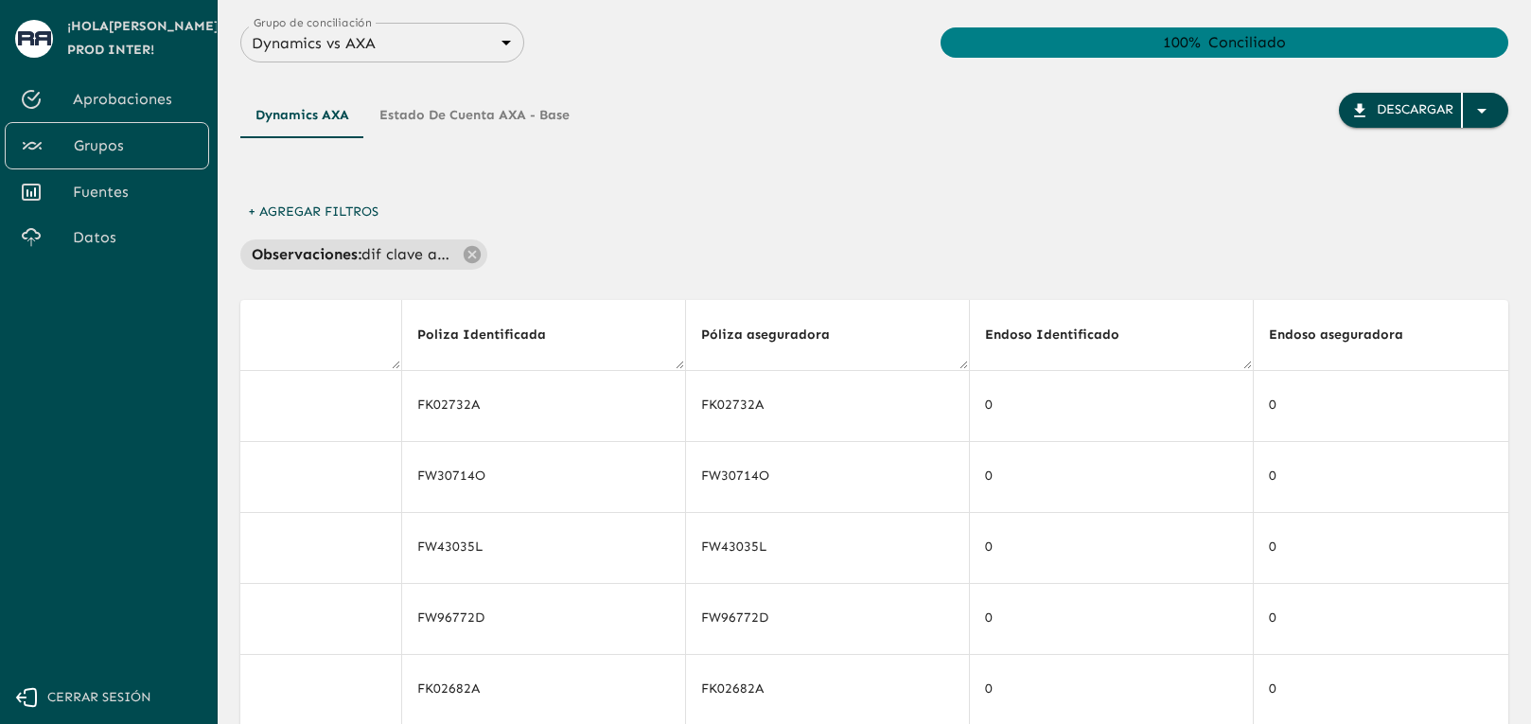
click at [745, 194] on div "Dynamics AXA Estado de cuenta AXA - Base Descargar" at bounding box center [874, 144] width 1268 height 102
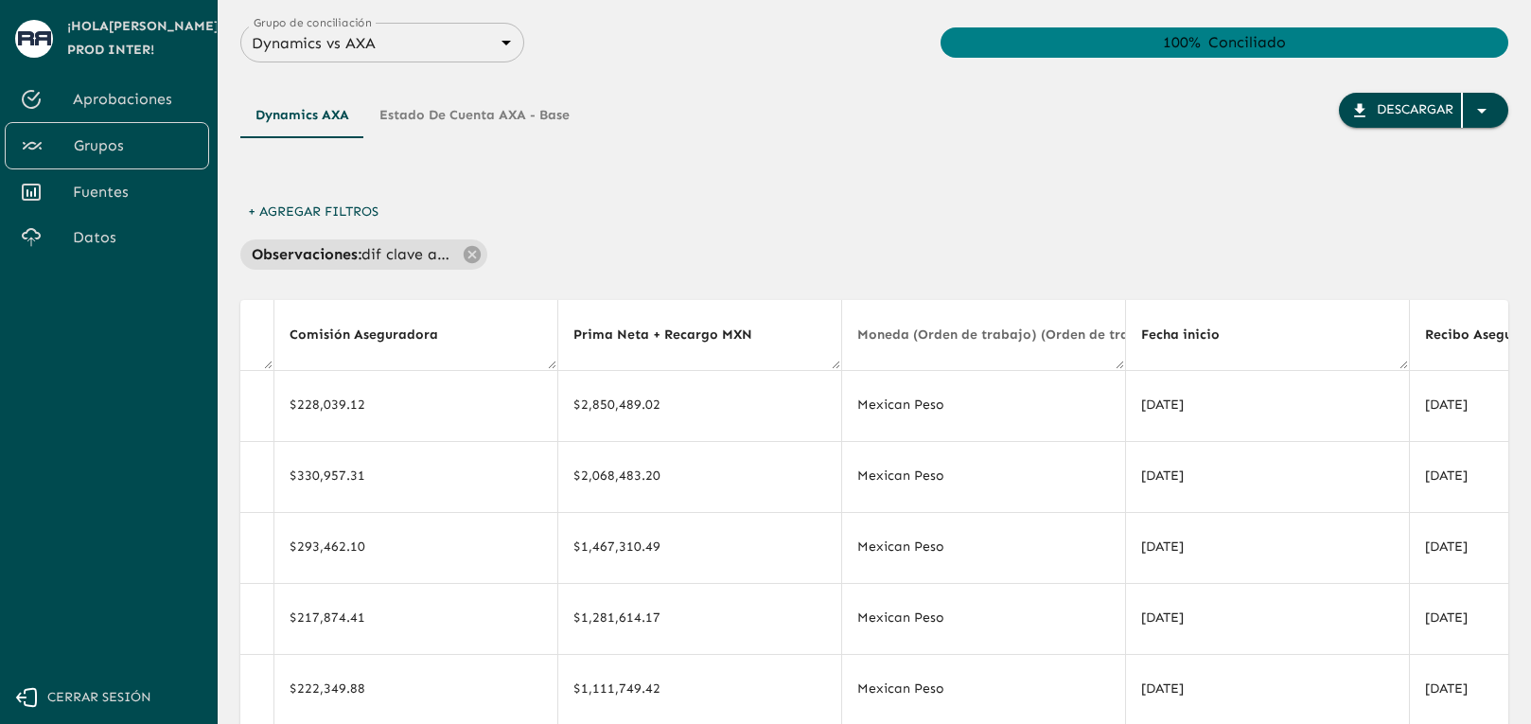
click at [1105, 339] on span "Moneda (Orden de trabajo) (Orden de trabajo)" at bounding box center [1023, 335] width 332 height 23
click at [1093, 337] on span "Moneda (Orden de trabajo) (Orden de trabajo)" at bounding box center [1023, 335] width 332 height 23
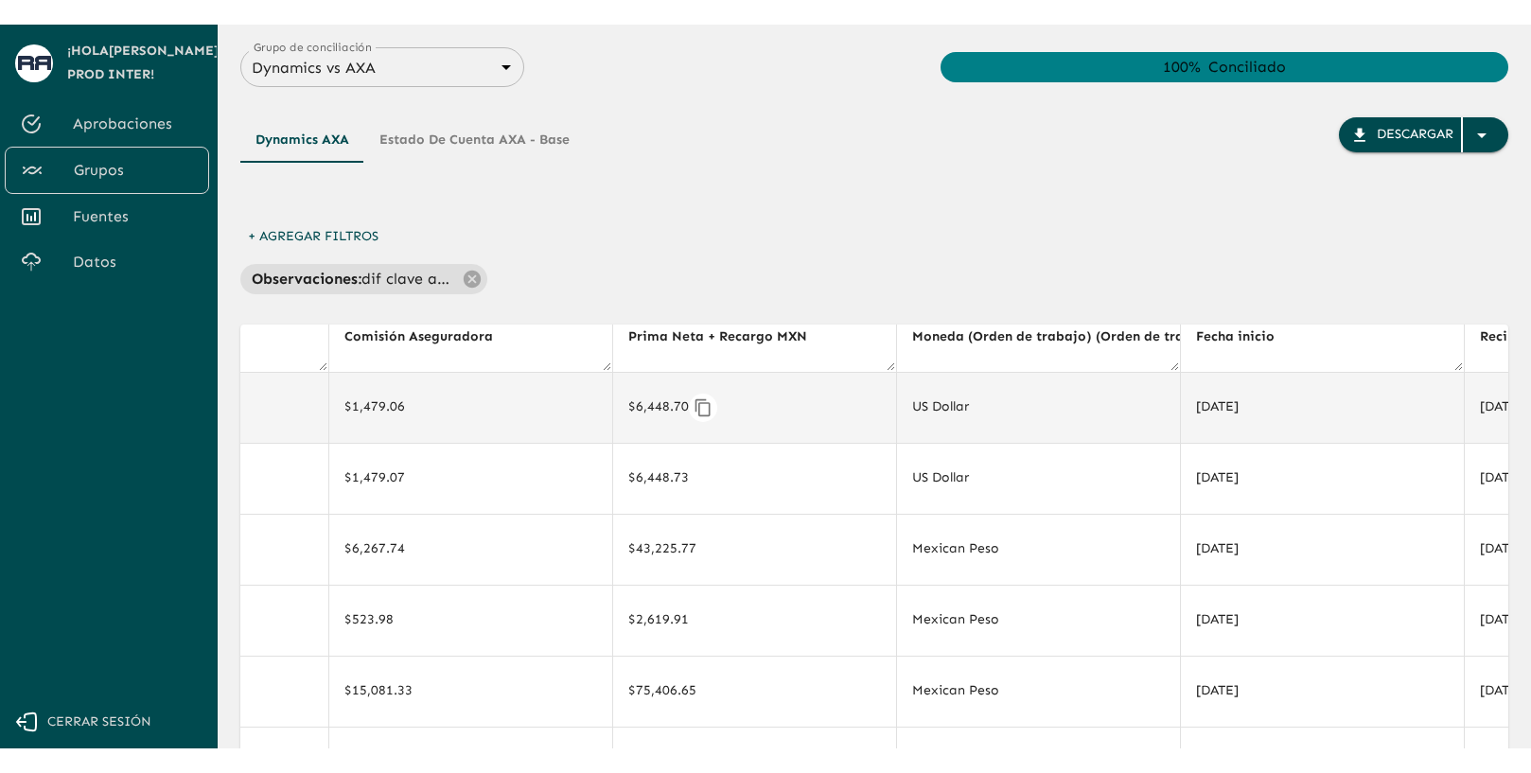
scroll to position [27, 4524]
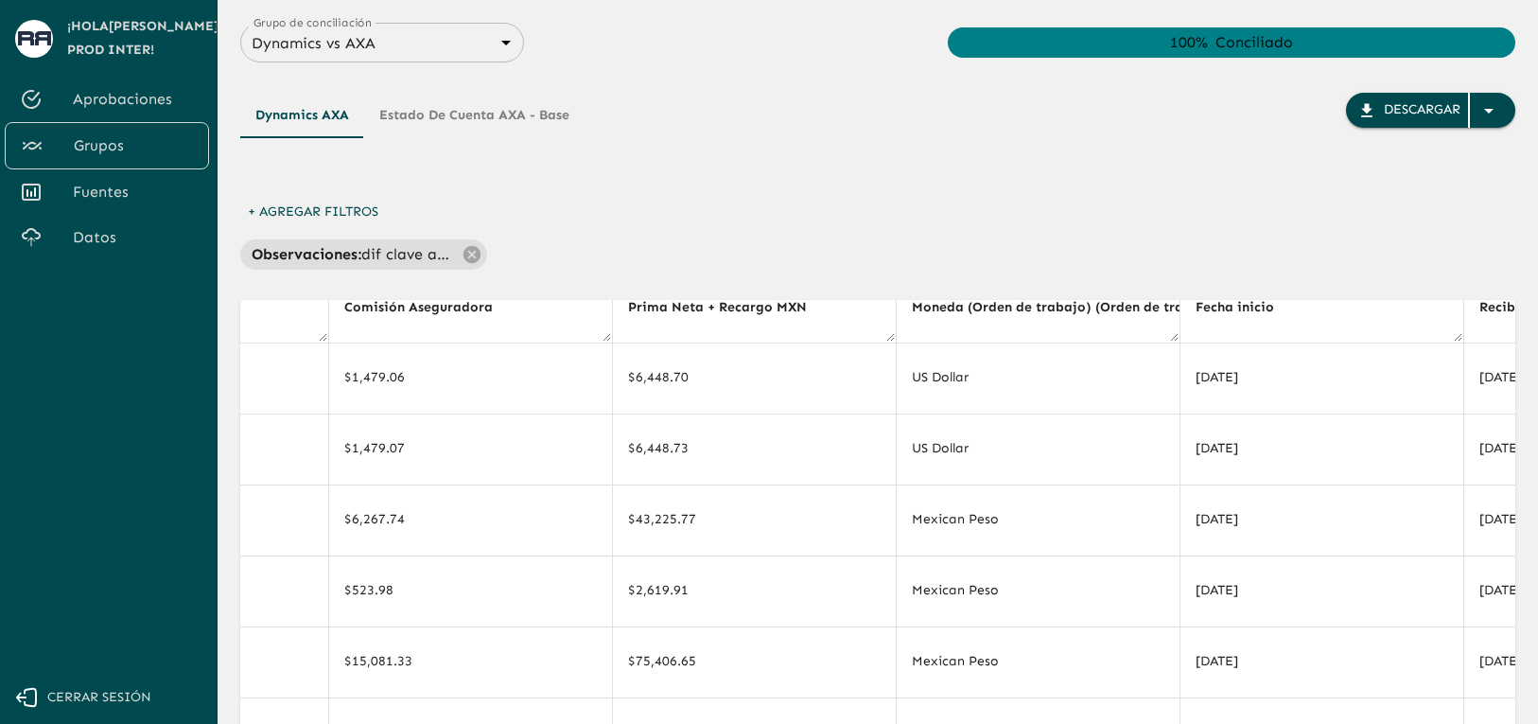
click at [483, 47] on body "Se están procesando los movimientos. Algunas acciones permanecerán deshabilitad…" at bounding box center [769, 362] width 1538 height 724
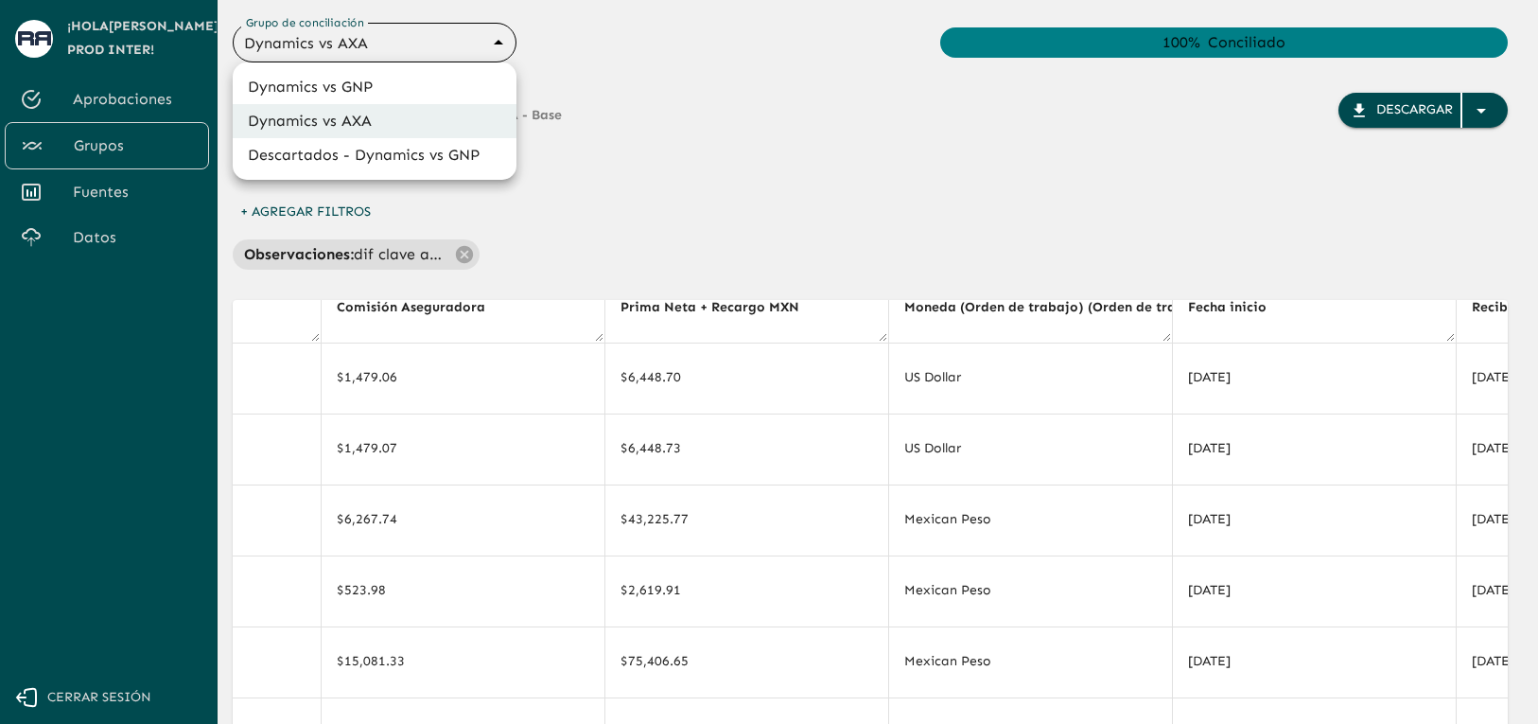
click at [652, 154] on div at bounding box center [769, 362] width 1538 height 724
